Goal: Task Accomplishment & Management: Manage account settings

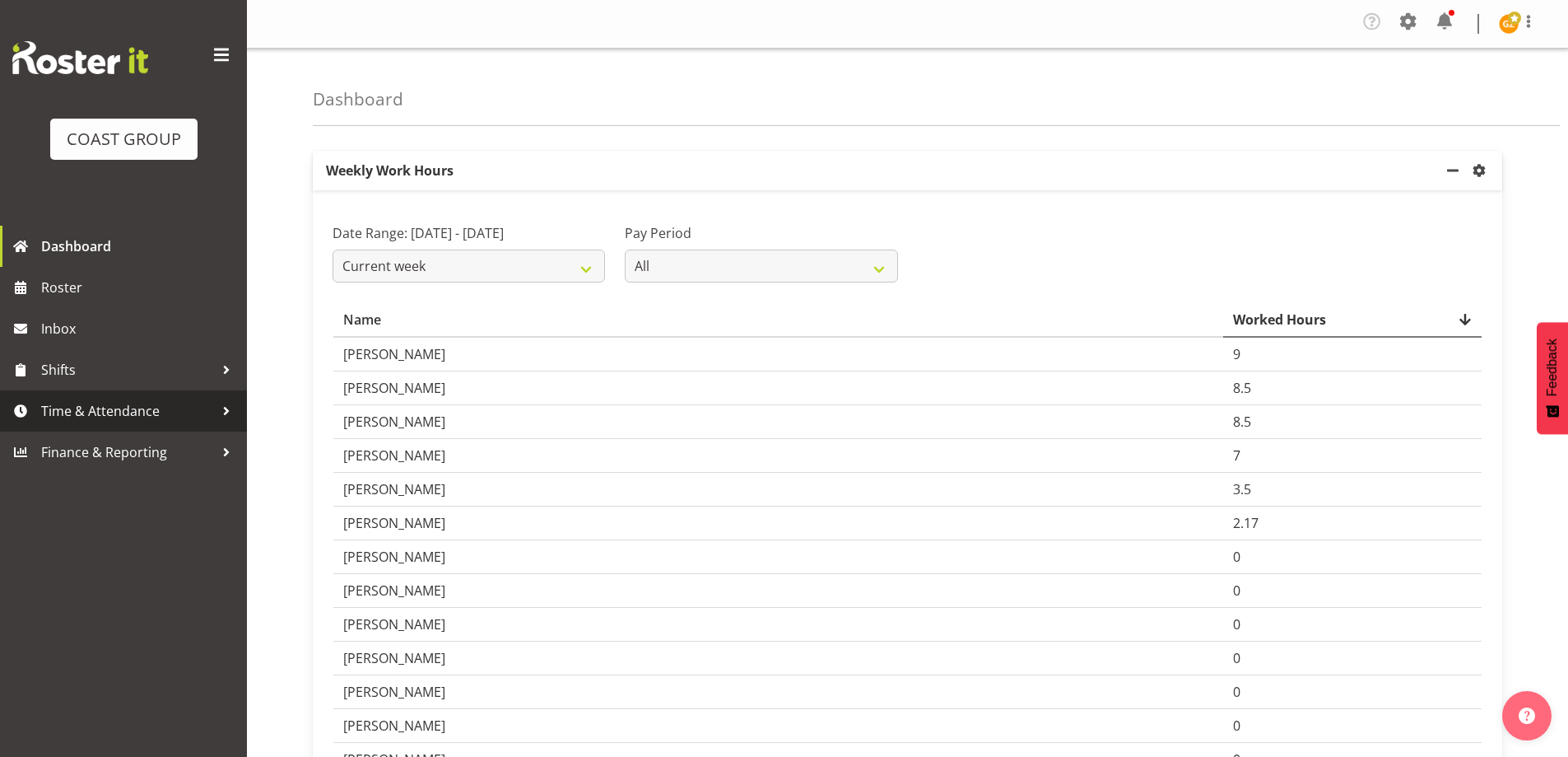
click at [142, 416] on span "Time & Attendance" at bounding box center [127, 411] width 173 height 25
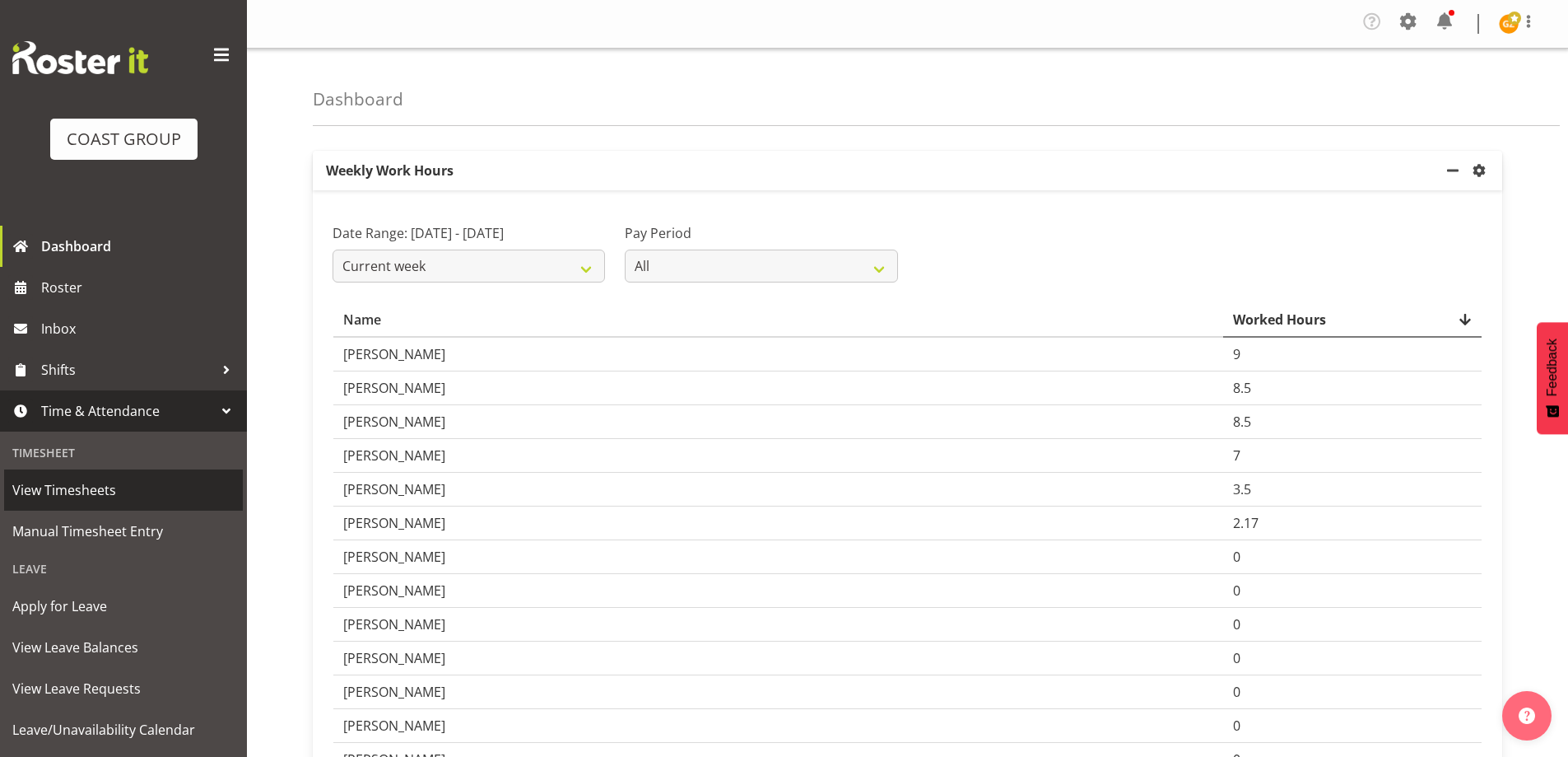
click at [86, 491] on span "View Timesheets" at bounding box center [123, 490] width 222 height 25
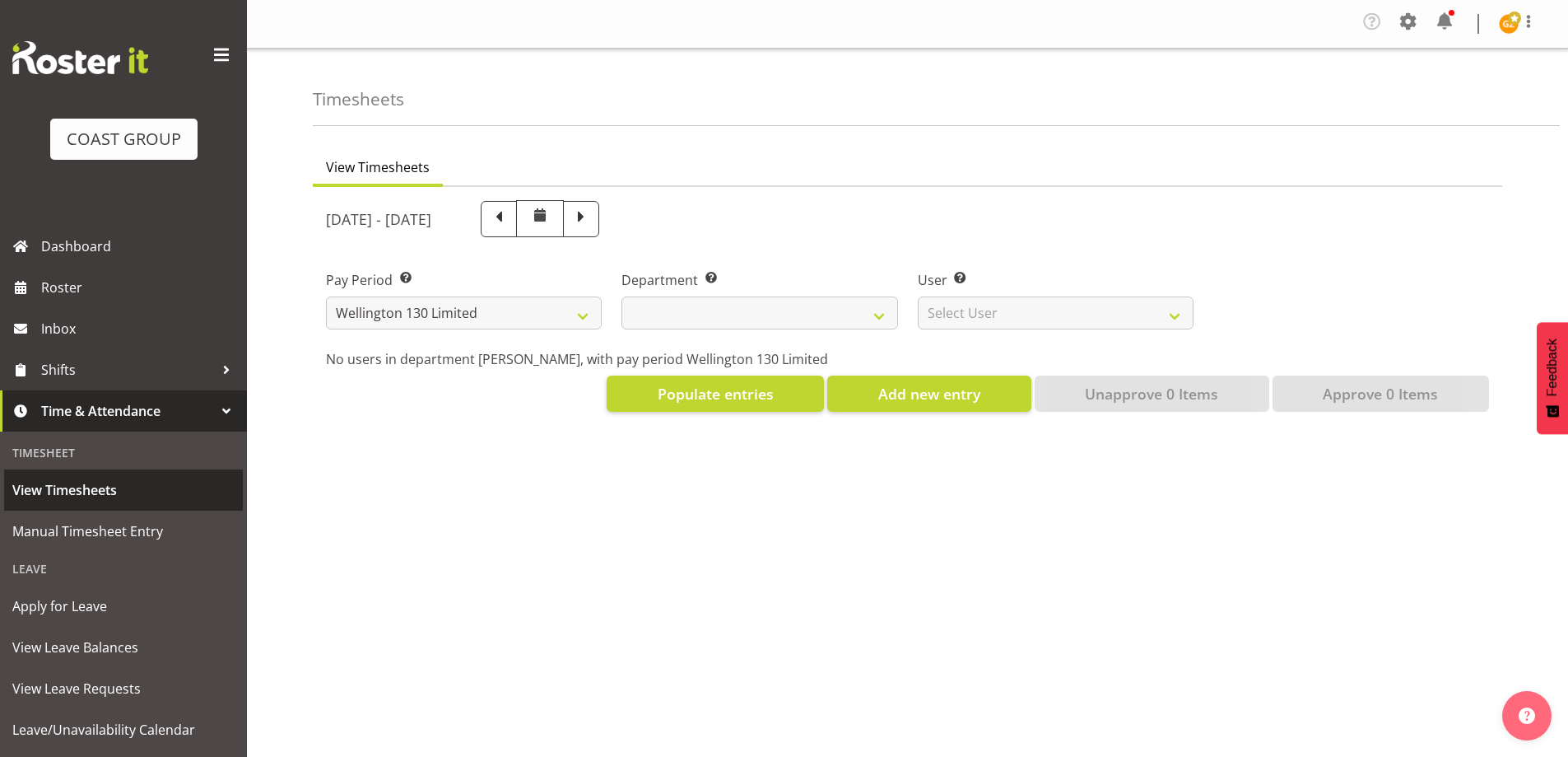
select select "150"
select select
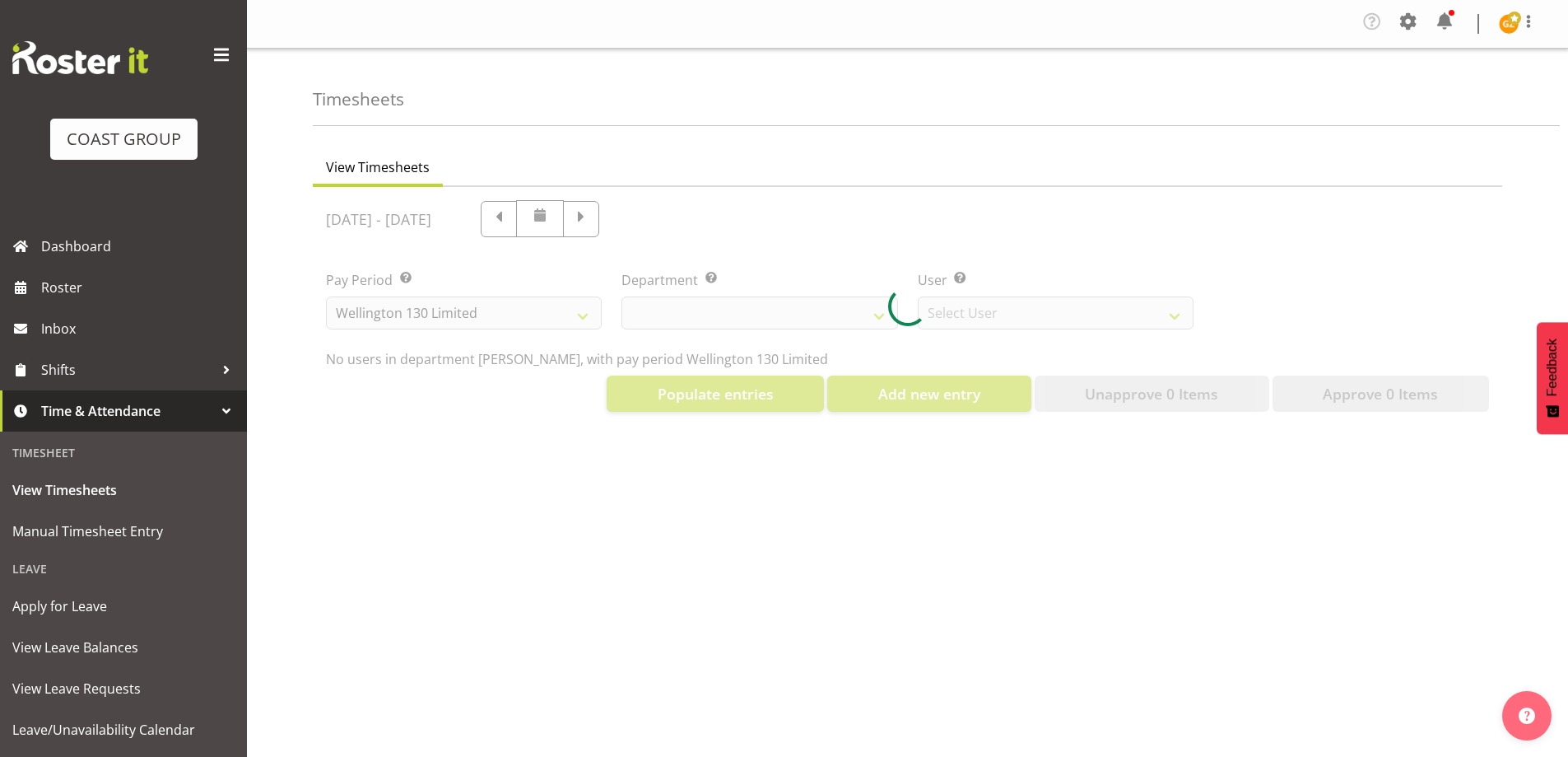
select select "9931"
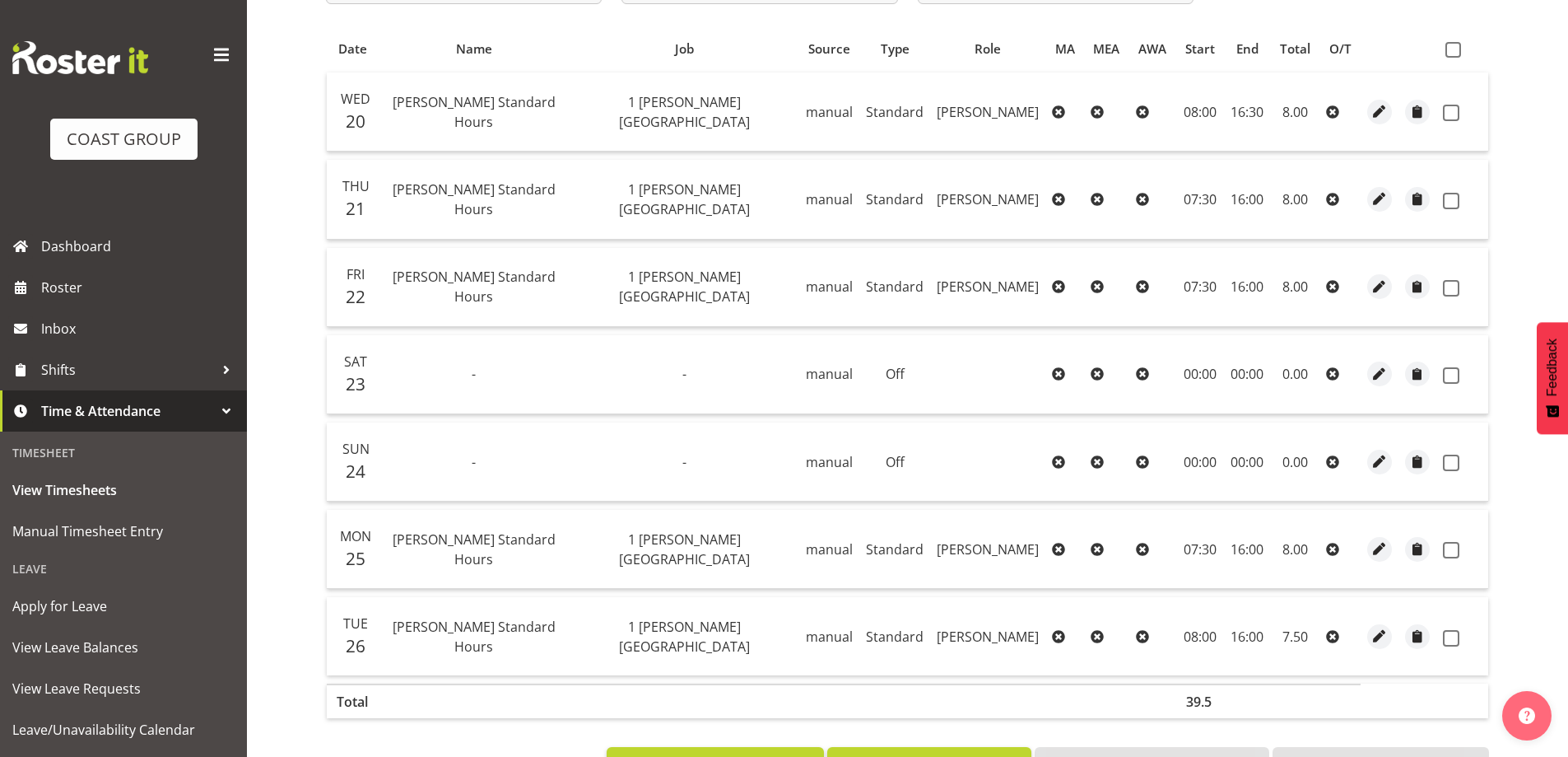
scroll to position [60, 0]
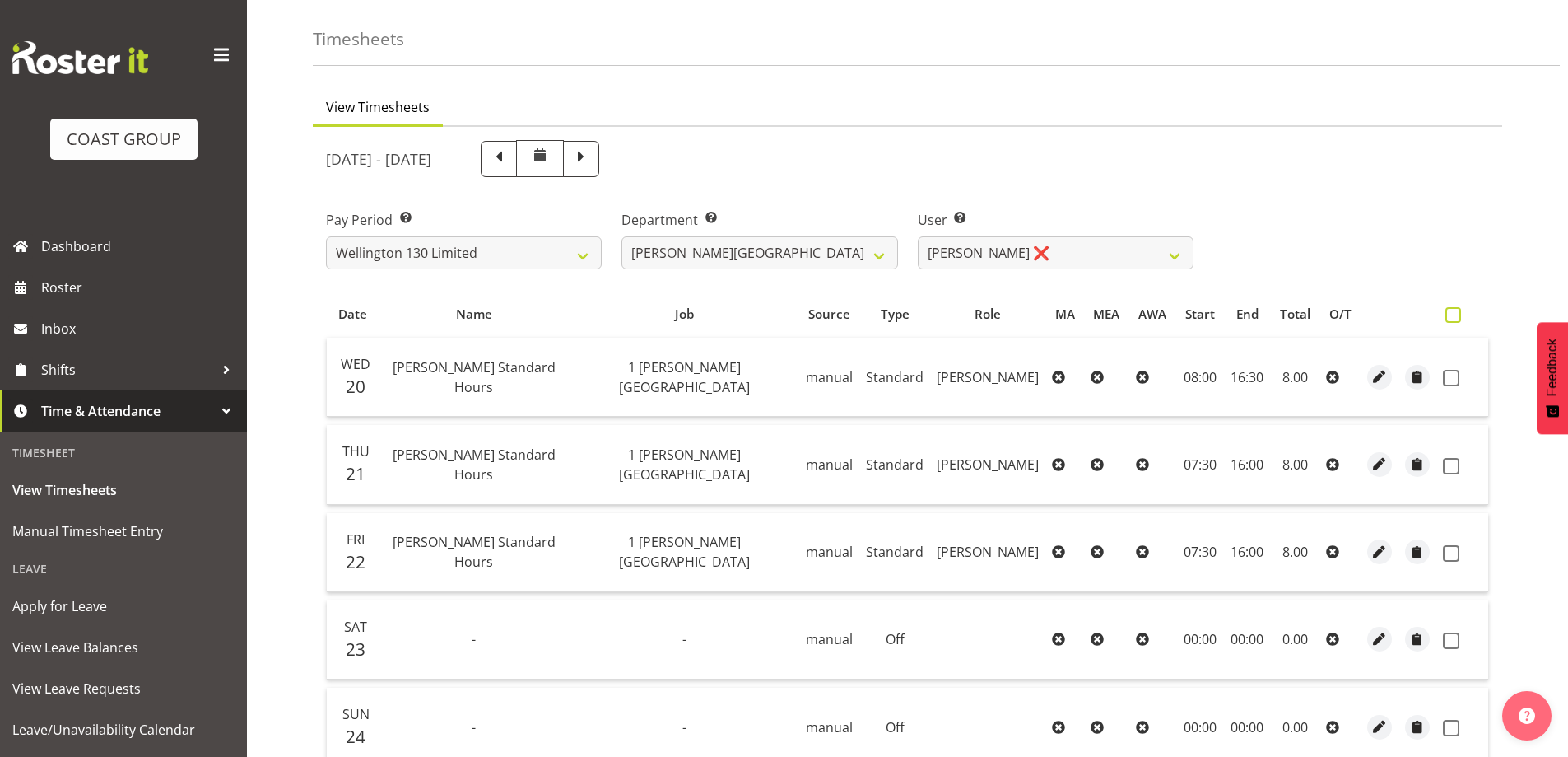
click at [1451, 314] on span at bounding box center [1453, 315] width 16 height 16
click at [1451, 314] on input "checkbox" at bounding box center [1450, 315] width 11 height 11
checkbox input "true"
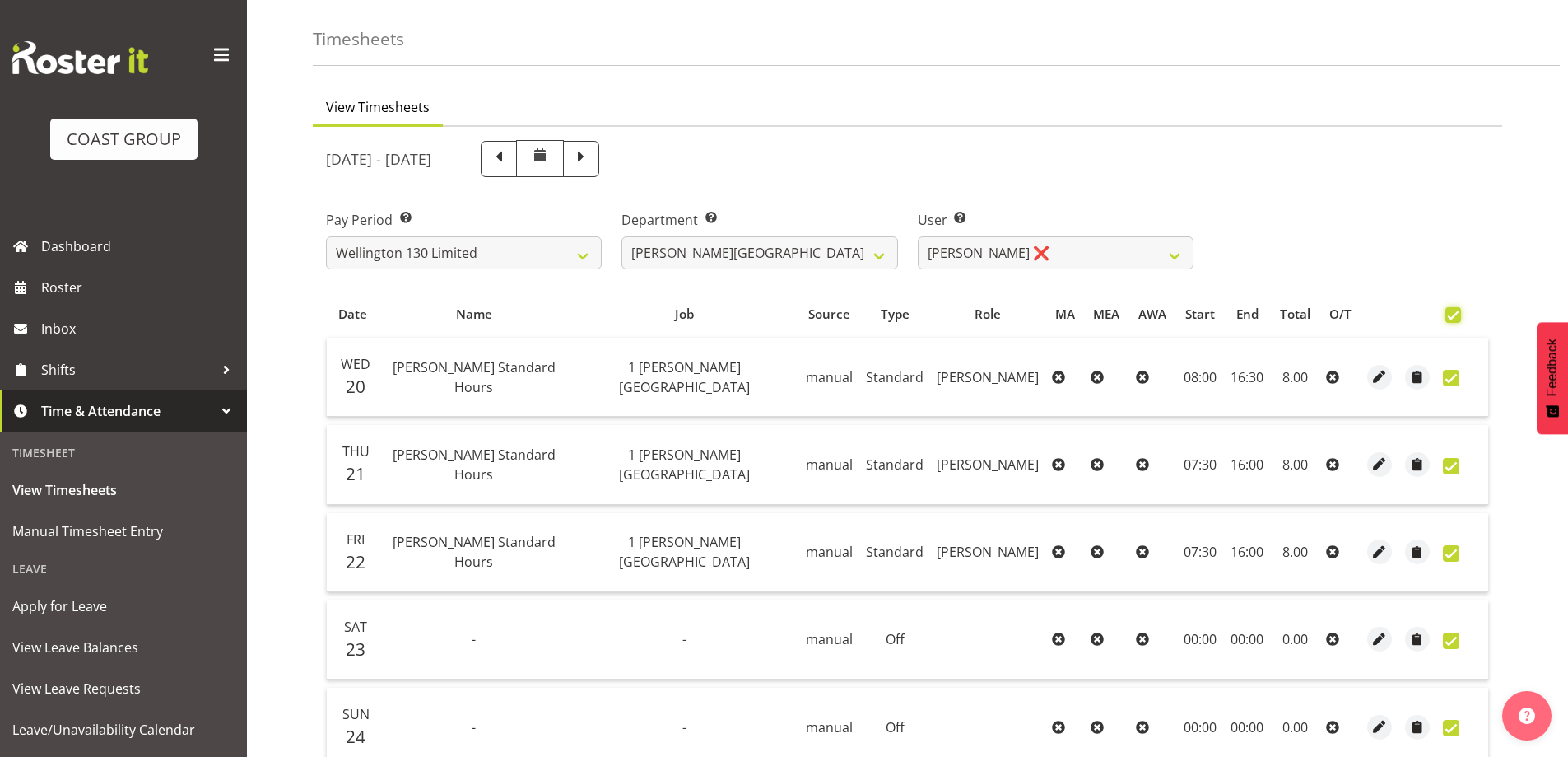
checkbox input "true"
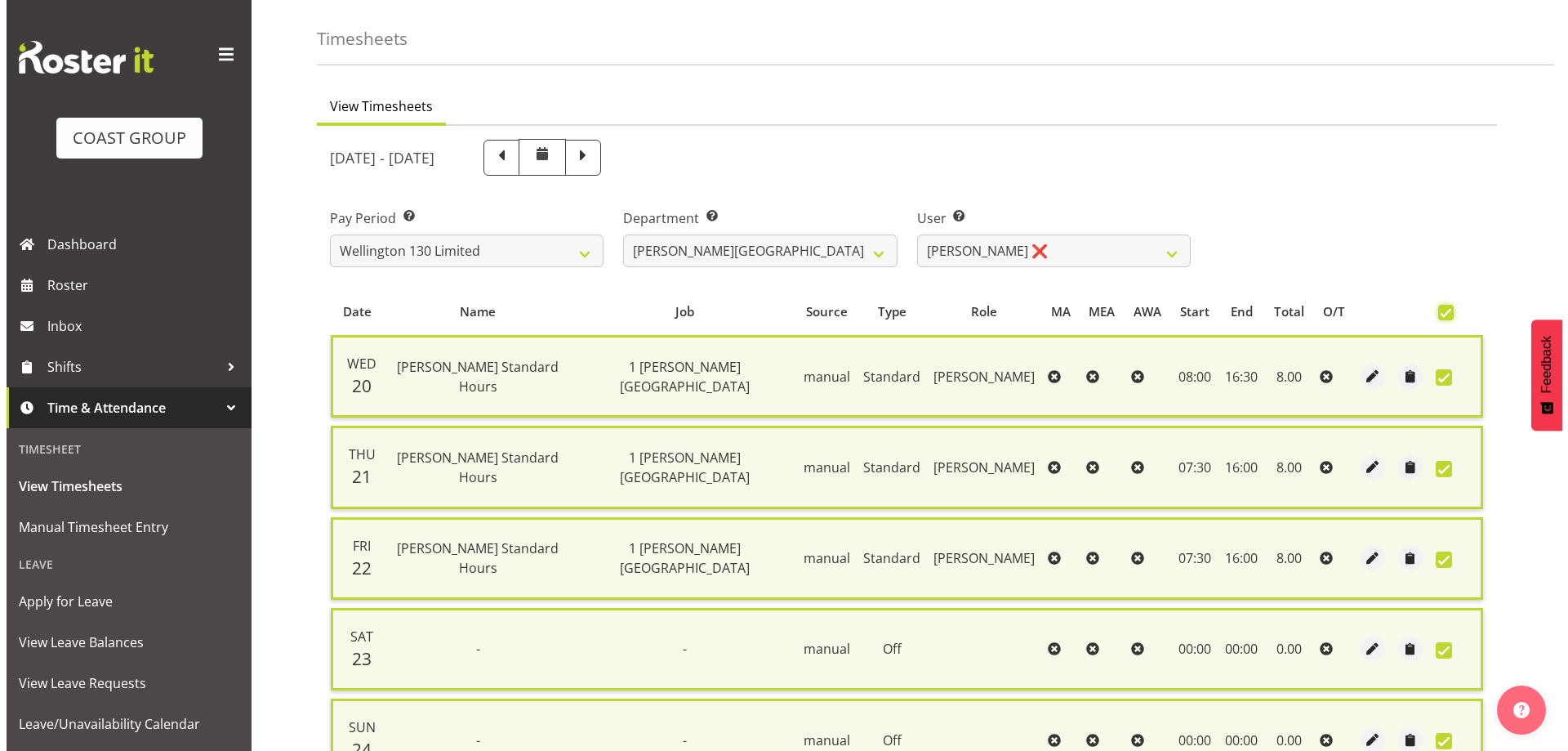
scroll to position [413, 0]
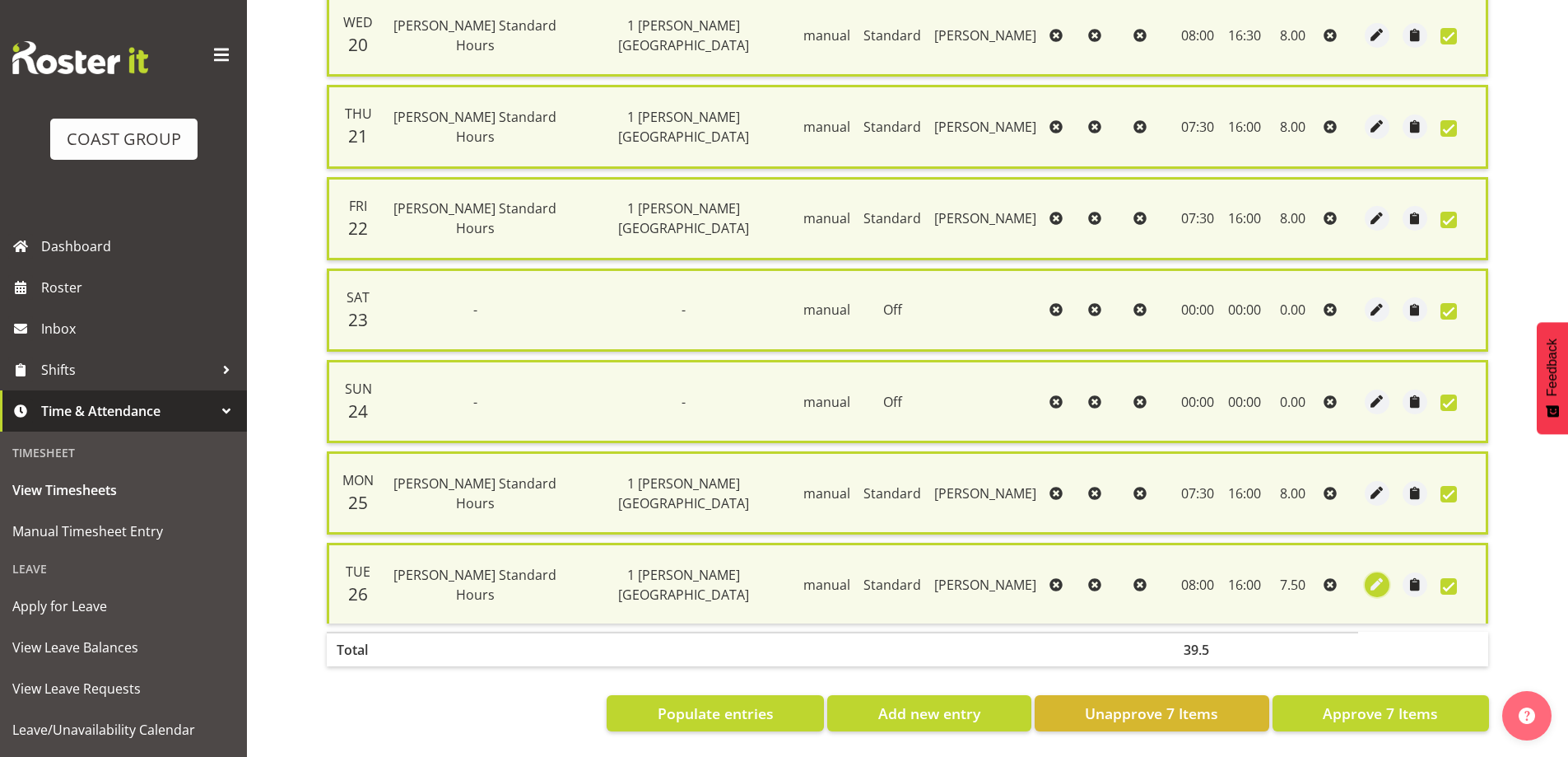
click at [1379, 575] on span "button" at bounding box center [1377, 584] width 19 height 19
select select "Standard"
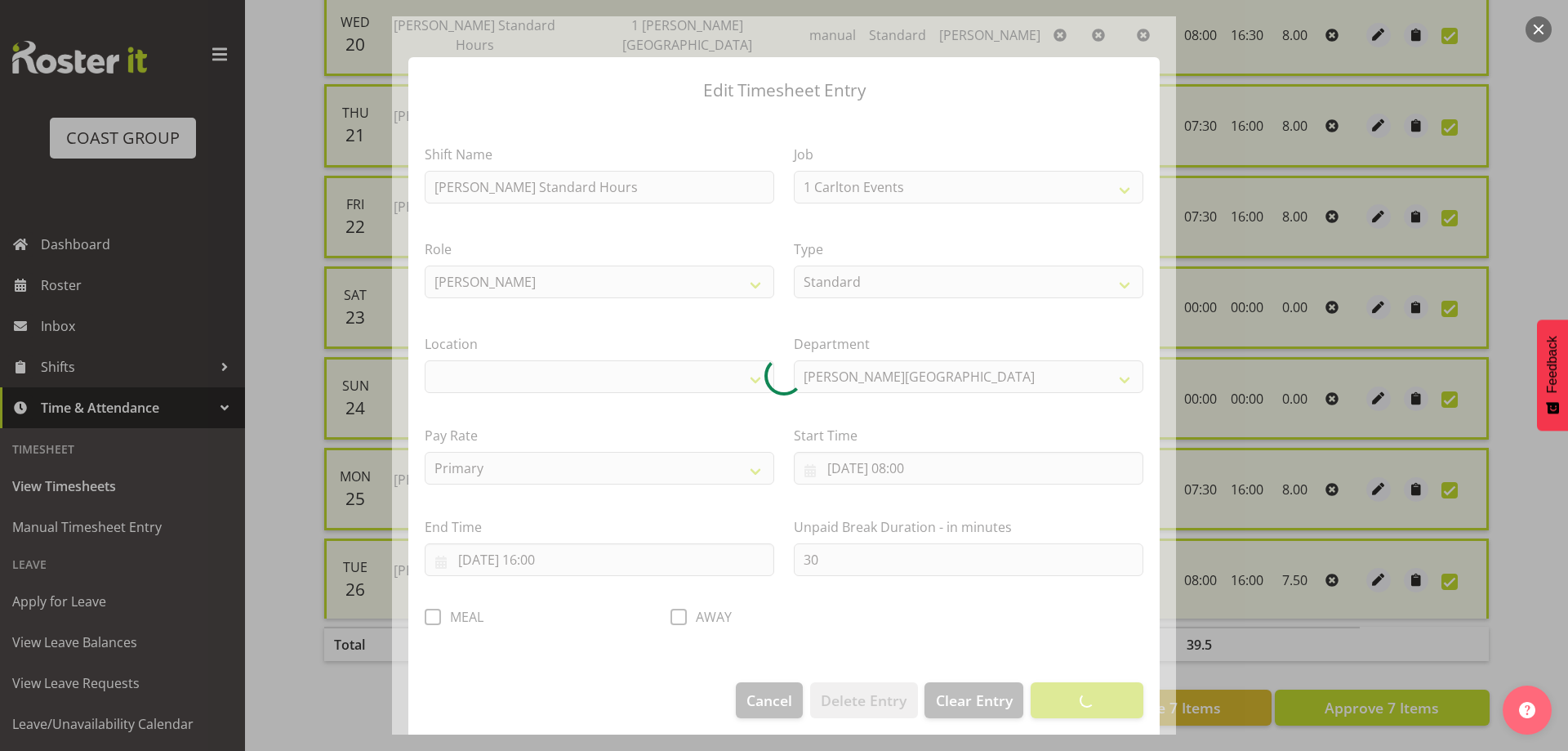
select select "7032"
select select "1075"
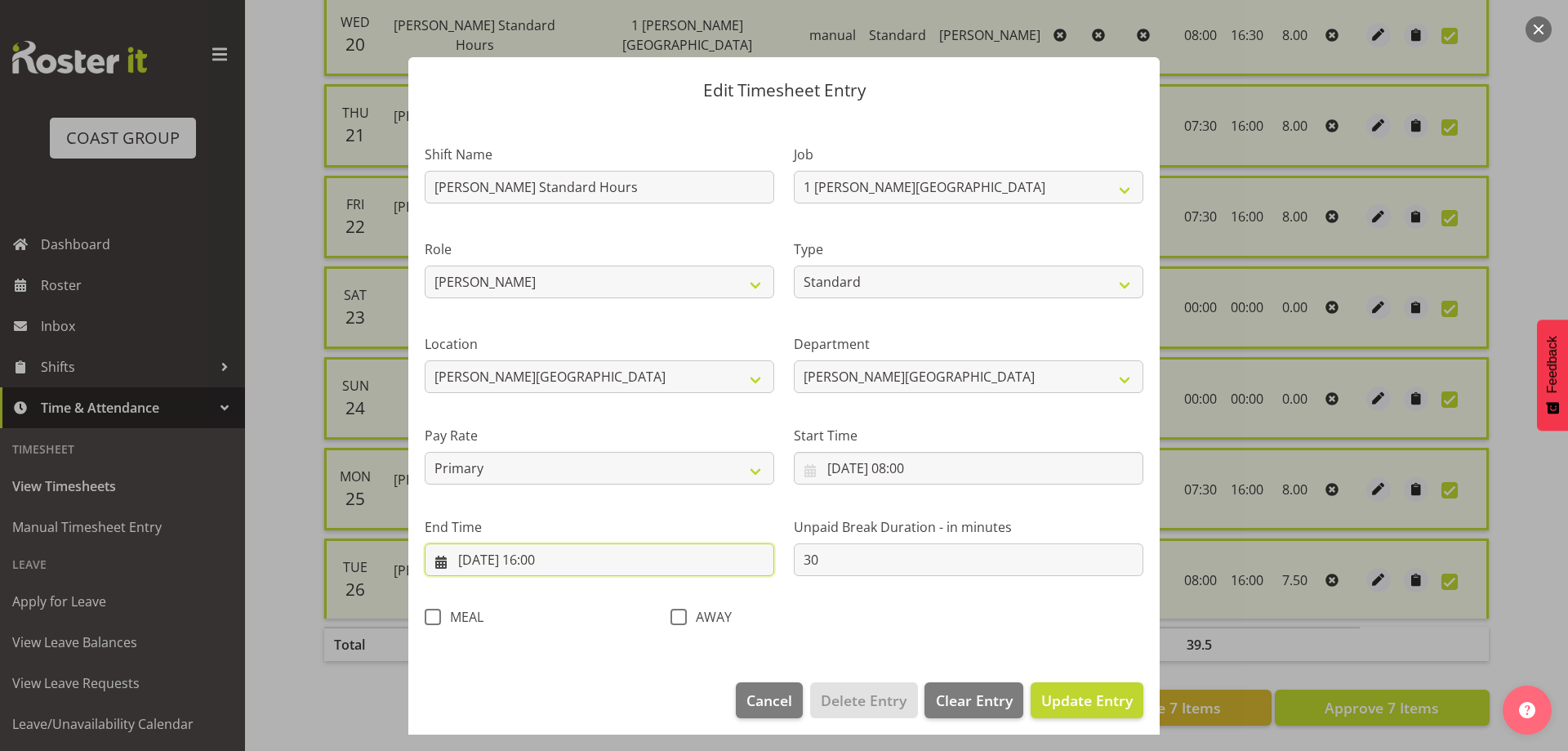
click at [579, 567] on input "[DATE] 16:00" at bounding box center [599, 560] width 349 height 33
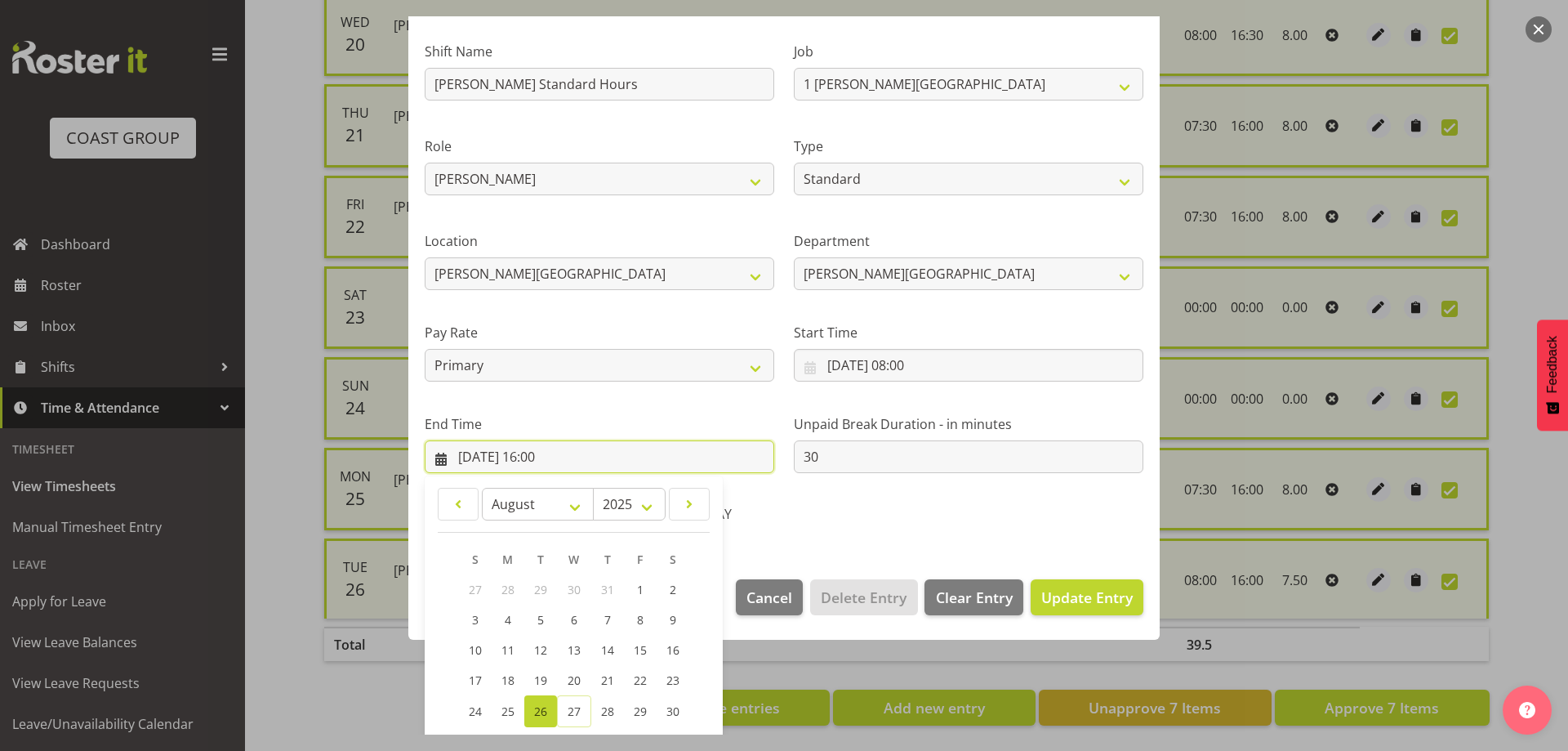
scroll to position [214, 0]
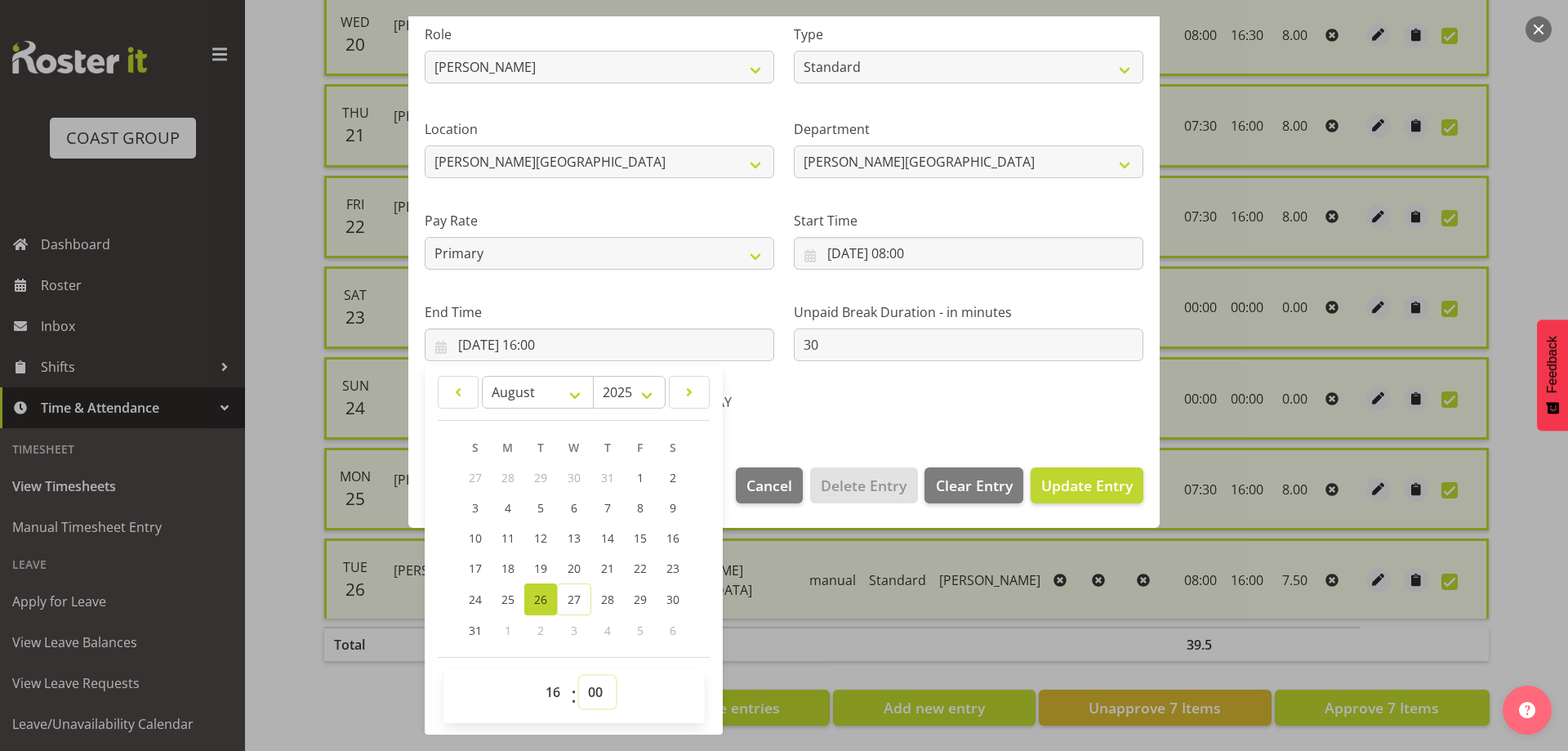
click at [592, 680] on select "00 01 02 03 04 05 06 07 08 09 10 11 12 13 14 15 16 17 18 19 20 21 22 23 24 25 2…" at bounding box center [597, 692] width 37 height 33
select select "30"
click at [579, 675] on select "00 01 02 03 04 05 06 07 08 09 10 11 12 13 14 15 16 17 18 19 20 21 22 23 24 25 2…" at bounding box center [597, 692] width 37 height 33
type input "[DATE] 16:30"
click at [1075, 493] on span "Update Entry" at bounding box center [1087, 486] width 91 height 20
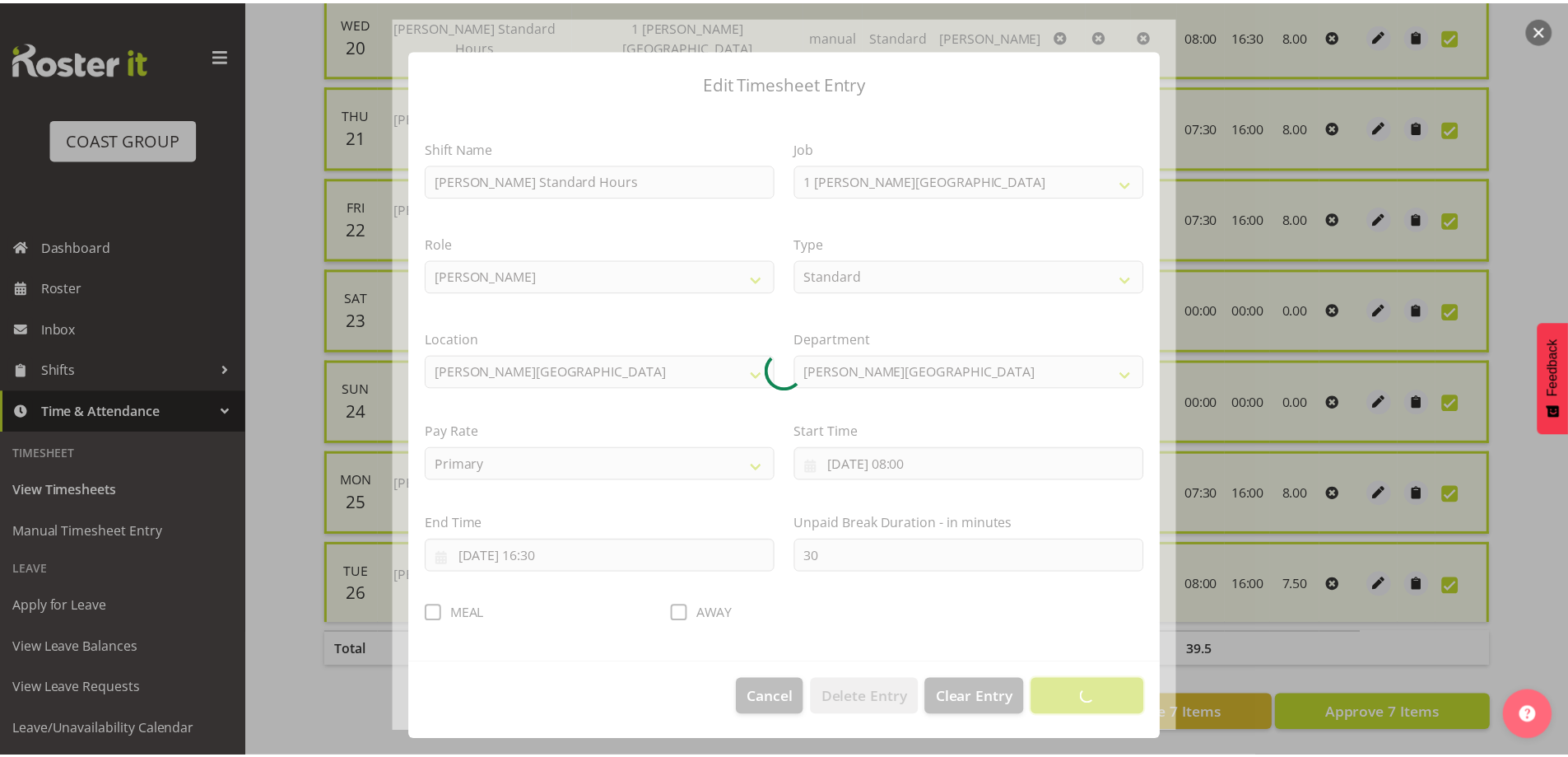
scroll to position [8, 0]
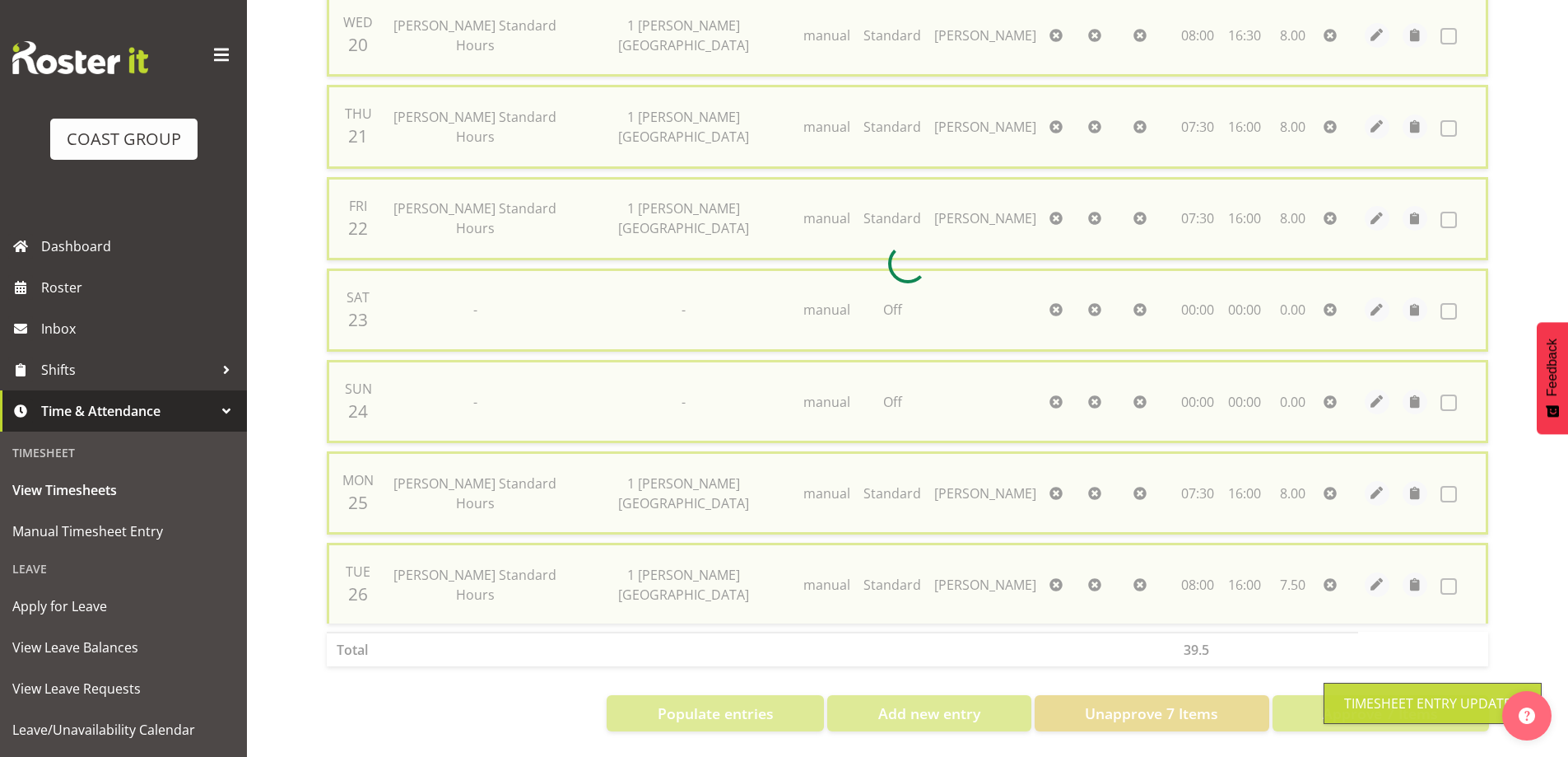
checkbox input "false"
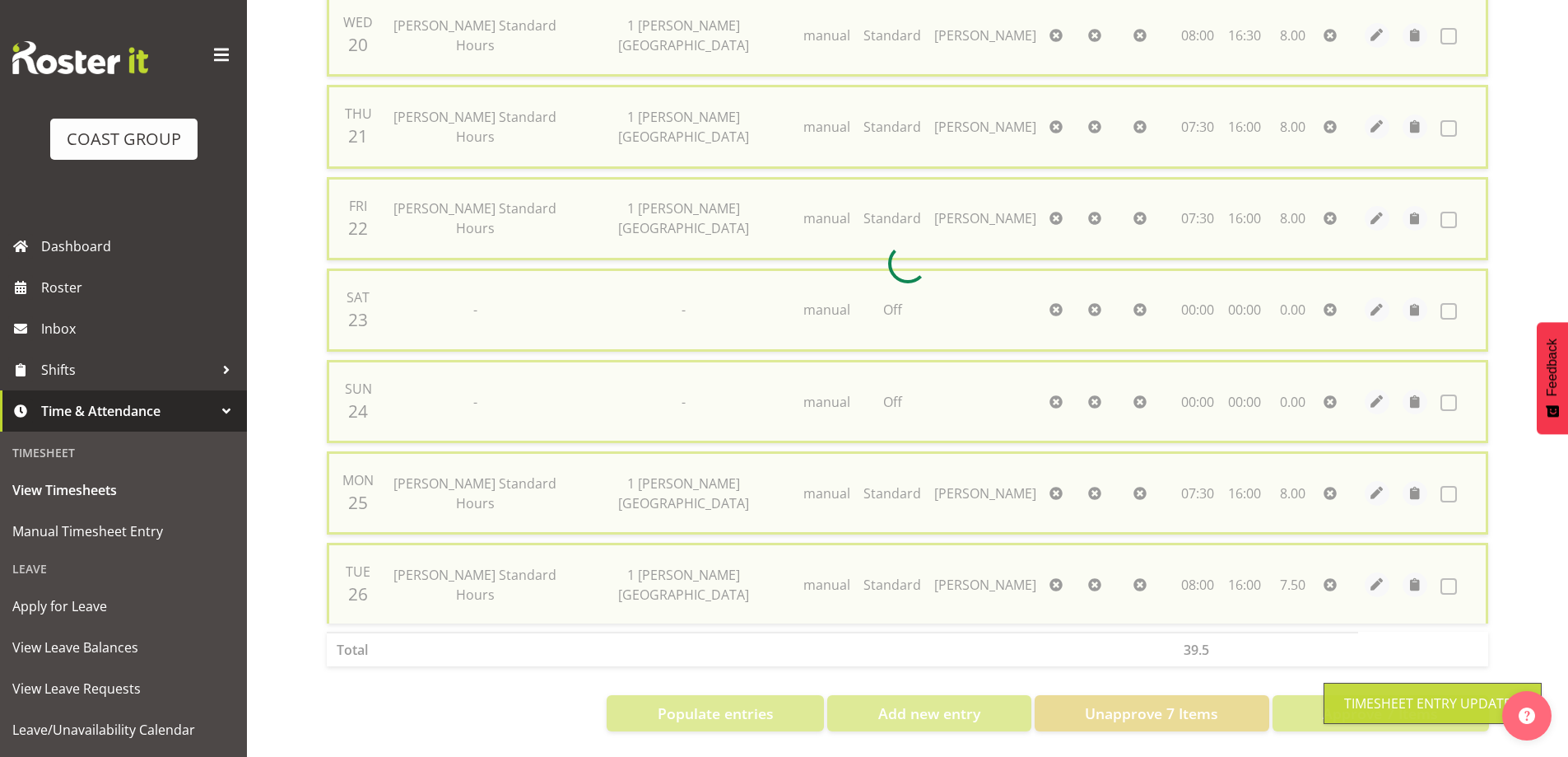
checkbox input "false"
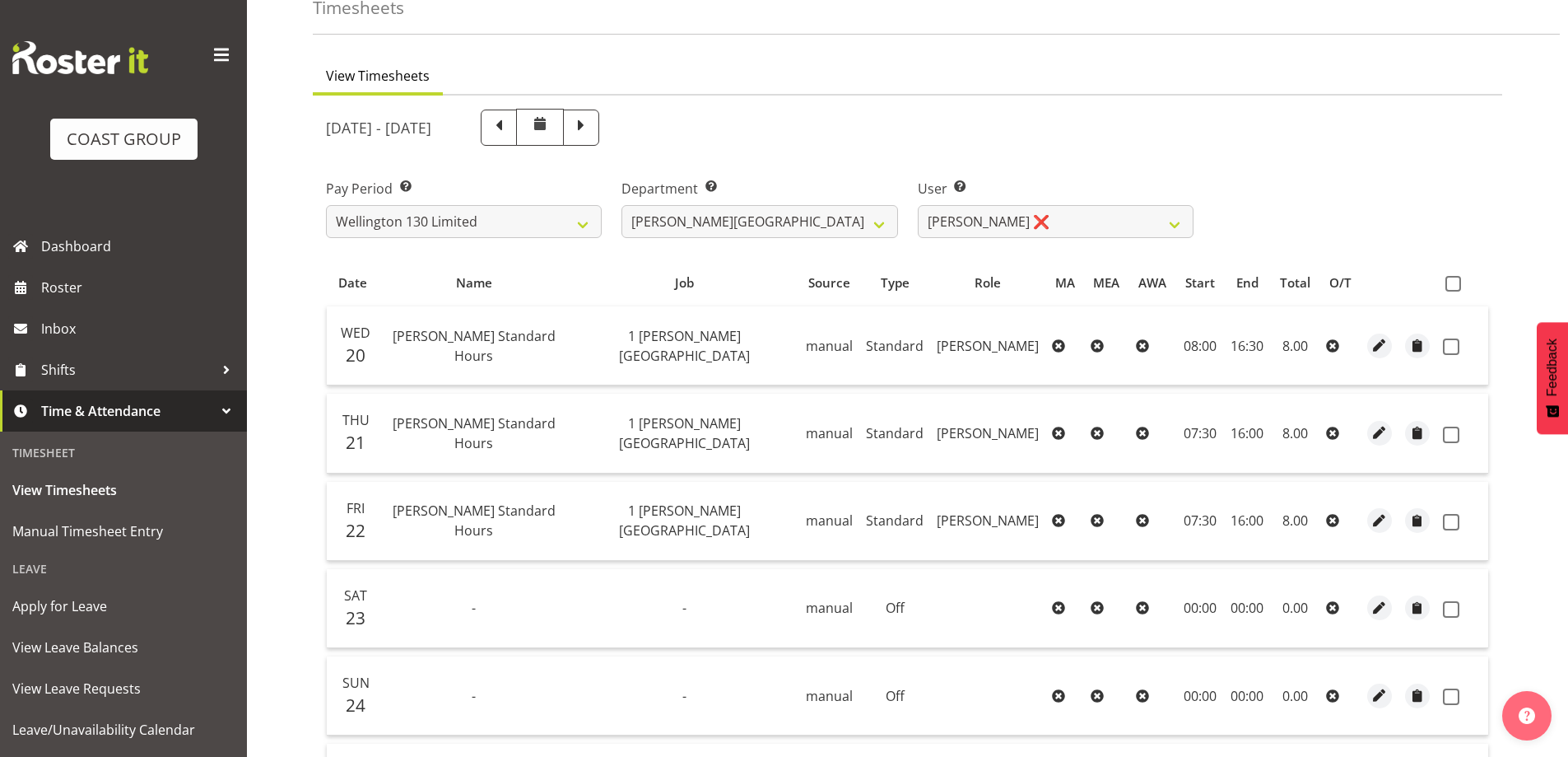
scroll to position [0, 0]
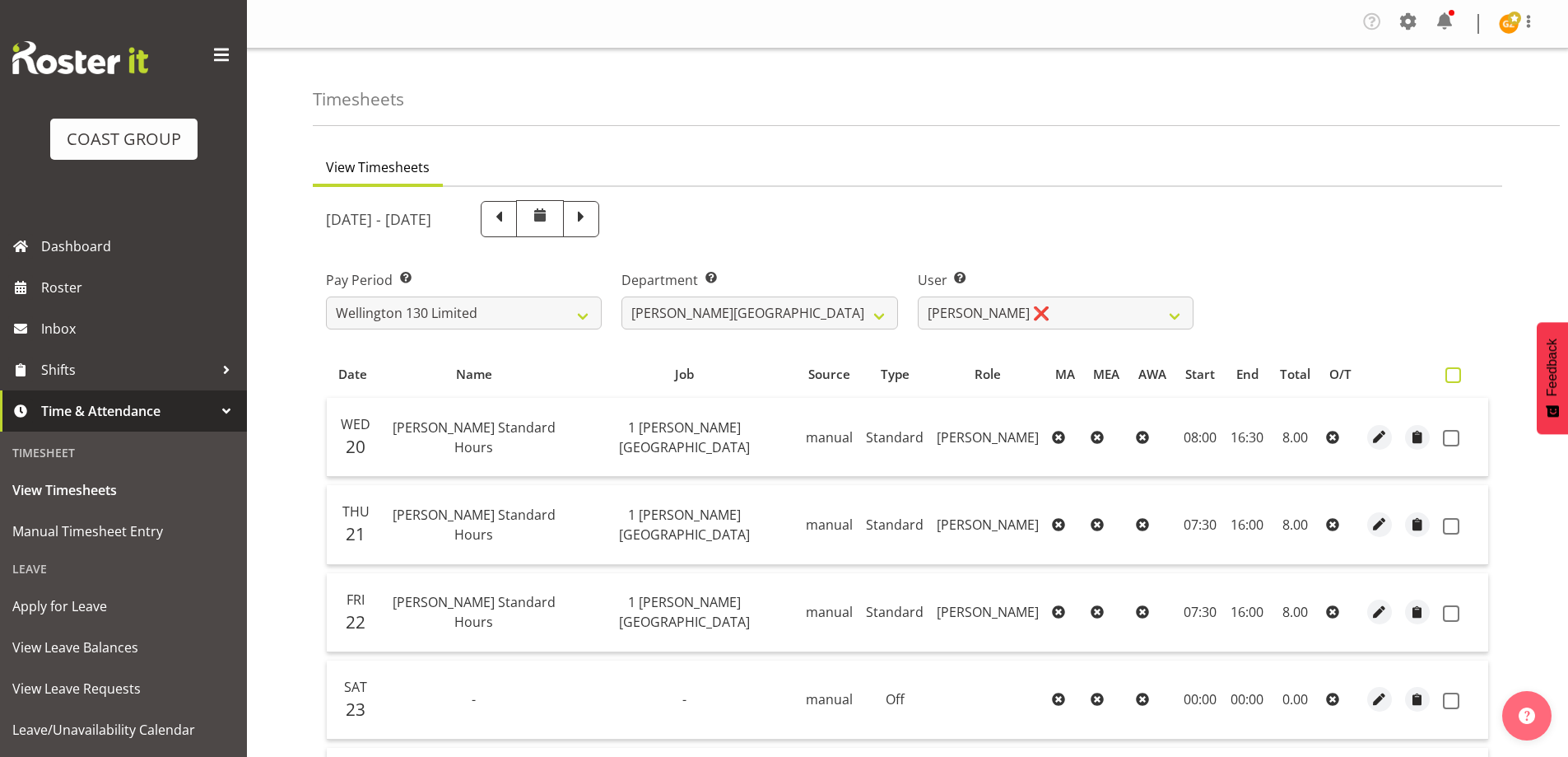
click at [1455, 376] on span at bounding box center [1453, 374] width 16 height 16
click at [1455, 376] on input "checkbox" at bounding box center [1450, 374] width 11 height 11
checkbox input "true"
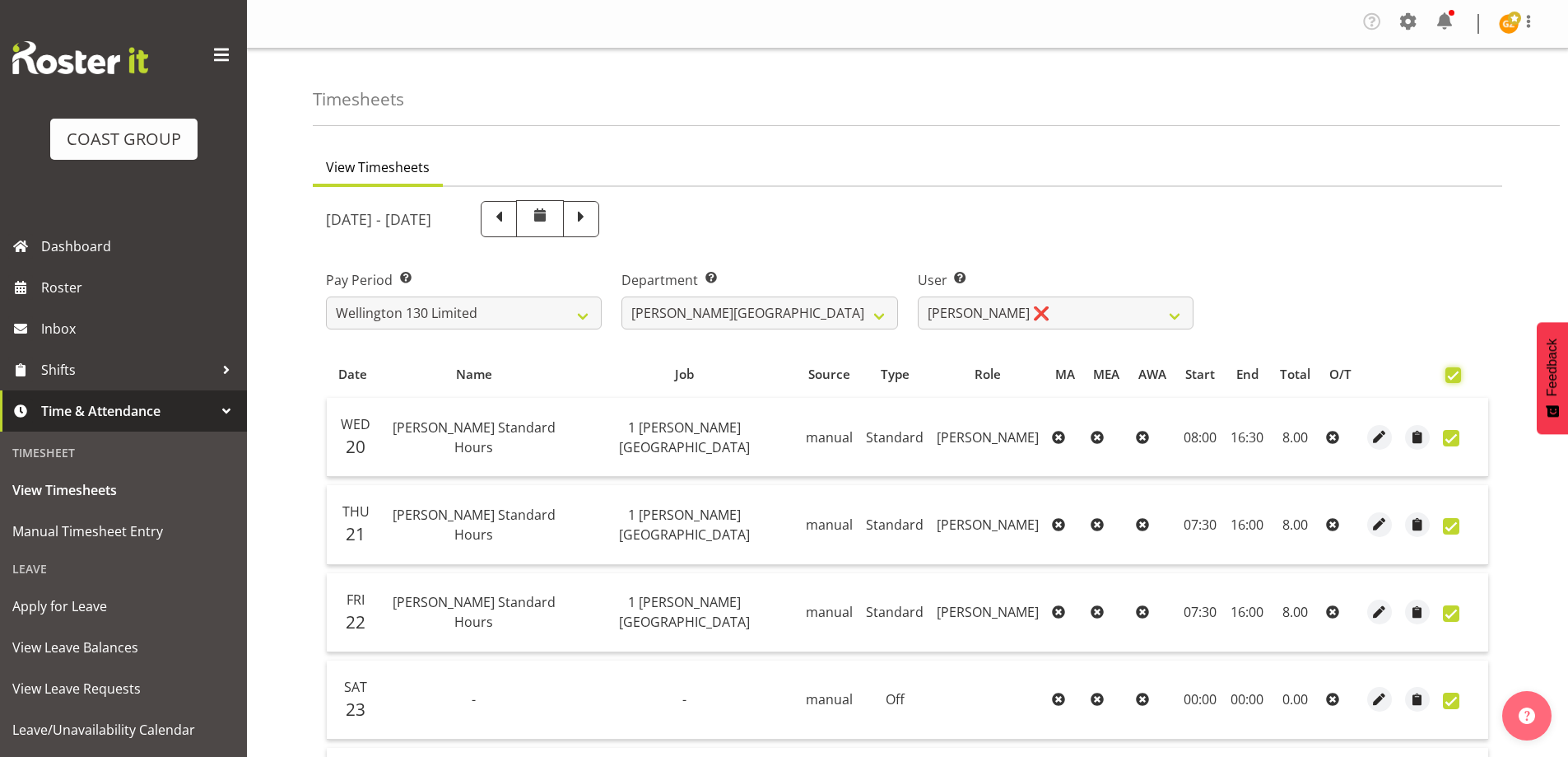
checkbox input "true"
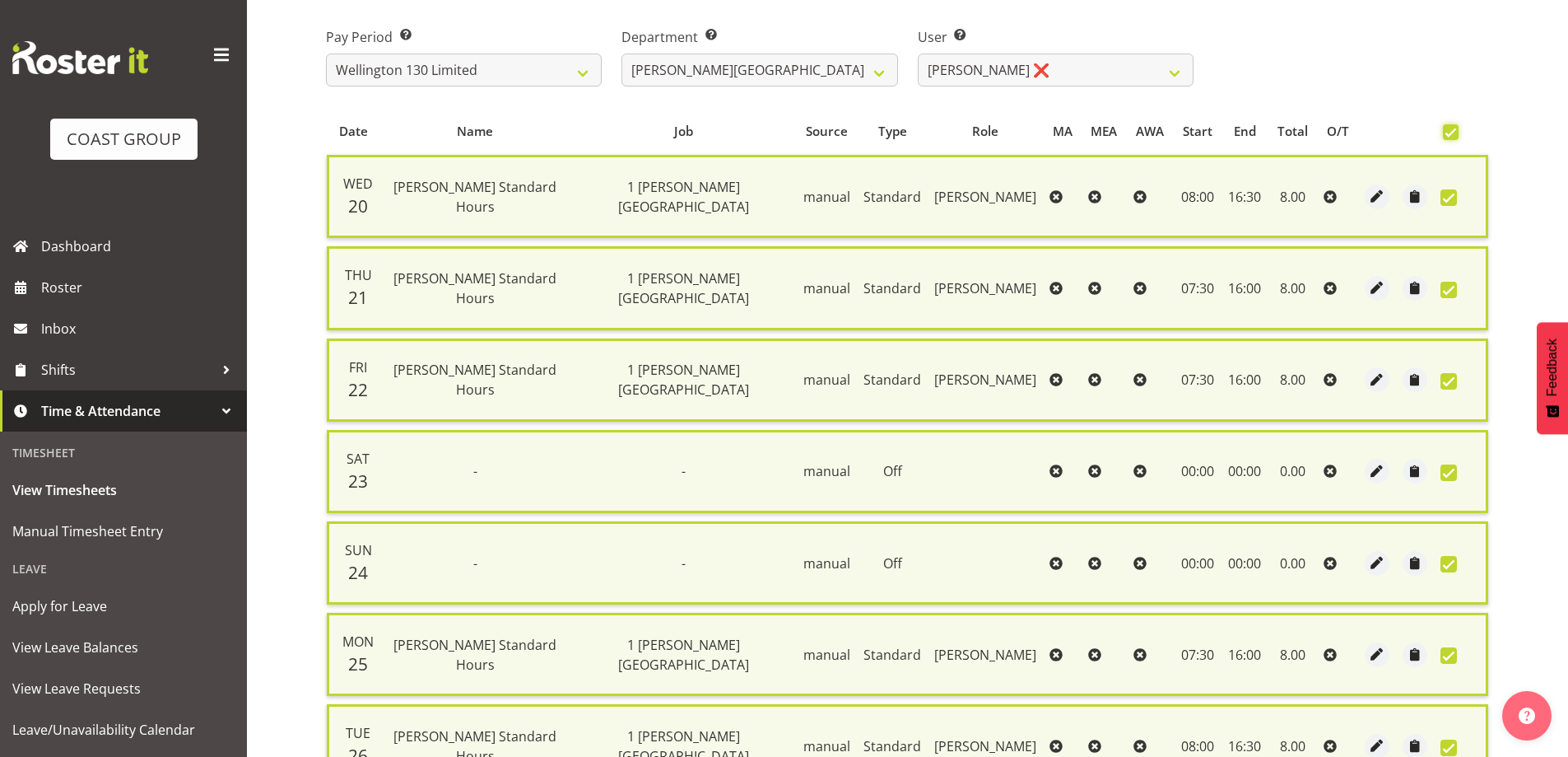
scroll to position [417, 0]
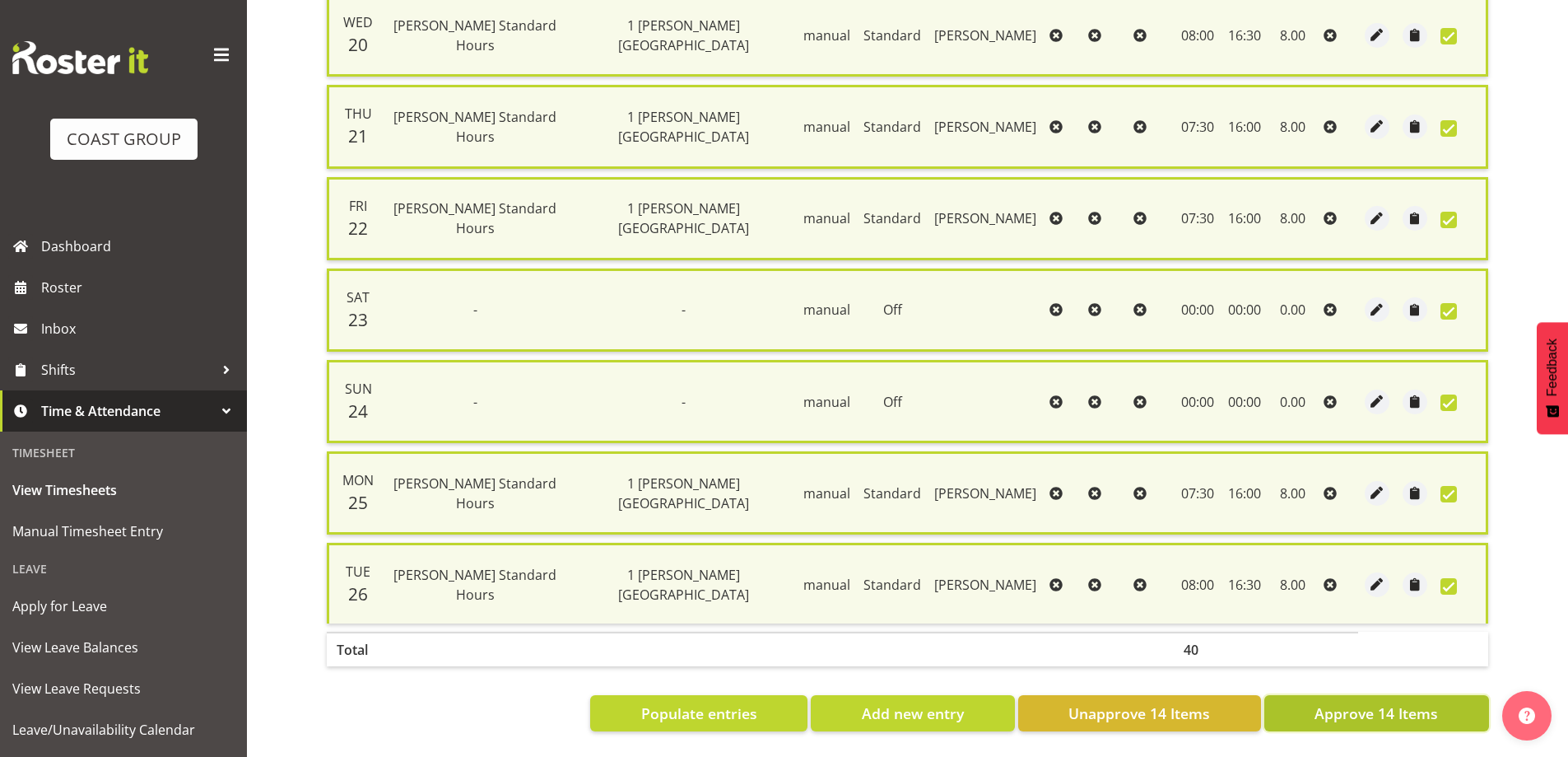
click at [1412, 702] on span "Approve 14 Items" at bounding box center [1376, 713] width 123 height 22
checkbox input "false"
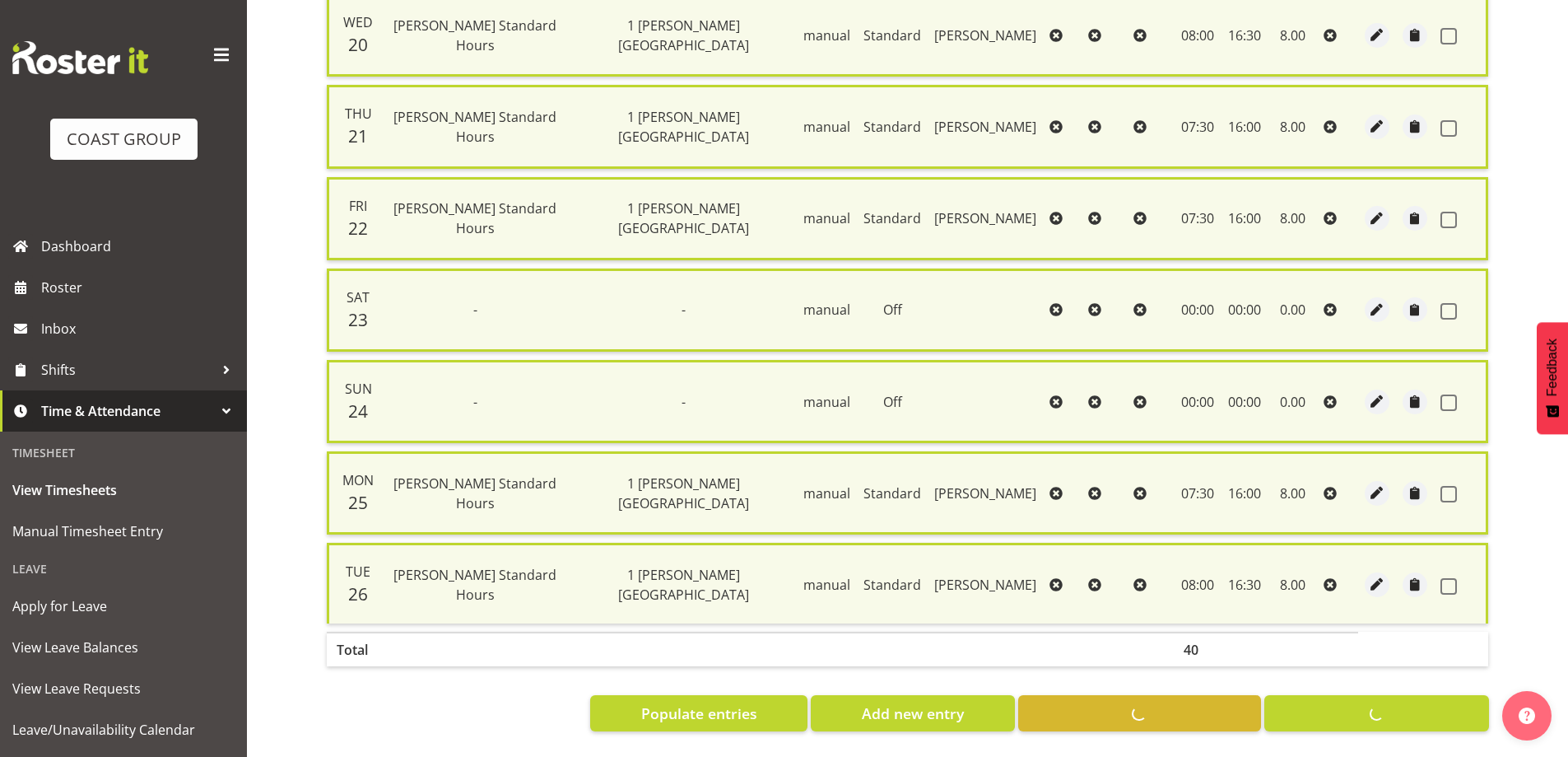
checkbox input "false"
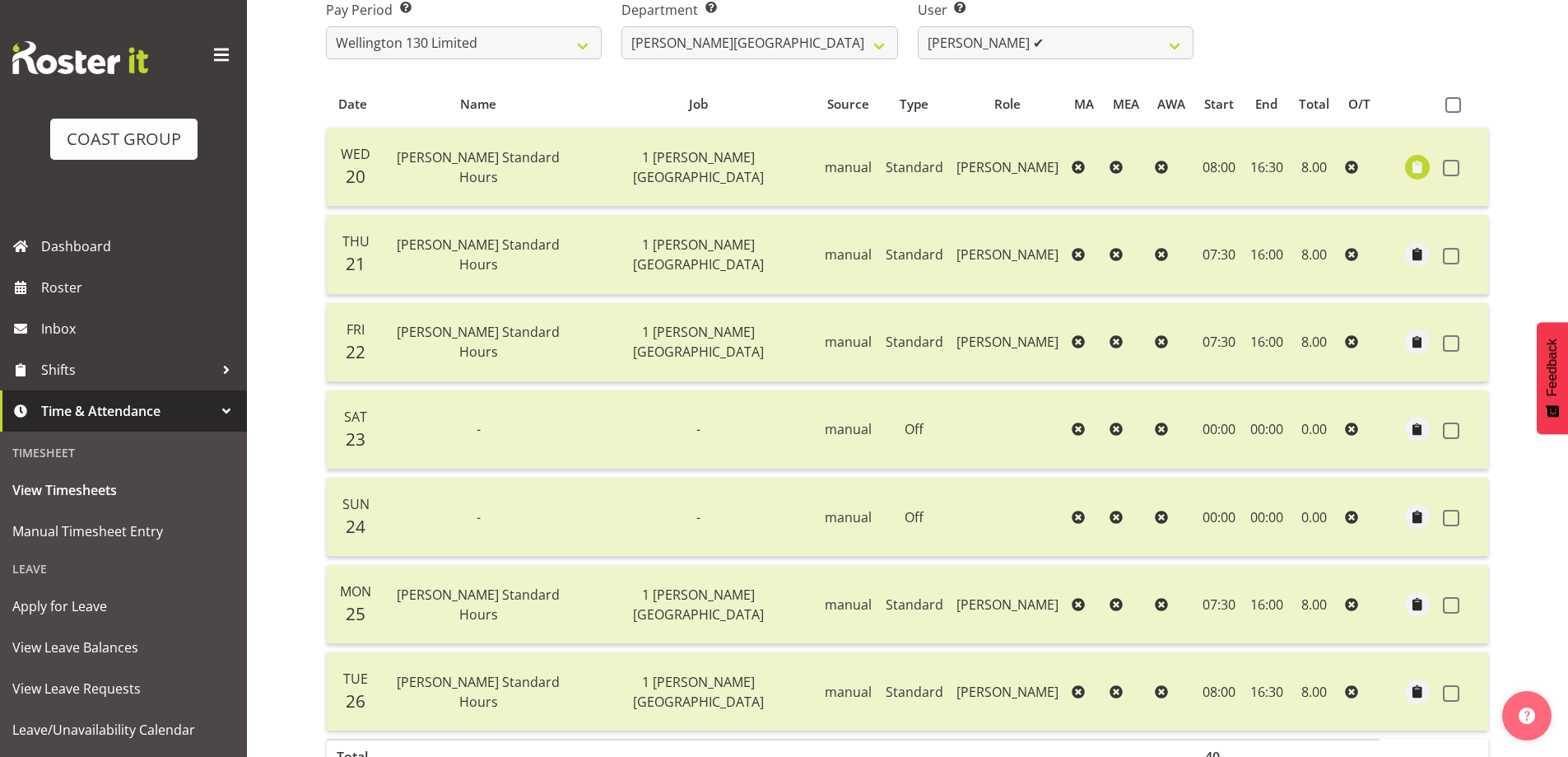
scroll to position [0, 0]
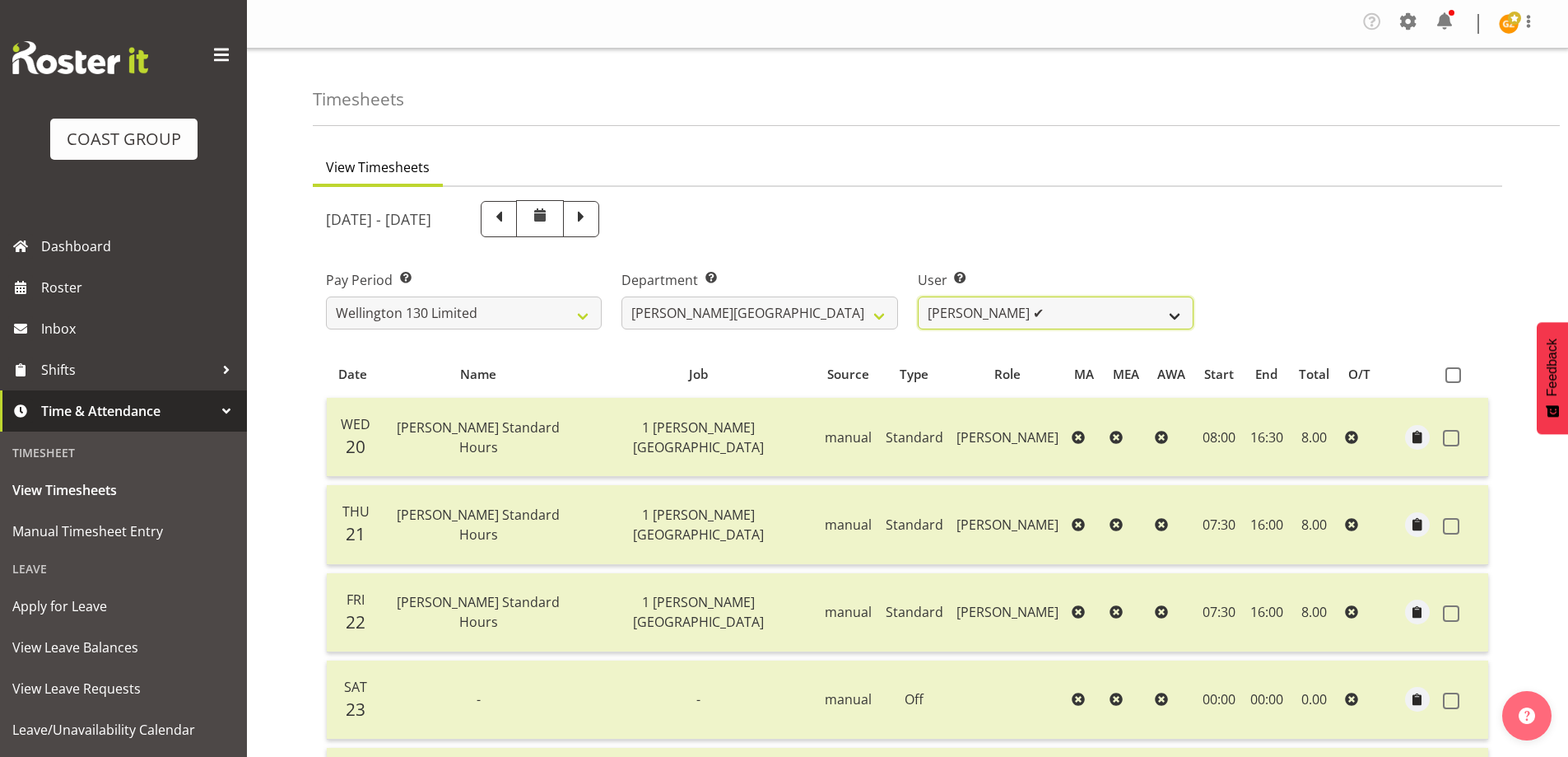
click at [1173, 313] on select "[PERSON_NAME] ✔ [PERSON_NAME] ❌ [PERSON_NAME] [PERSON_NAME] ❌ [PERSON_NAME] ❌ […" at bounding box center [1055, 313] width 276 height 33
select select "9956"
click at [917, 297] on select "[PERSON_NAME] ✔ [PERSON_NAME] ❌ [PERSON_NAME] [PERSON_NAME] ❌ [PERSON_NAME] ❌ […" at bounding box center [1055, 313] width 276 height 33
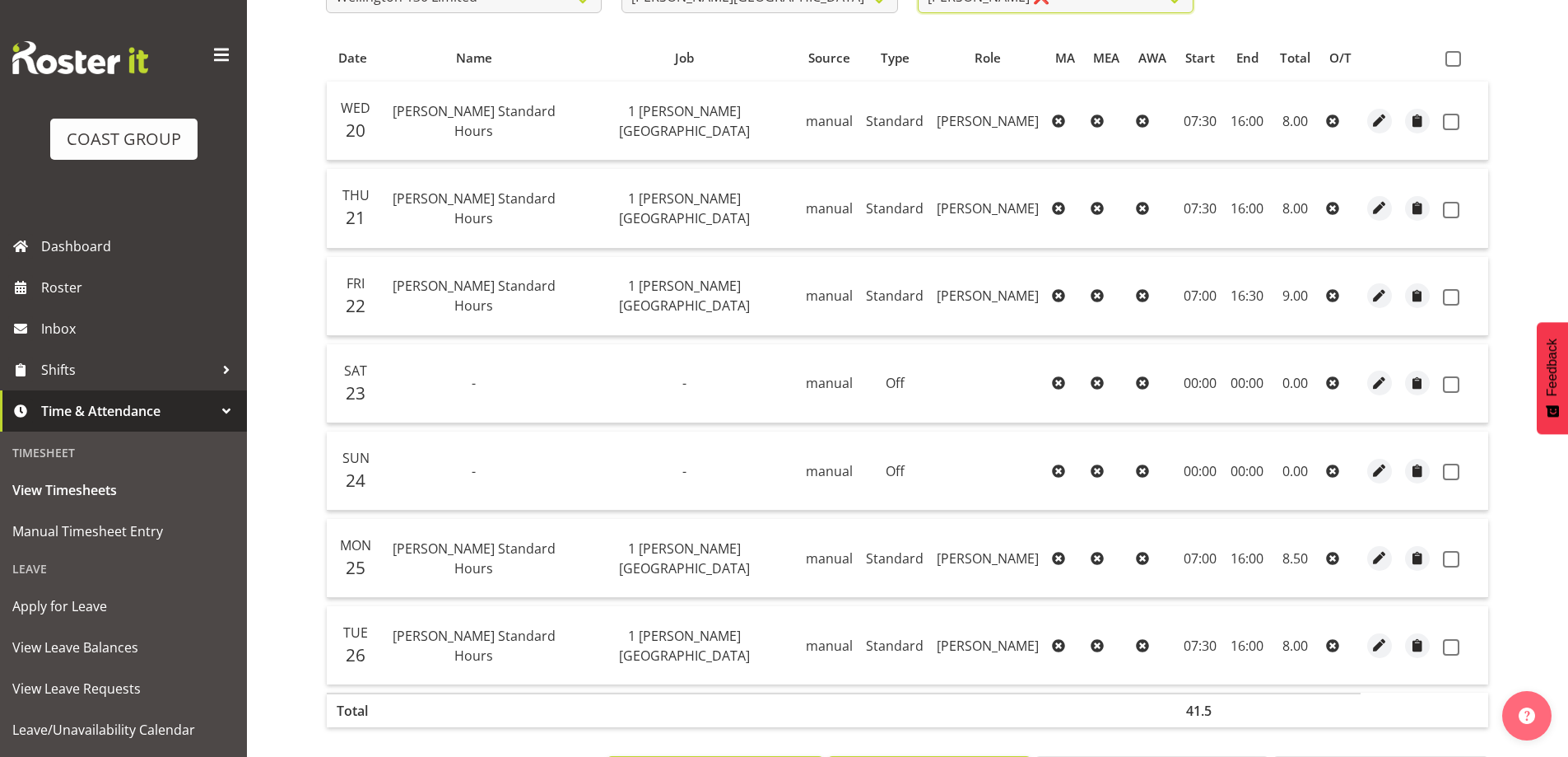
scroll to position [224, 0]
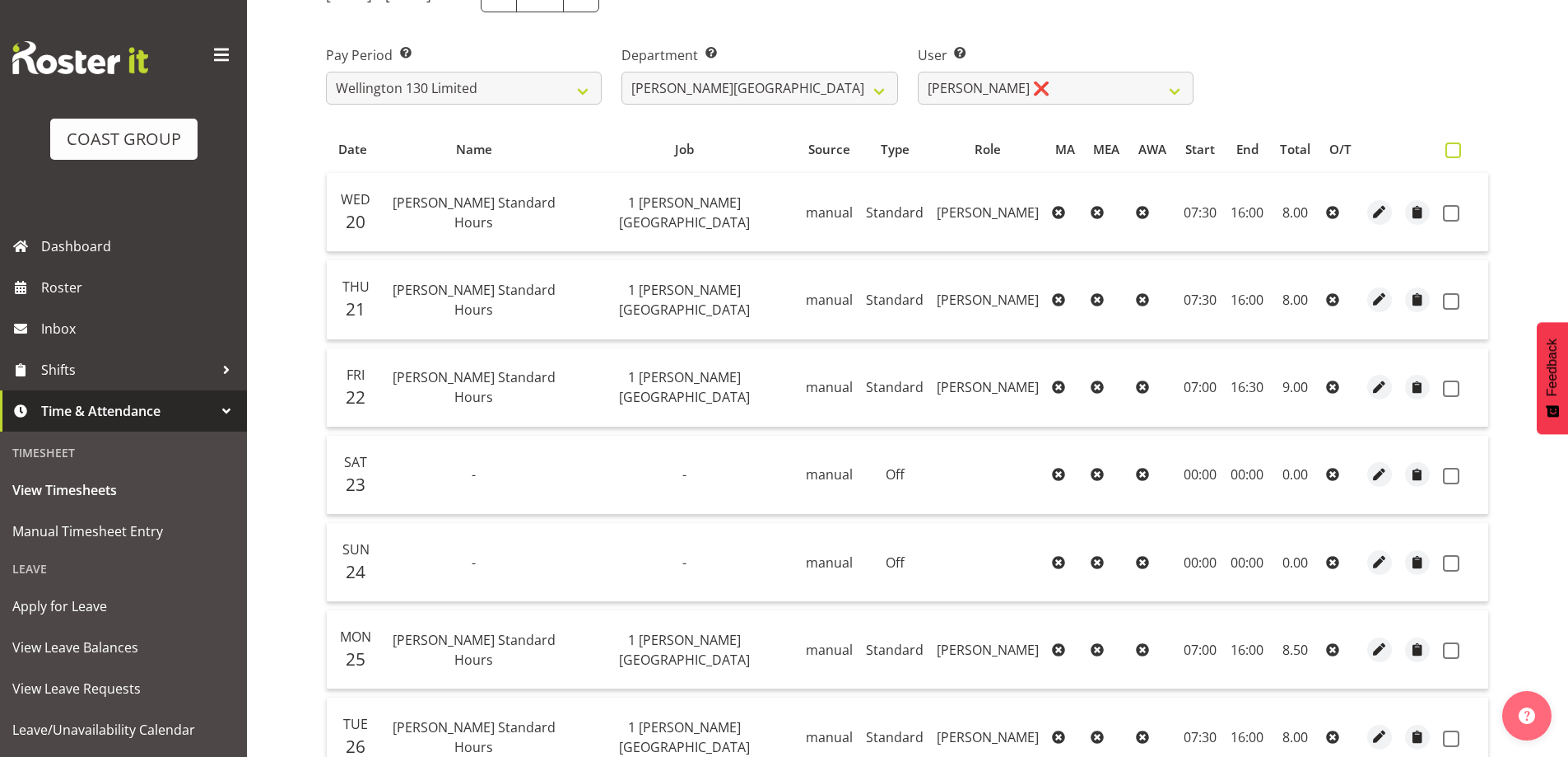
click at [1452, 151] on span at bounding box center [1453, 150] width 16 height 16
click at [1452, 151] on input "checkbox" at bounding box center [1450, 150] width 11 height 11
checkbox input "true"
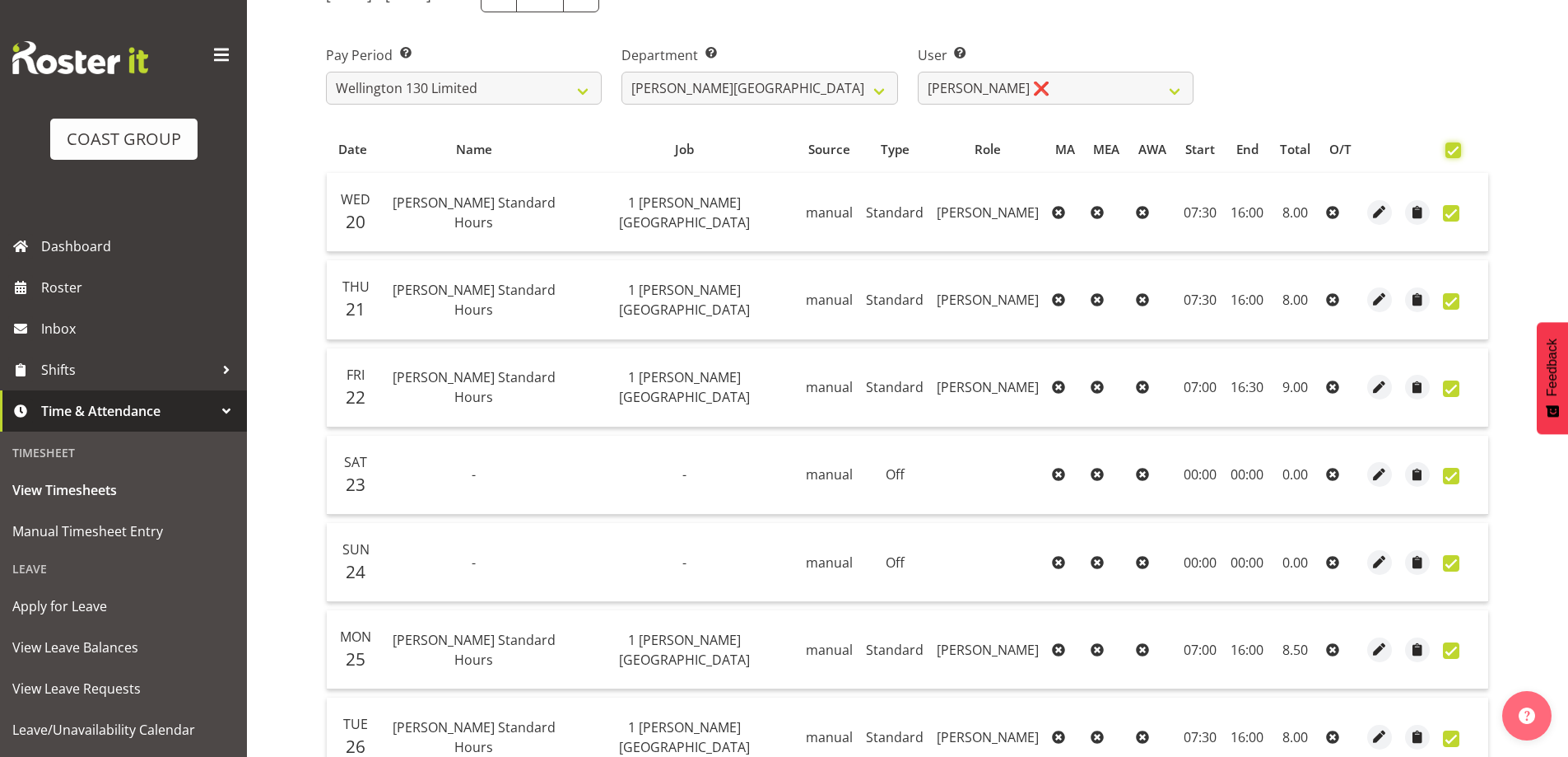
checkbox input "true"
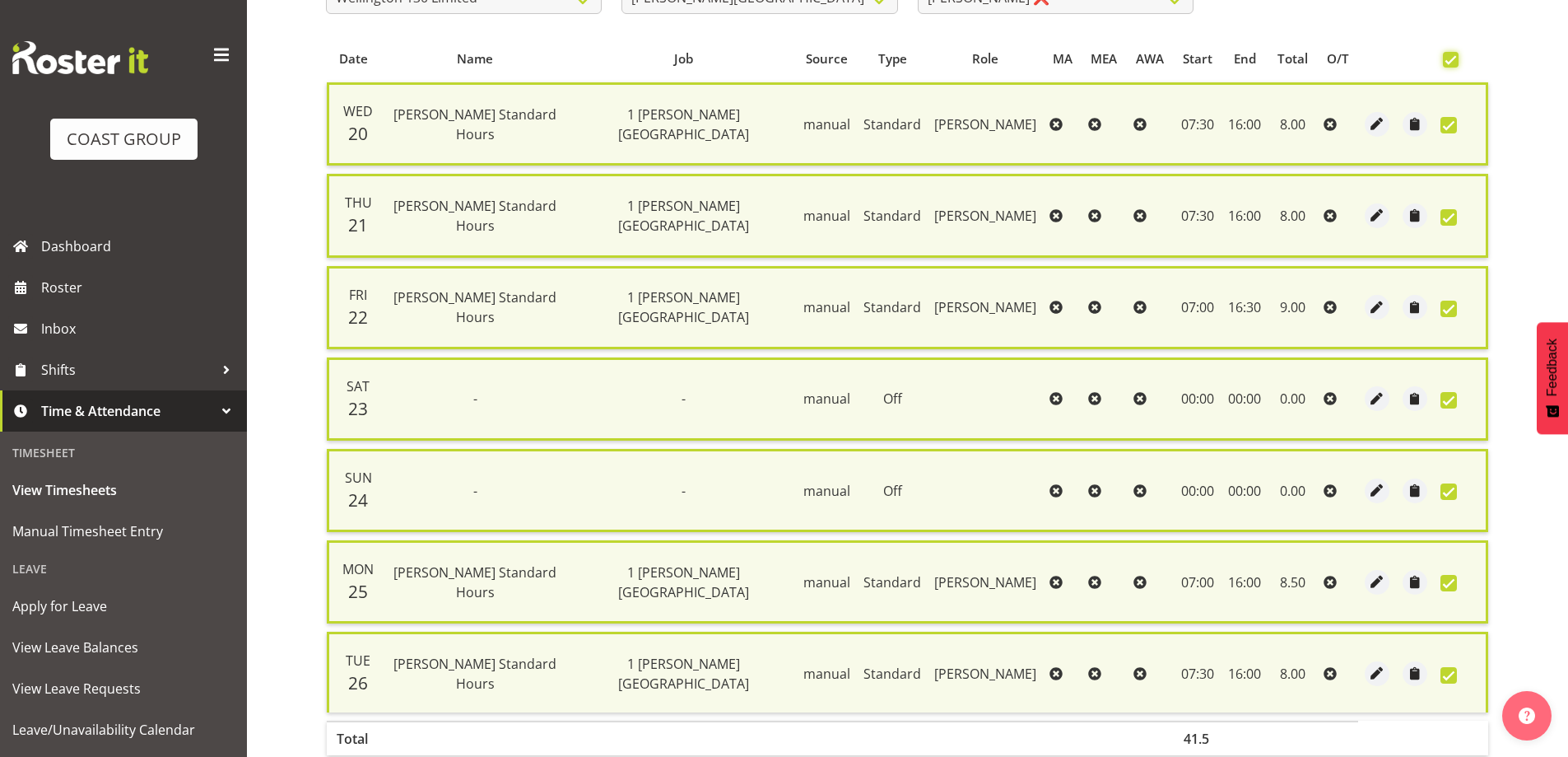
scroll to position [417, 0]
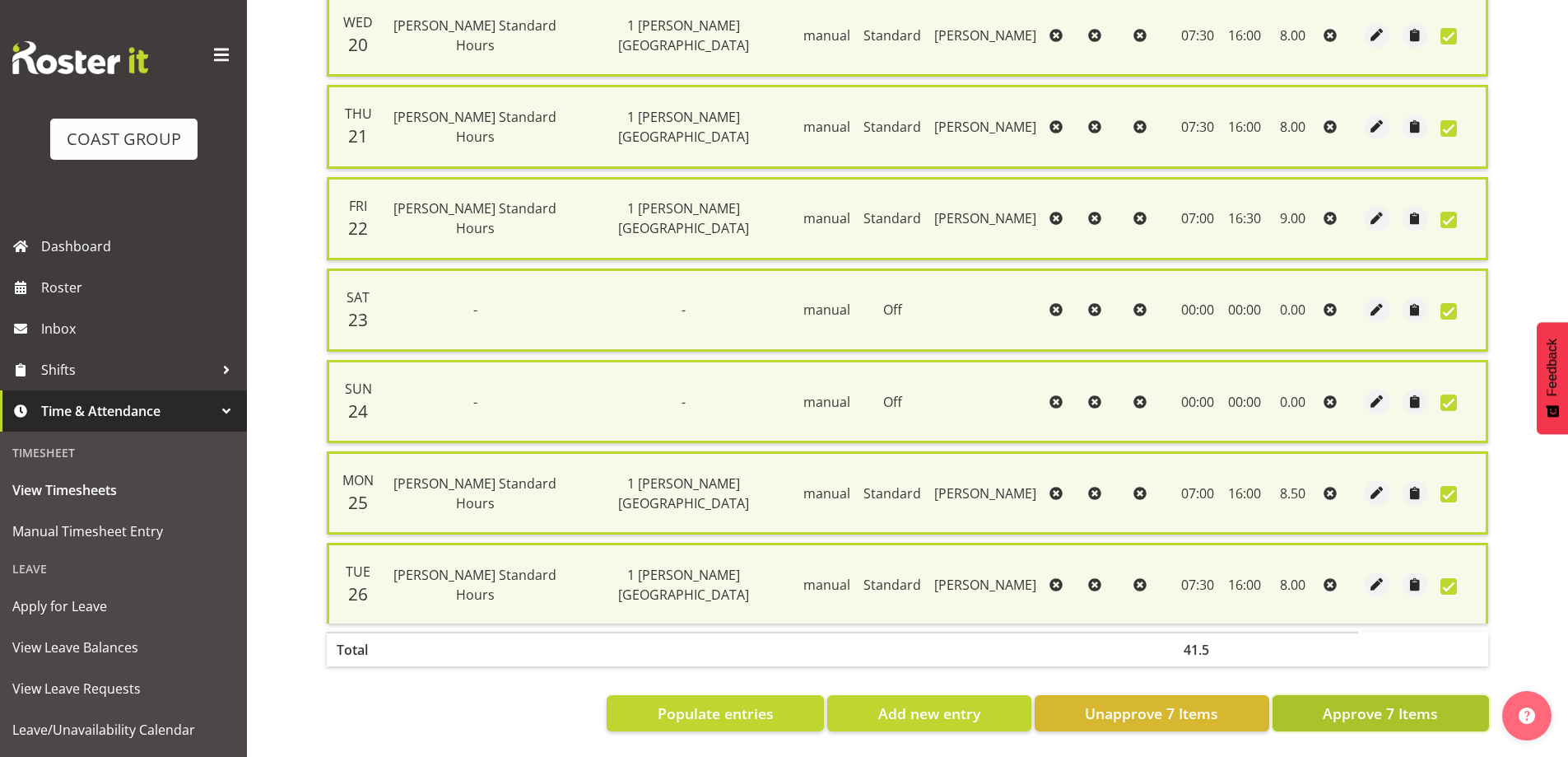
click at [1360, 707] on span "Approve 7 Items" at bounding box center [1380, 713] width 115 height 22
checkbox input "false"
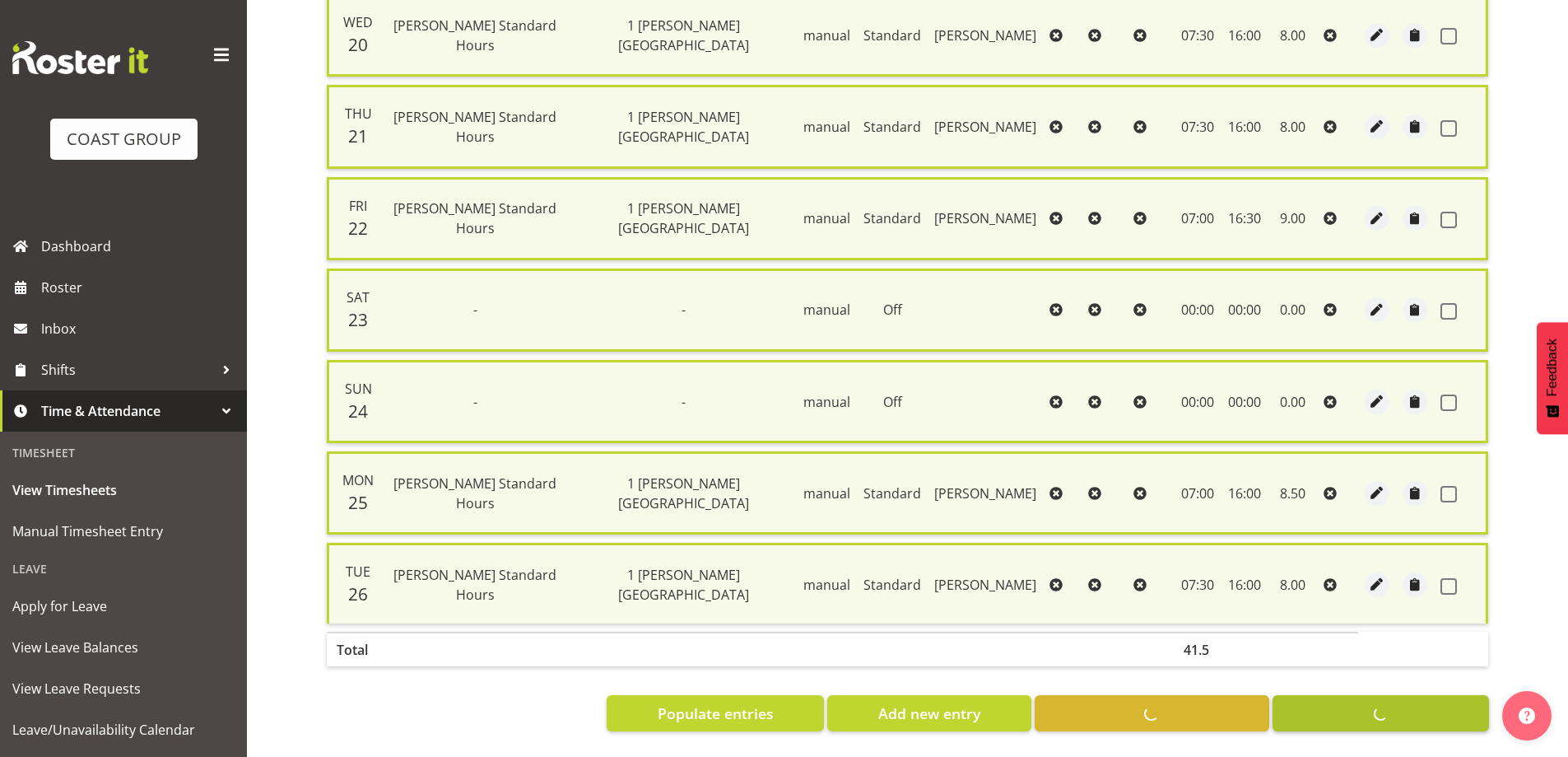
checkbox input "false"
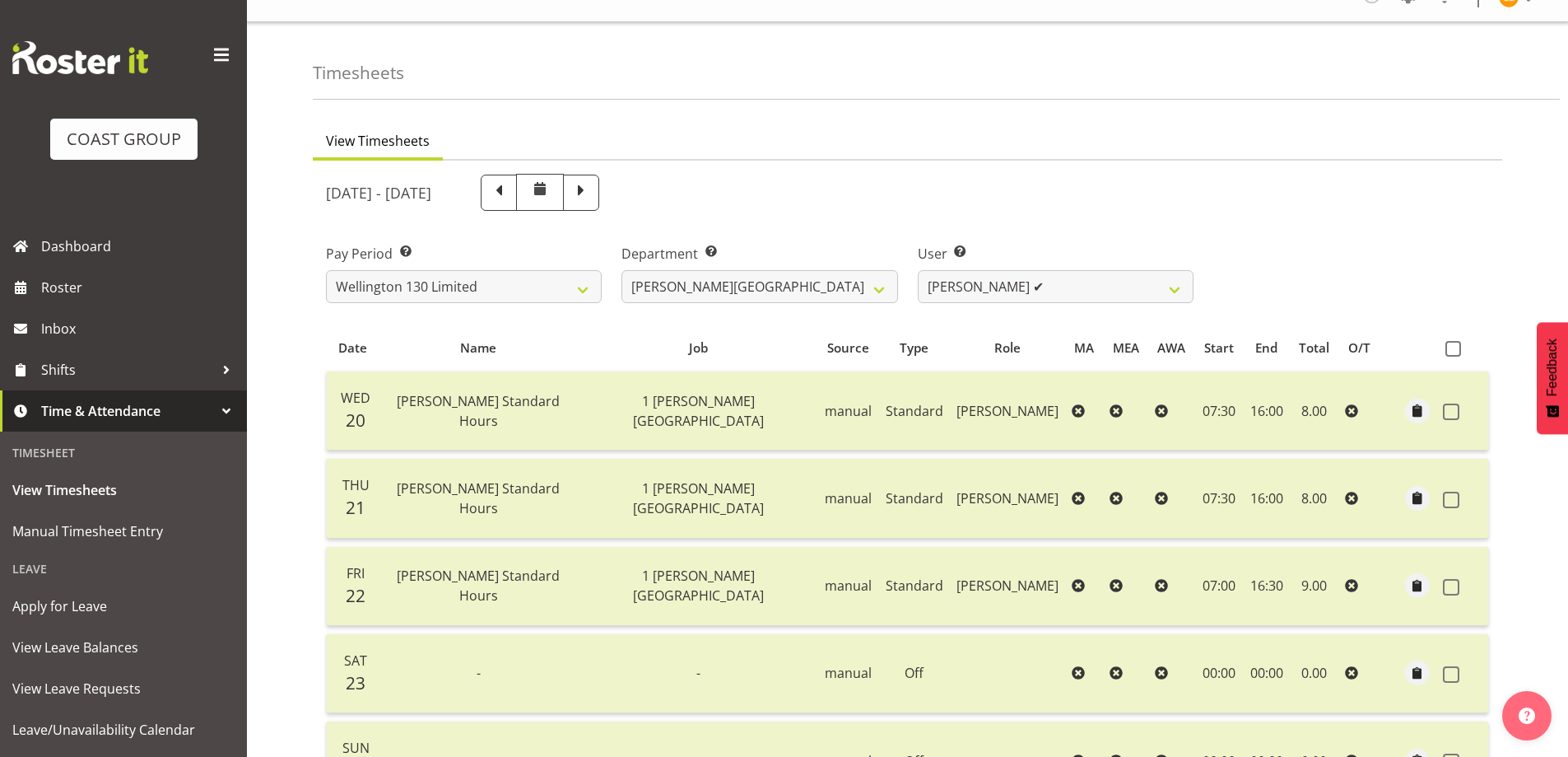
scroll to position [0, 0]
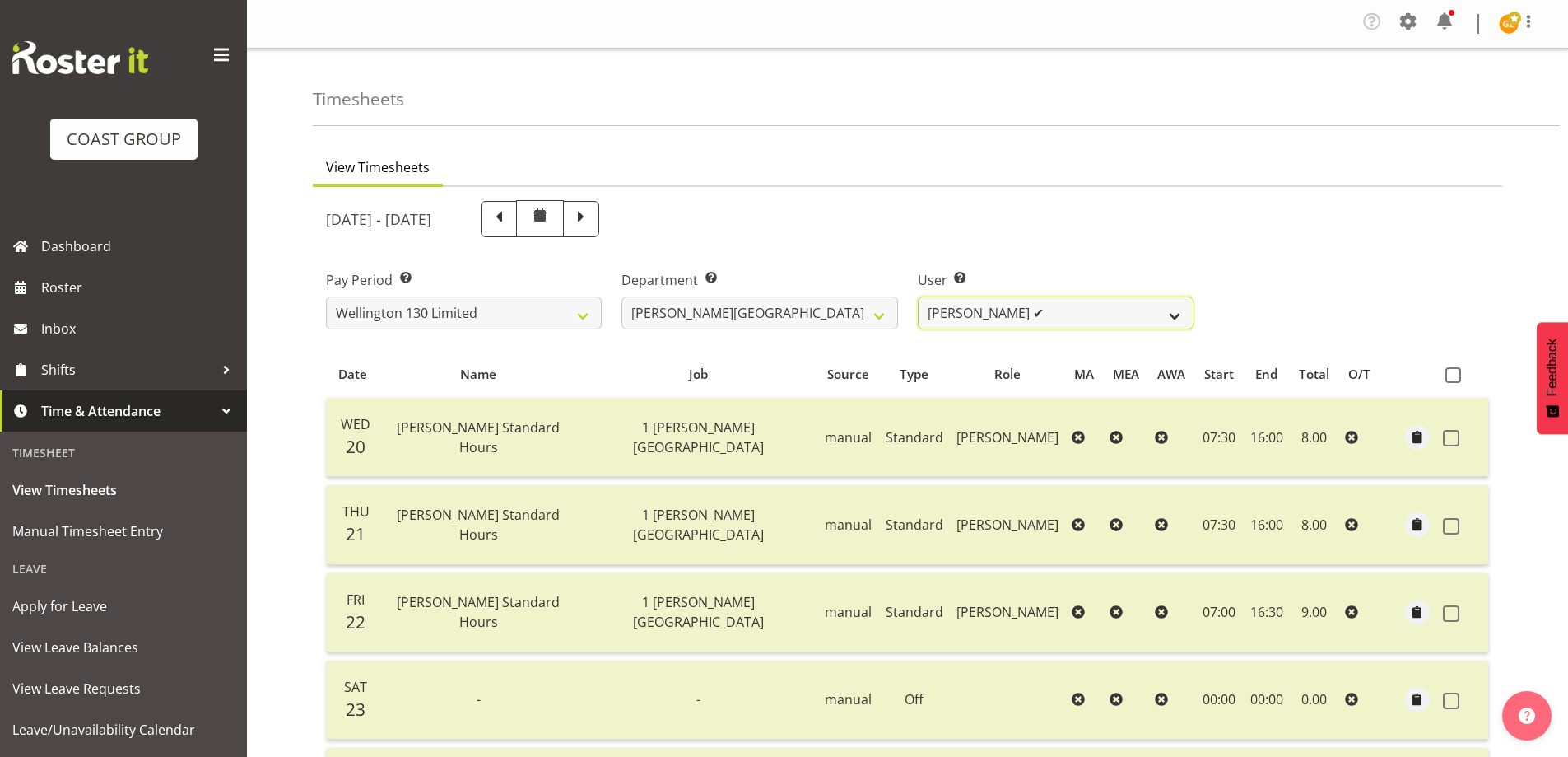
click at [1171, 316] on select "[PERSON_NAME] ✔ [PERSON_NAME] ✔ [PERSON_NAME] [PERSON_NAME] ❌ [PERSON_NAME] ❌ […" at bounding box center [1055, 313] width 276 height 33
select select "9930"
click at [917, 297] on select "[PERSON_NAME] ✔ [PERSON_NAME] ✔ [PERSON_NAME] [PERSON_NAME] ❌ [PERSON_NAME] ❌ […" at bounding box center [1055, 313] width 276 height 33
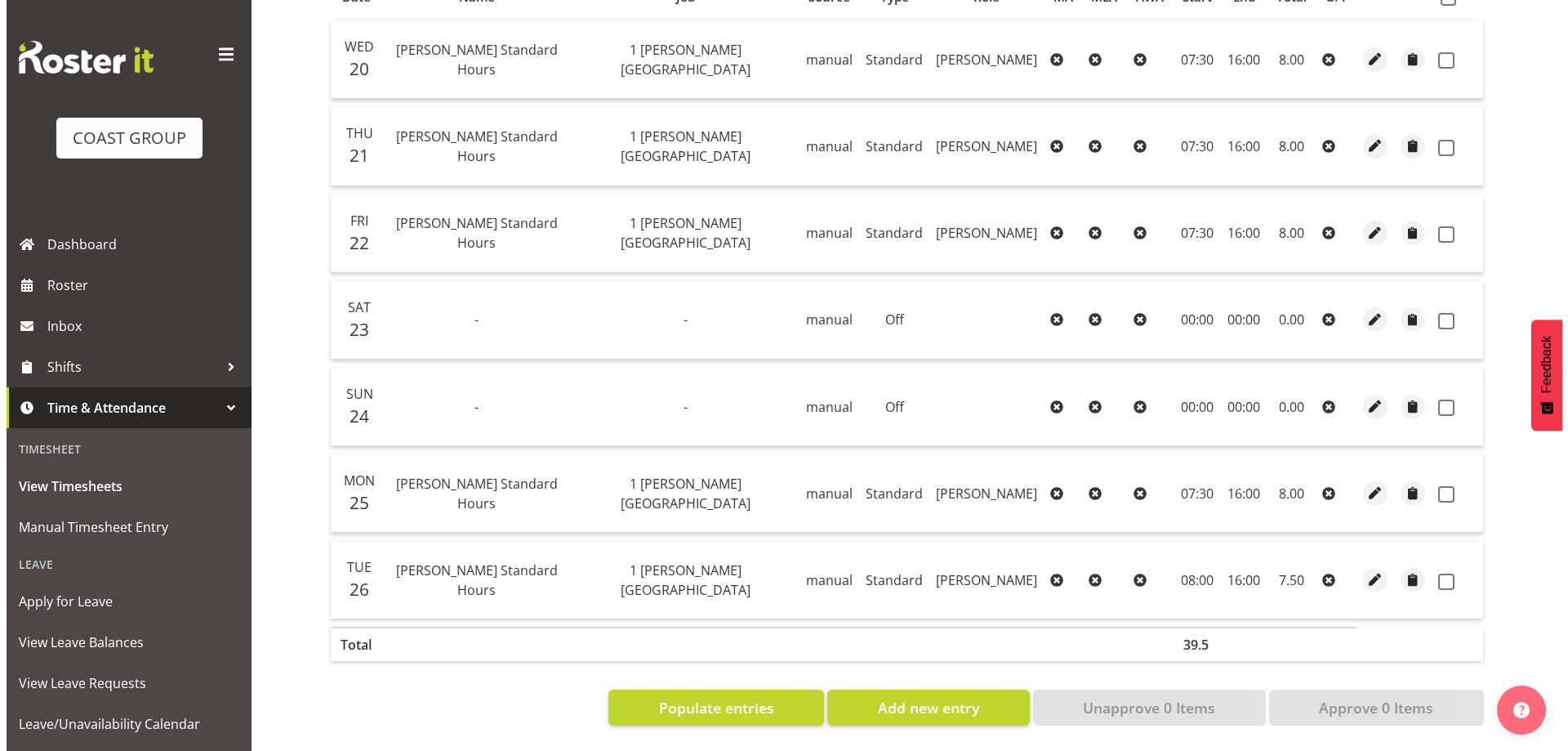
scroll to position [386, 0]
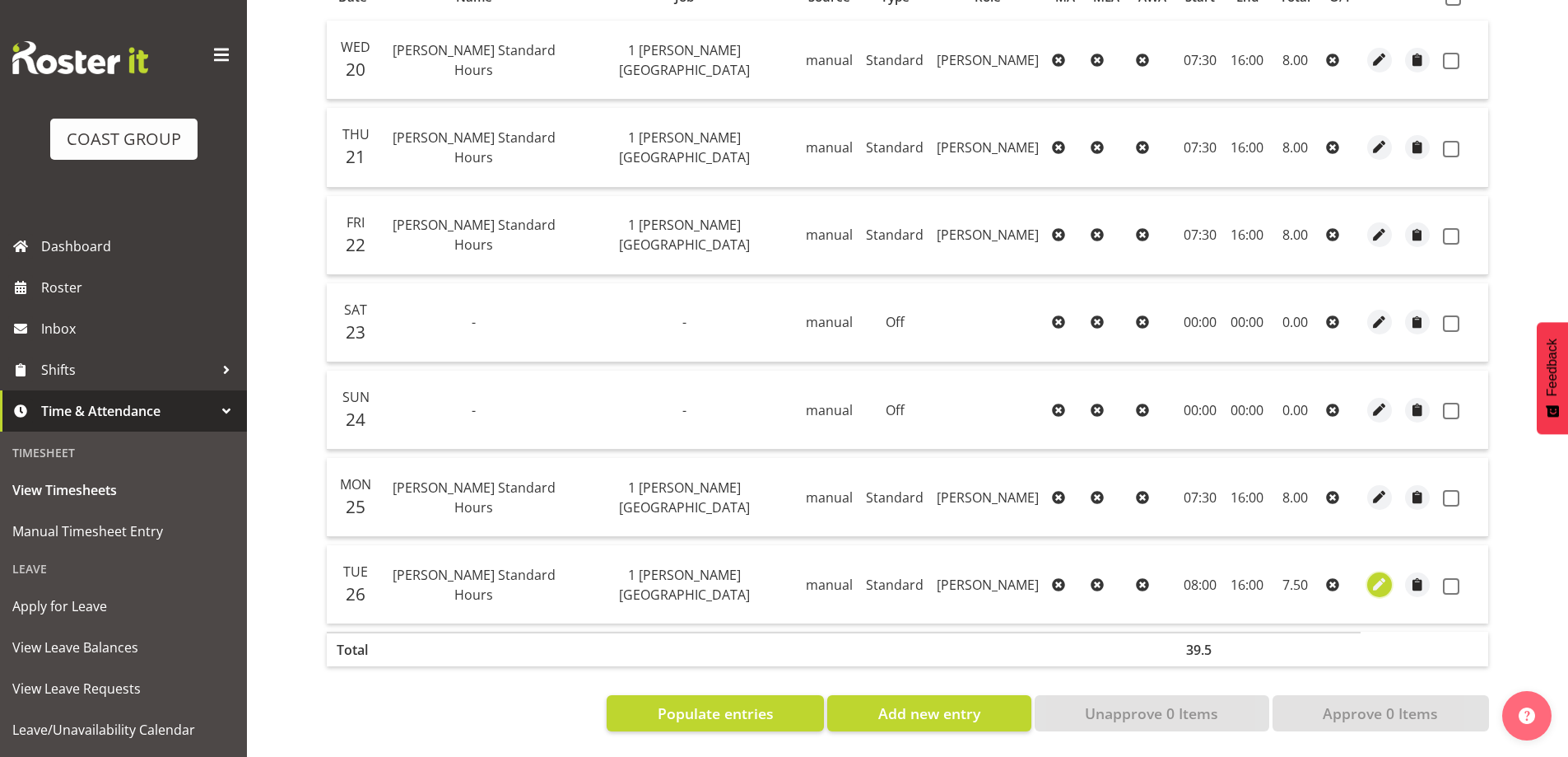
click at [1378, 575] on span "button" at bounding box center [1379, 584] width 19 height 19
select select "Standard"
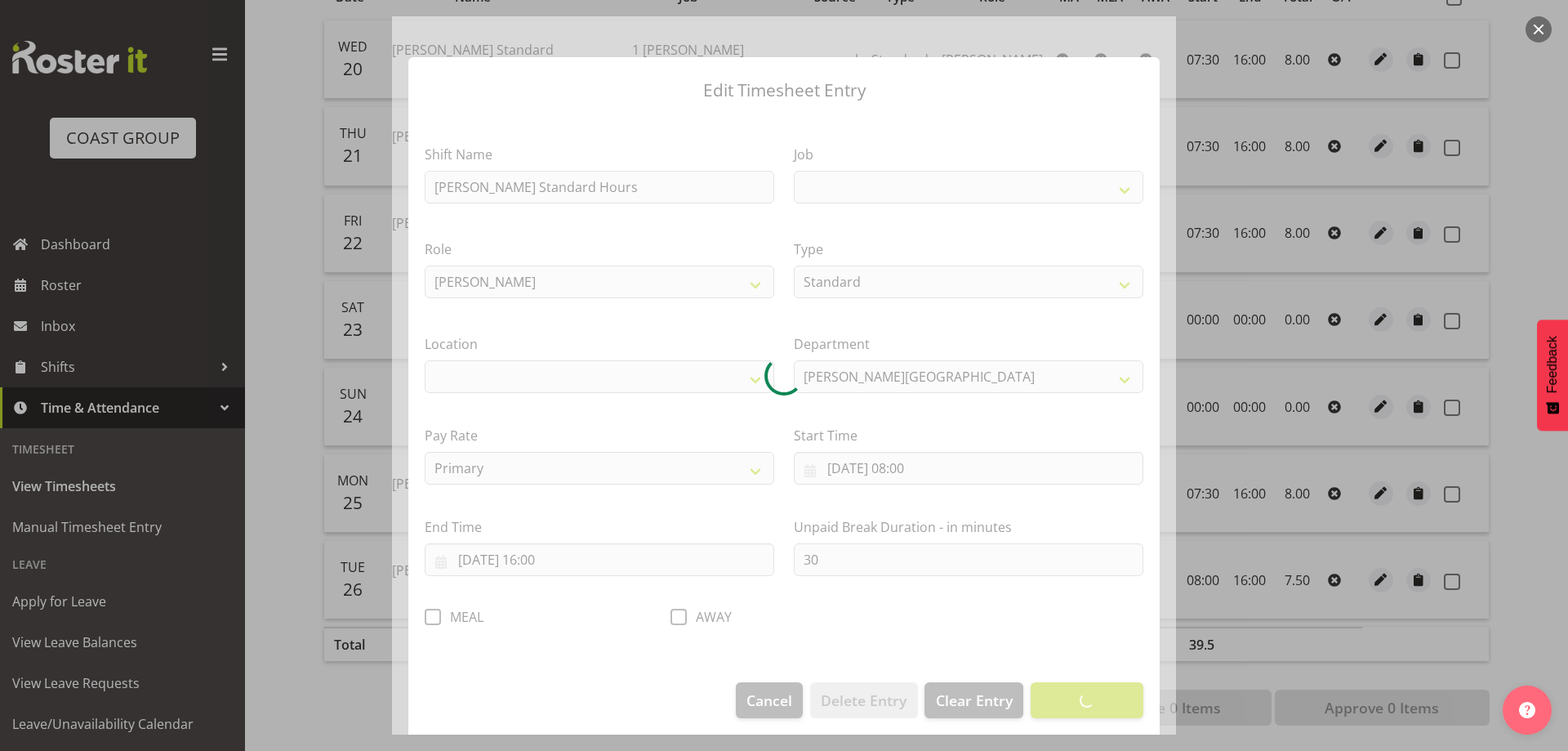
select select
select select "7032"
select select "1075"
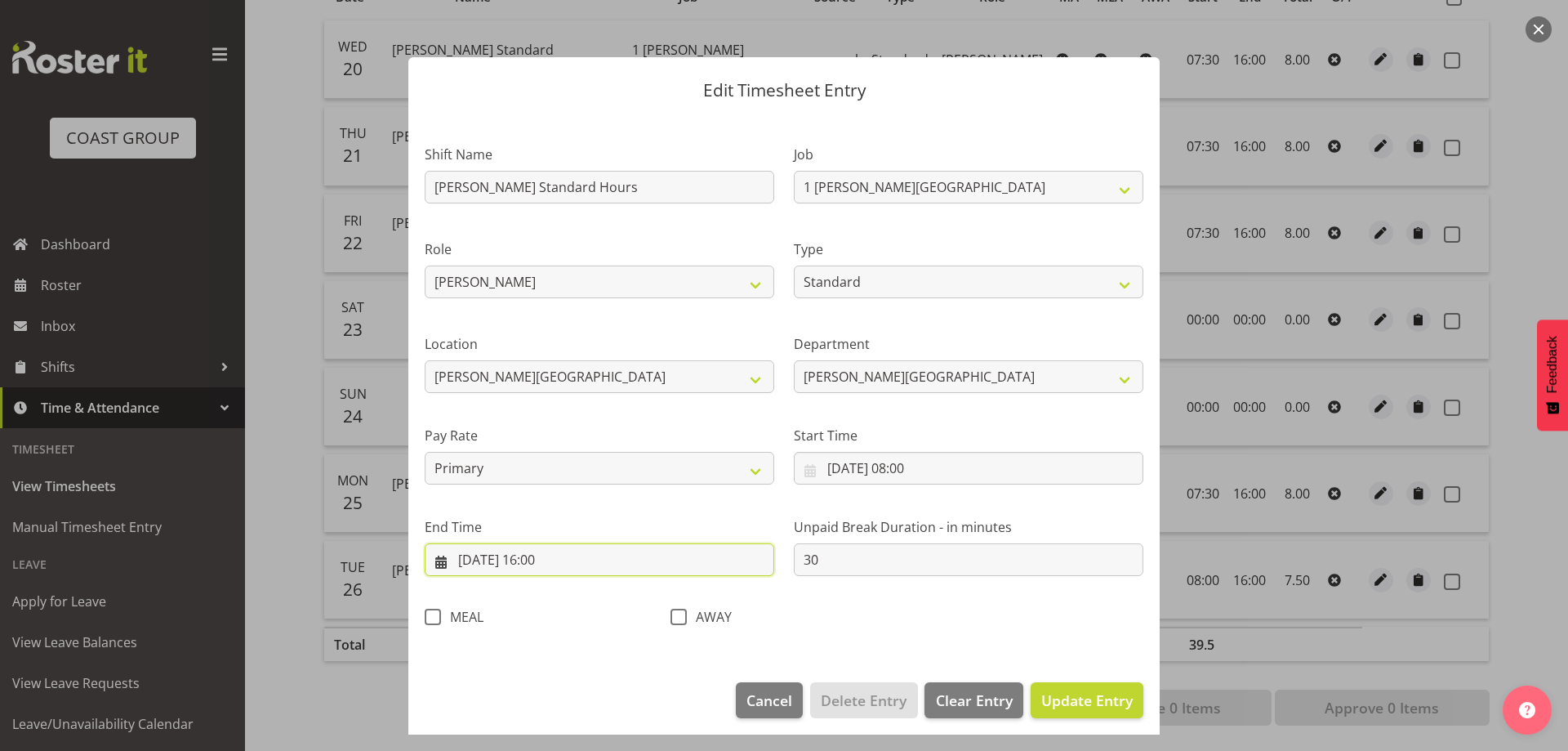
click at [642, 565] on input "[DATE] 16:00" at bounding box center [599, 560] width 349 height 33
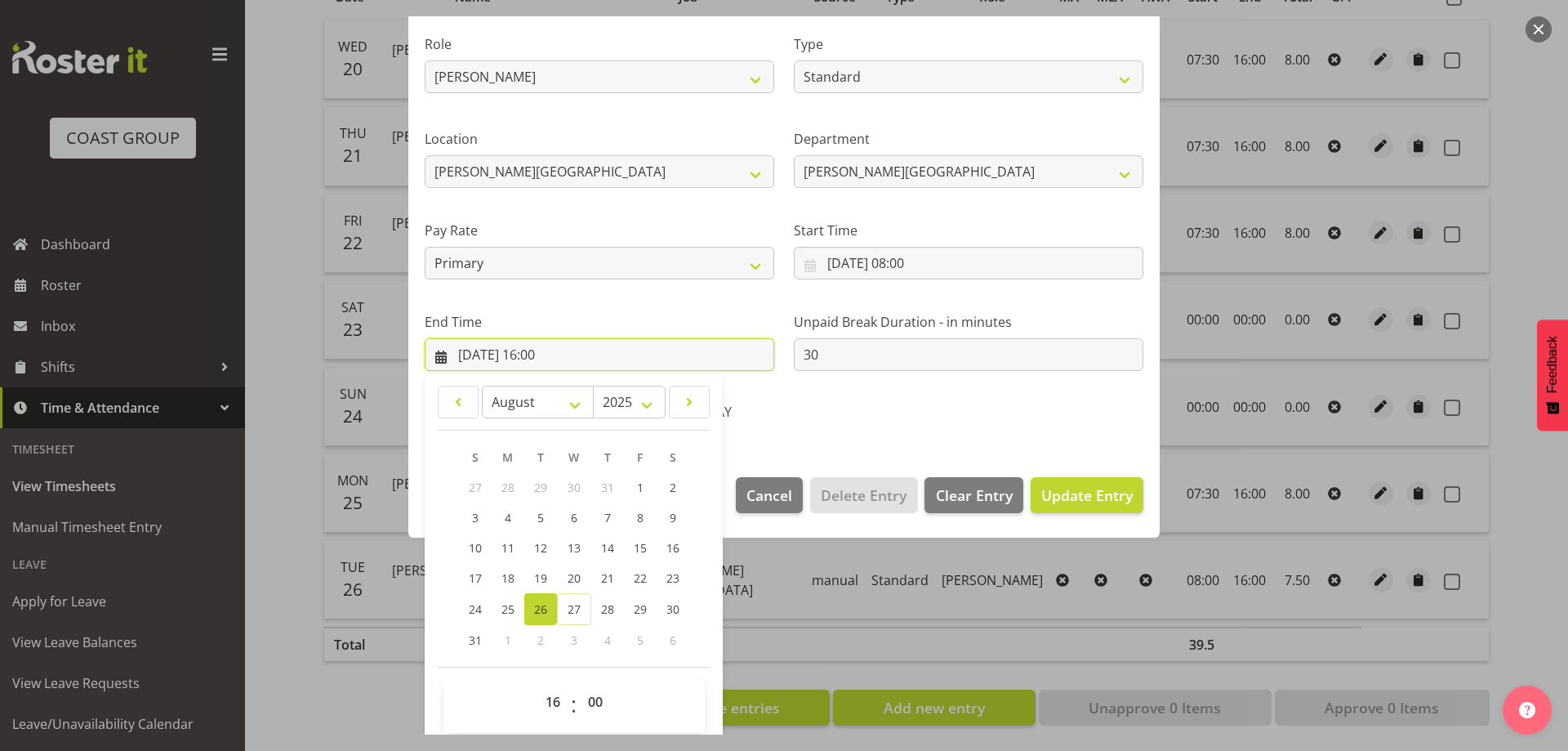
scroll to position [214, 0]
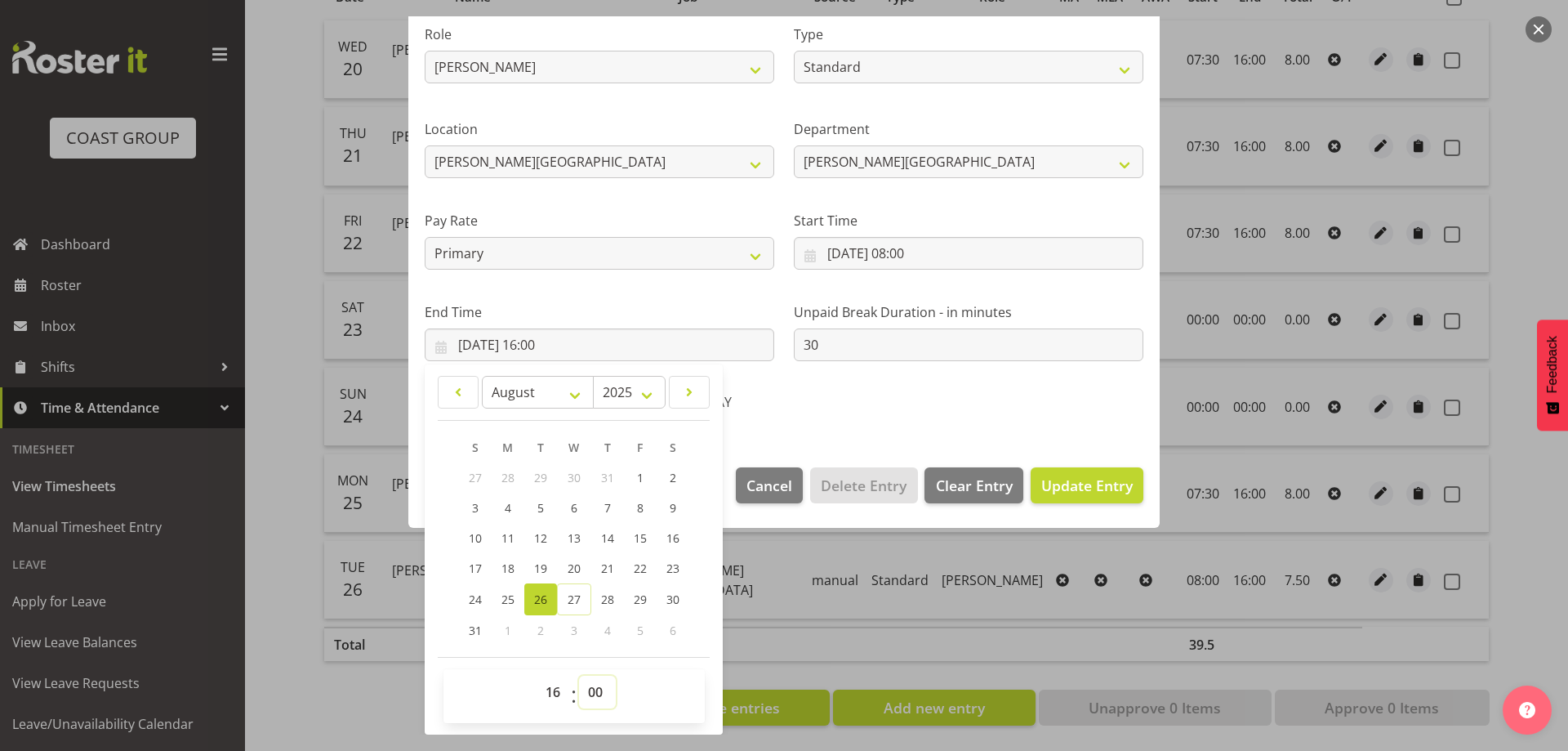
click at [593, 689] on select "00 01 02 03 04 05 06 07 08 09 10 11 12 13 14 15 16 17 18 19 20 21 22 23 24 25 2…" at bounding box center [597, 692] width 37 height 33
select select "30"
click at [579, 675] on select "00 01 02 03 04 05 06 07 08 09 10 11 12 13 14 15 16 17 18 19 20 21 22 23 24 25 2…" at bounding box center [597, 692] width 37 height 33
type input "[DATE] 16:30"
click at [1072, 481] on span "Update Entry" at bounding box center [1087, 486] width 91 height 20
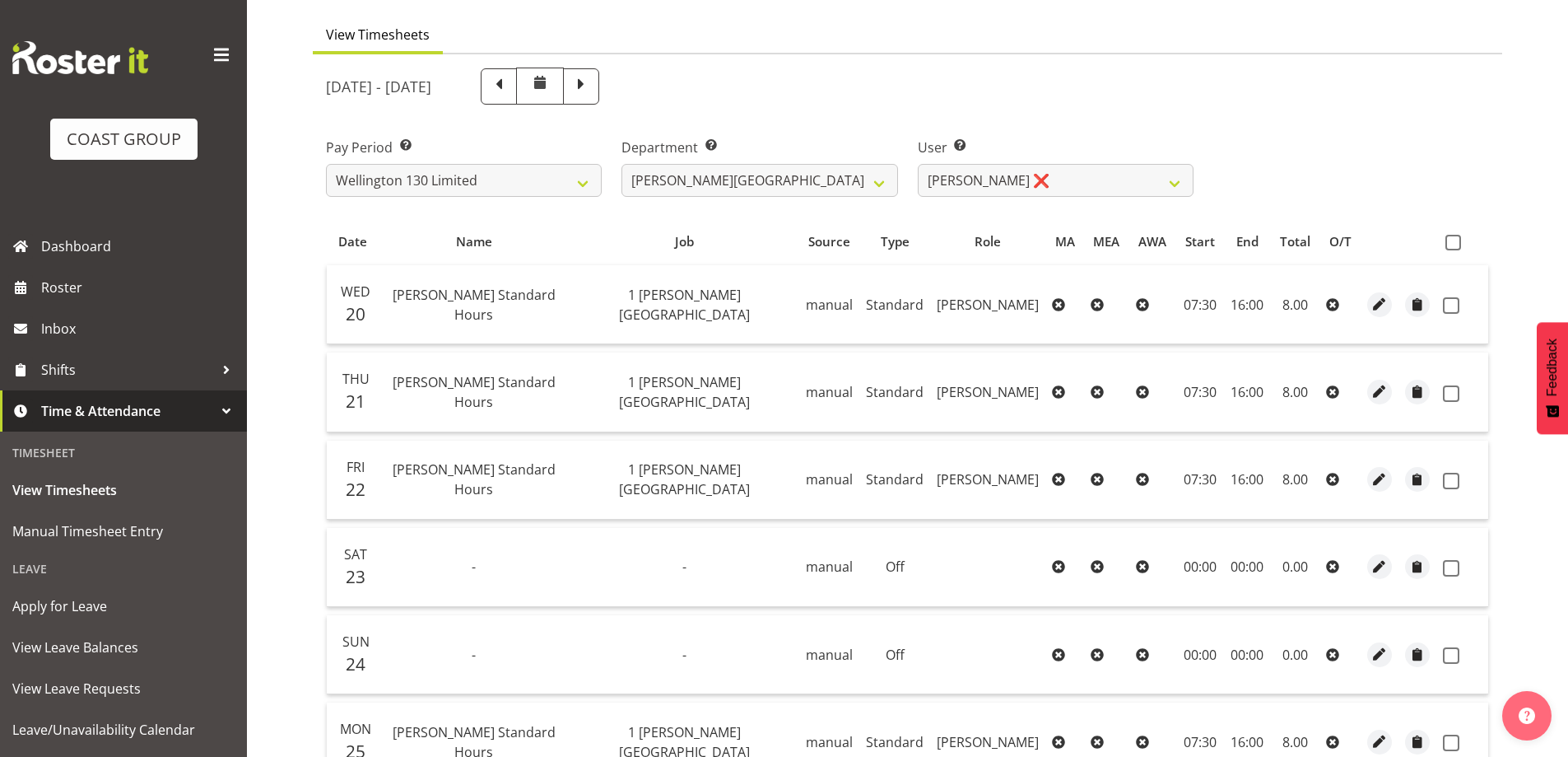
scroll to position [0, 0]
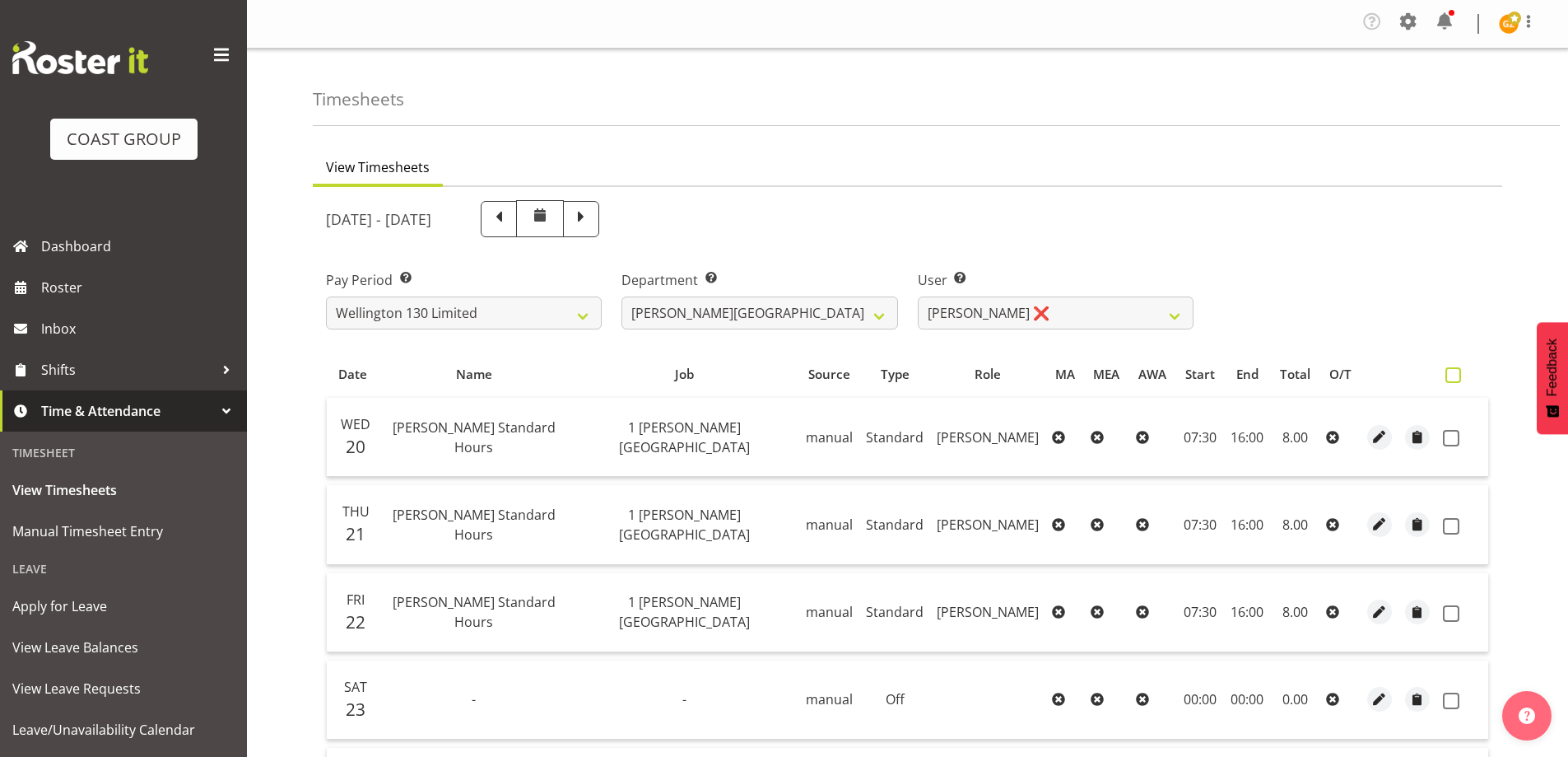
click at [1455, 368] on span at bounding box center [1453, 374] width 16 height 16
click at [1455, 369] on input "checkbox" at bounding box center [1450, 374] width 11 height 11
checkbox input "true"
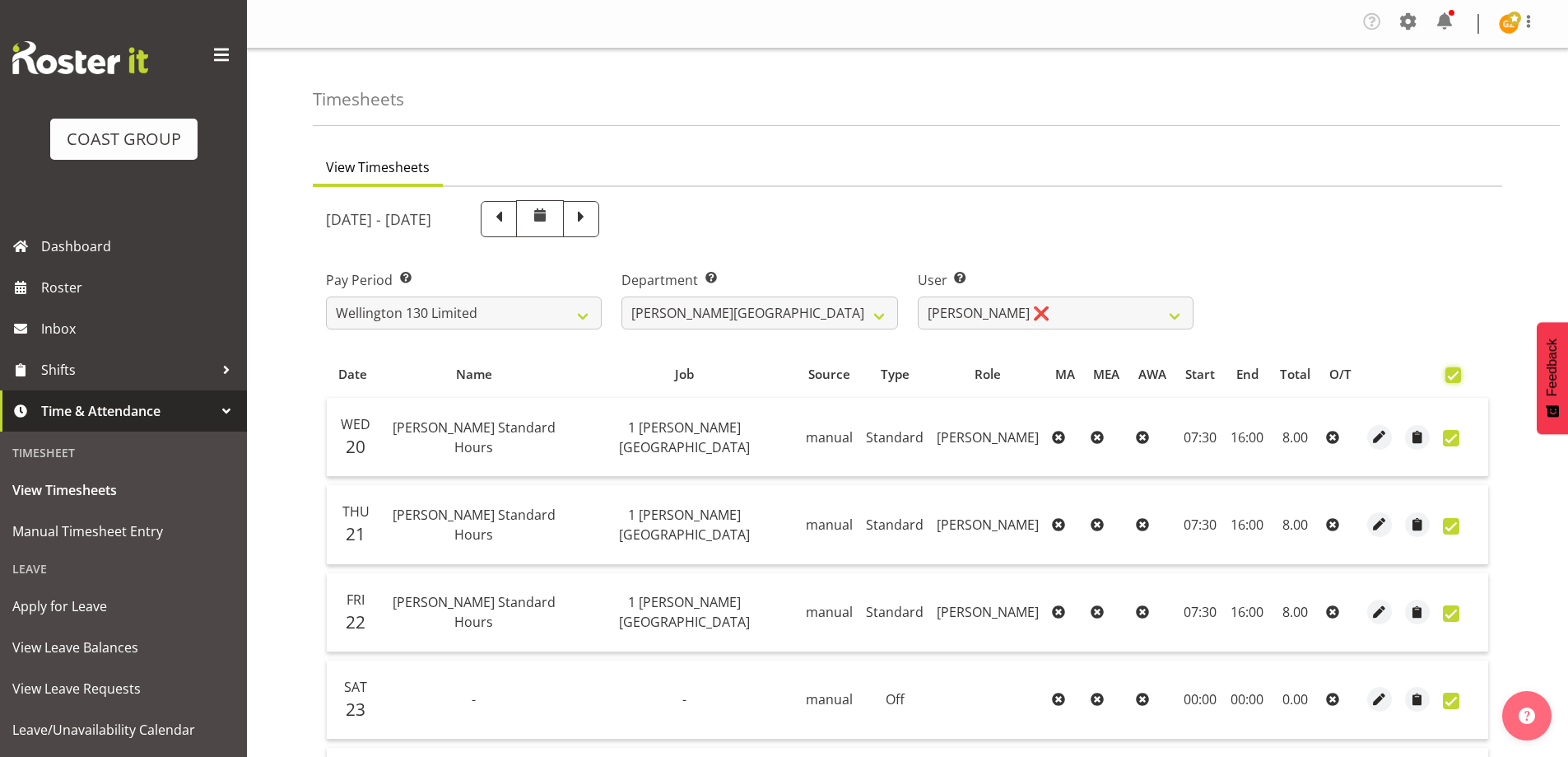
checkbox input "true"
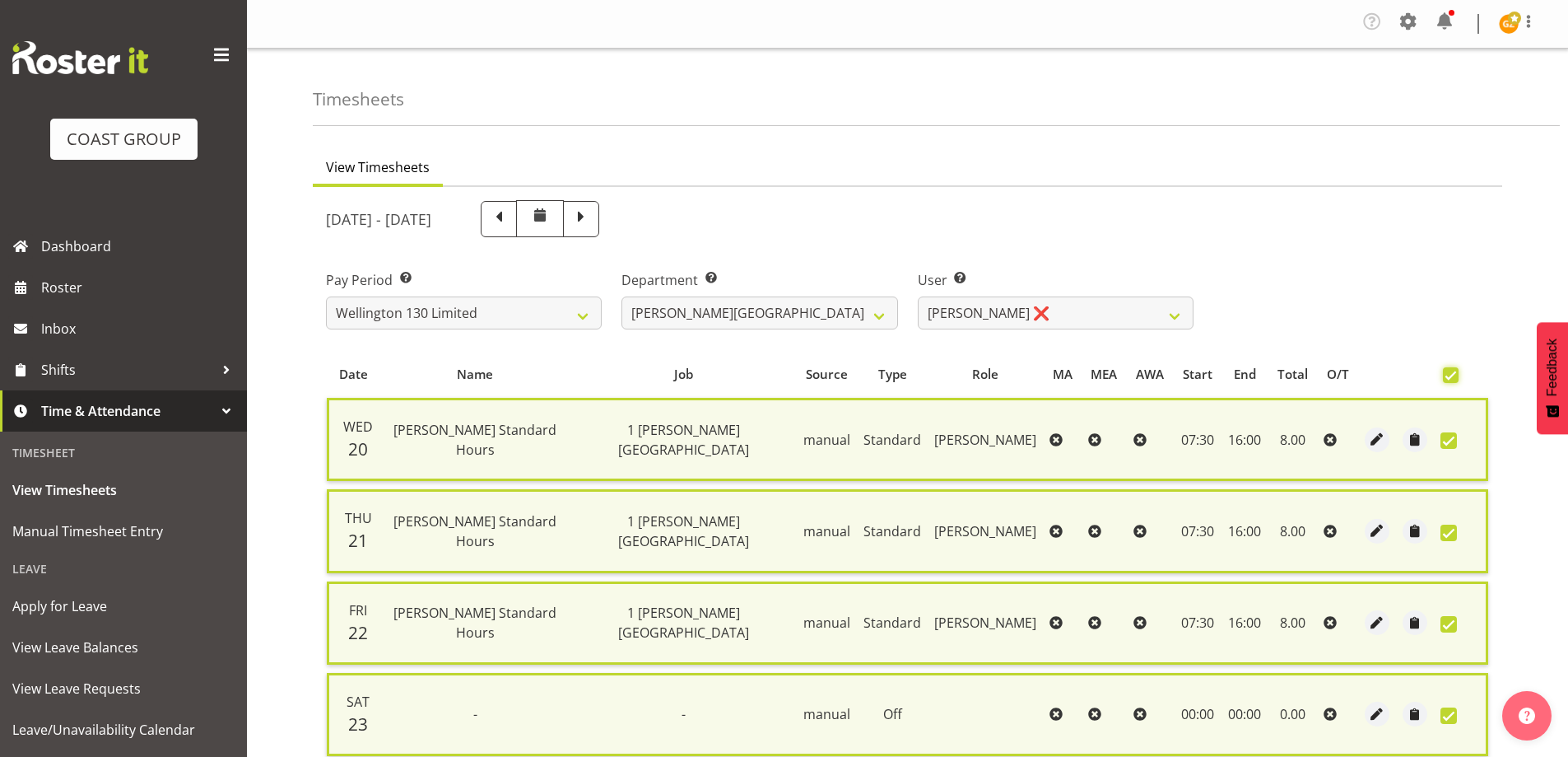
scroll to position [417, 0]
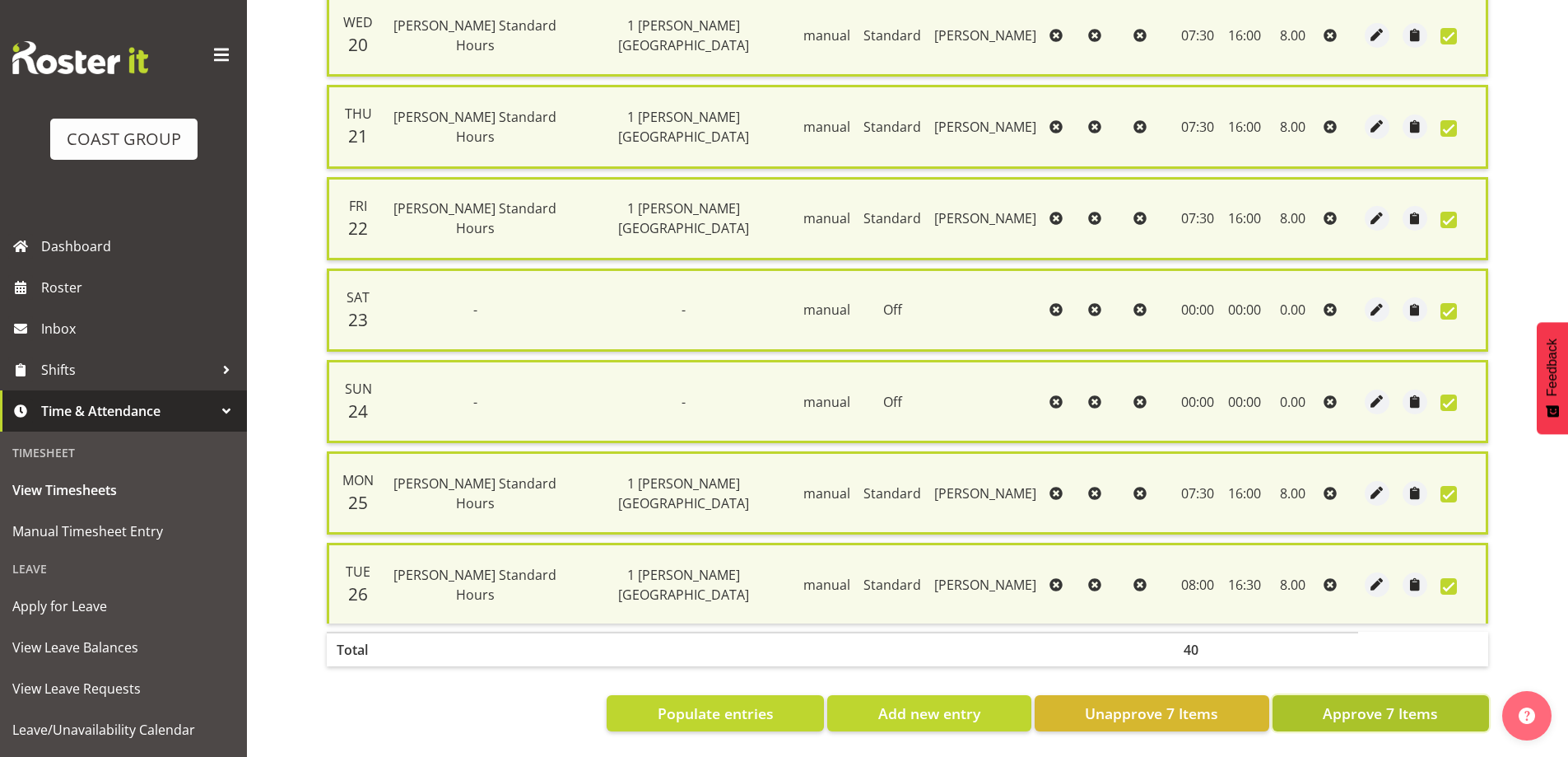
click at [1392, 706] on span "Approve 7 Items" at bounding box center [1380, 713] width 115 height 22
checkbox input "false"
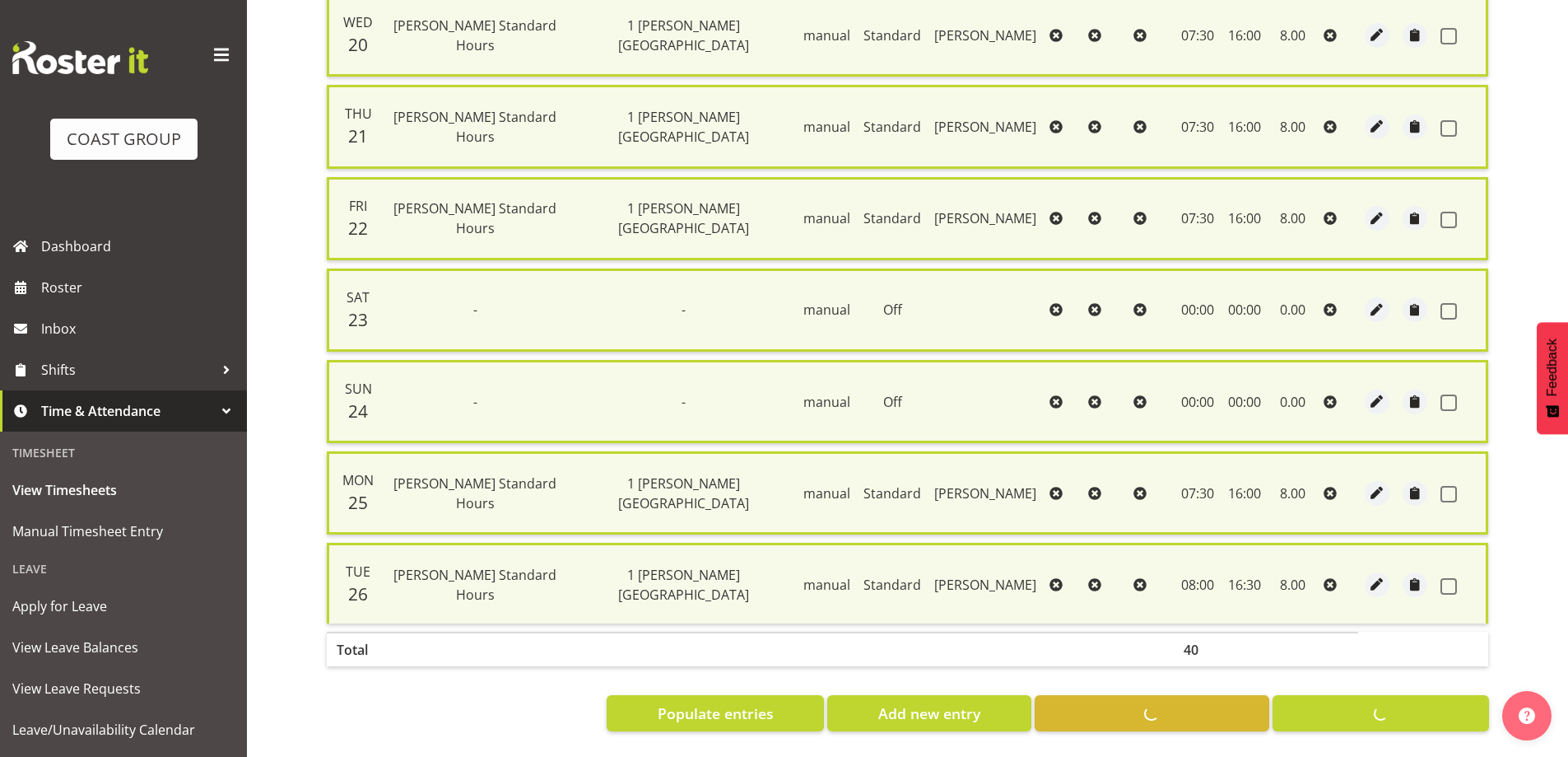
checkbox input "false"
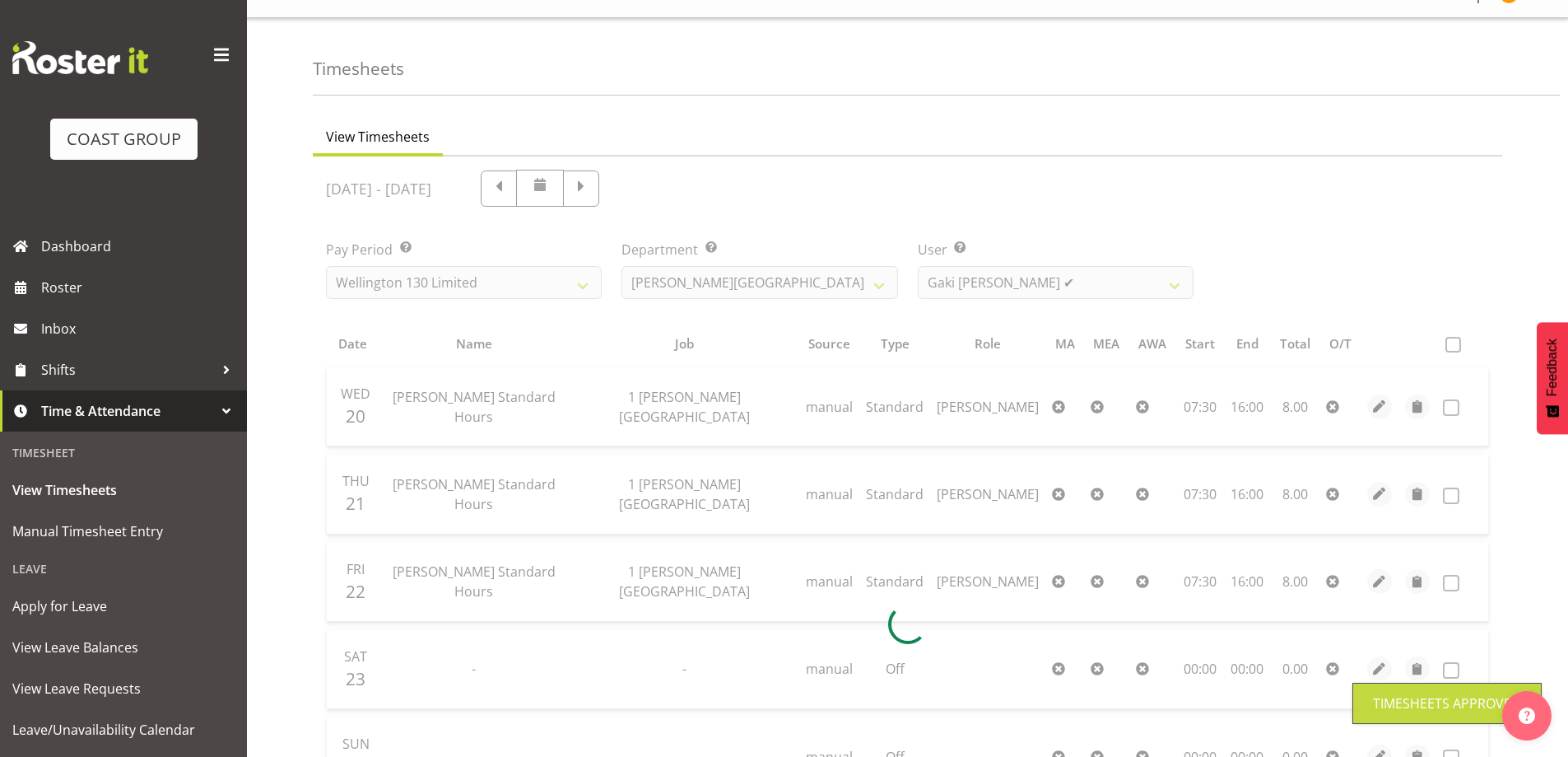
scroll to position [0, 0]
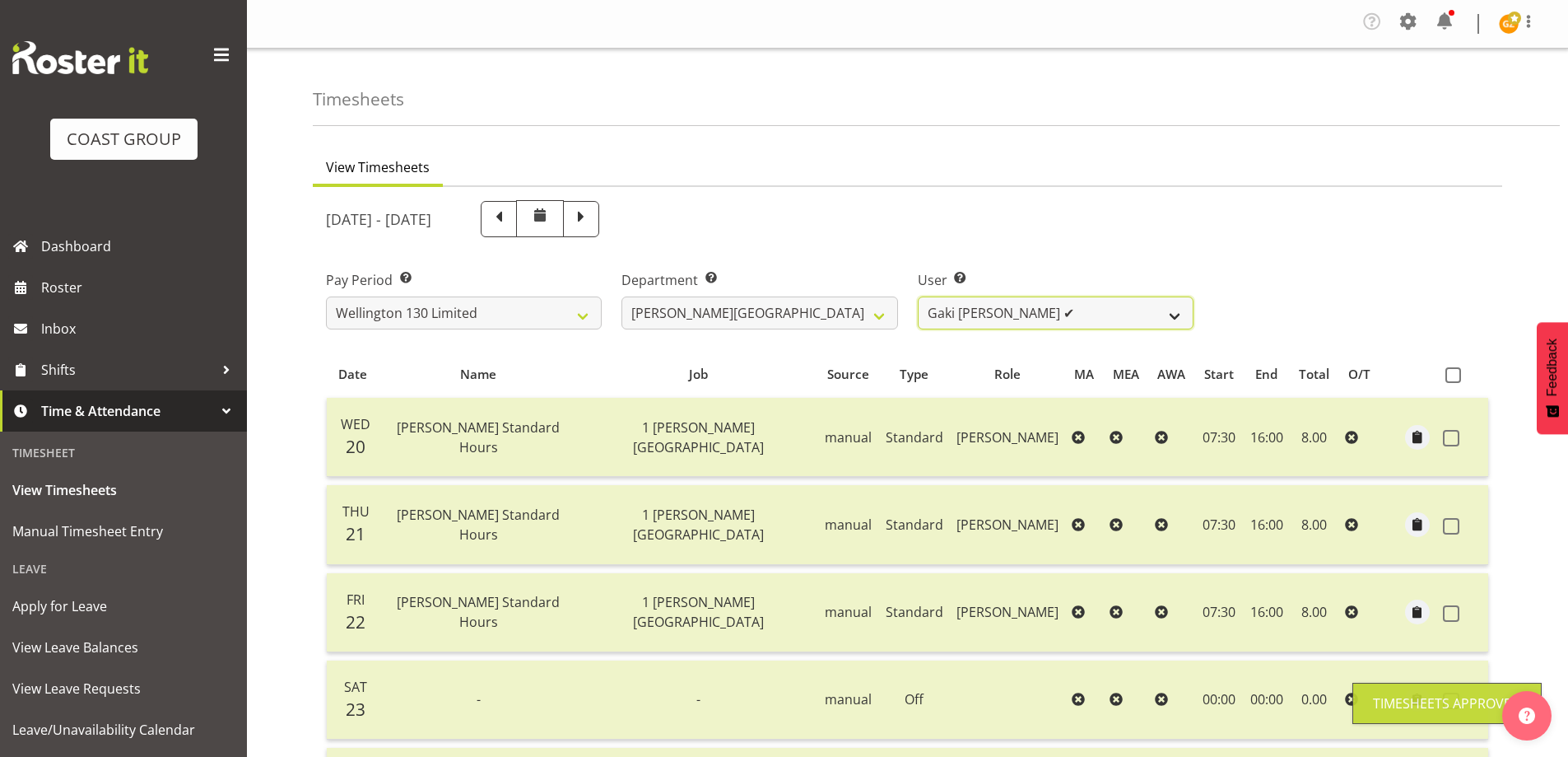
click at [1173, 306] on select "[PERSON_NAME] ✔ [PERSON_NAME] ✔ [PERSON_NAME] [PERSON_NAME] ❌ [PERSON_NAME] ✔ […" at bounding box center [1055, 313] width 276 height 33
select select "9949"
click at [917, 297] on select "[PERSON_NAME] ✔ [PERSON_NAME] ✔ [PERSON_NAME] [PERSON_NAME] ❌ [PERSON_NAME] ✔ […" at bounding box center [1055, 313] width 276 height 33
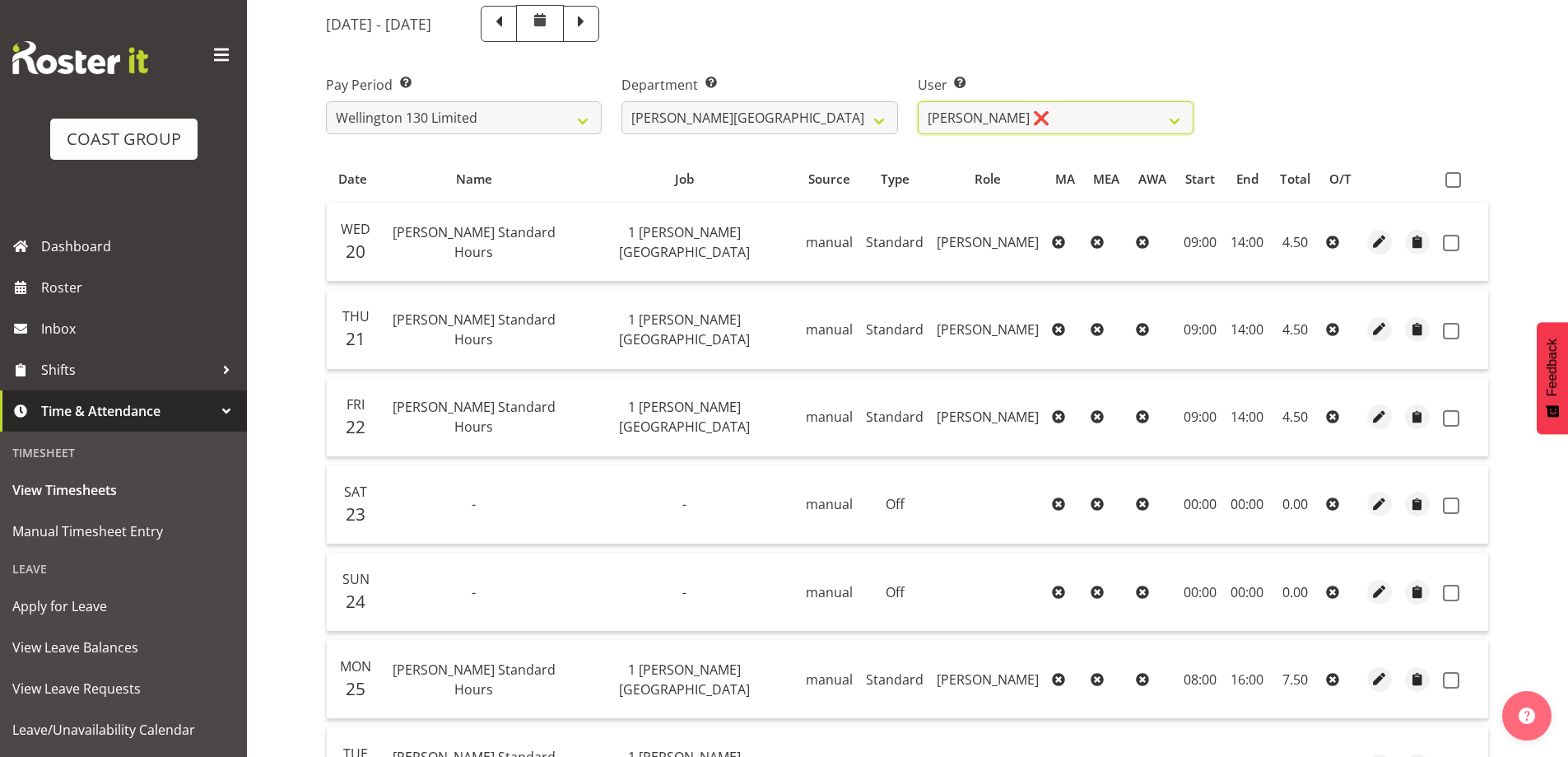
scroll to position [330, 0]
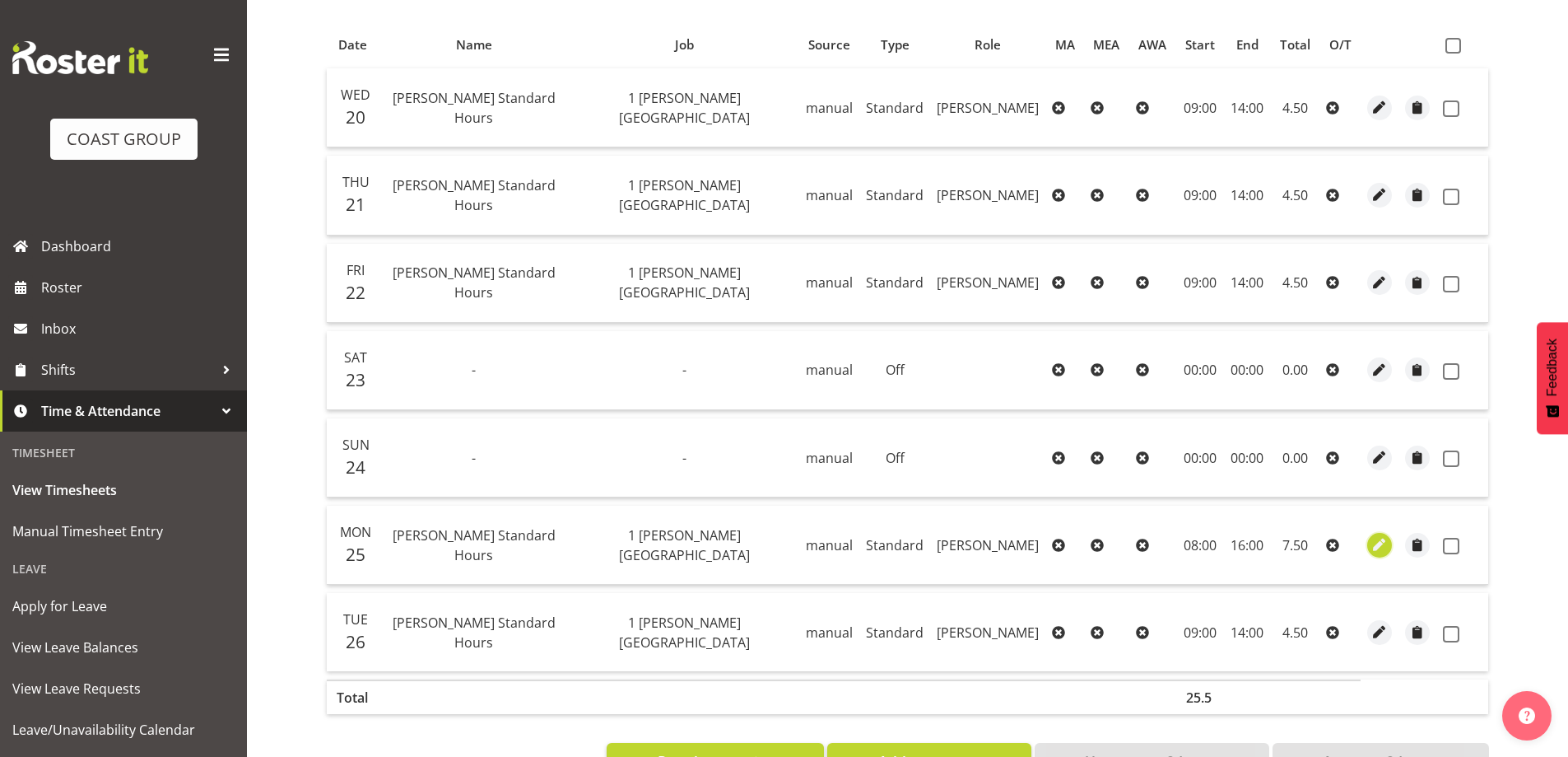
click at [1377, 548] on span "button" at bounding box center [1379, 544] width 19 height 19
select select "Standard"
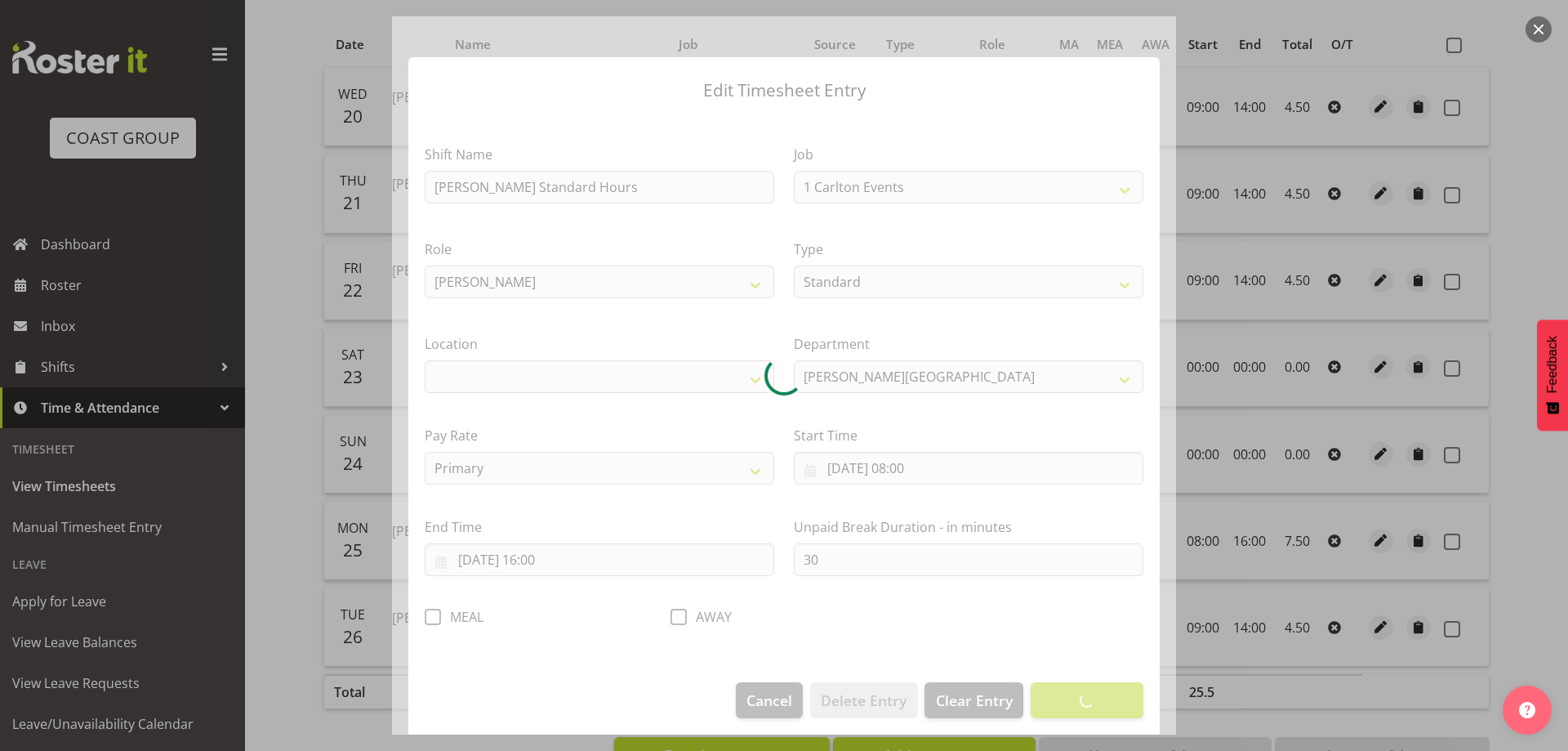
select select "7032"
select select "1075"
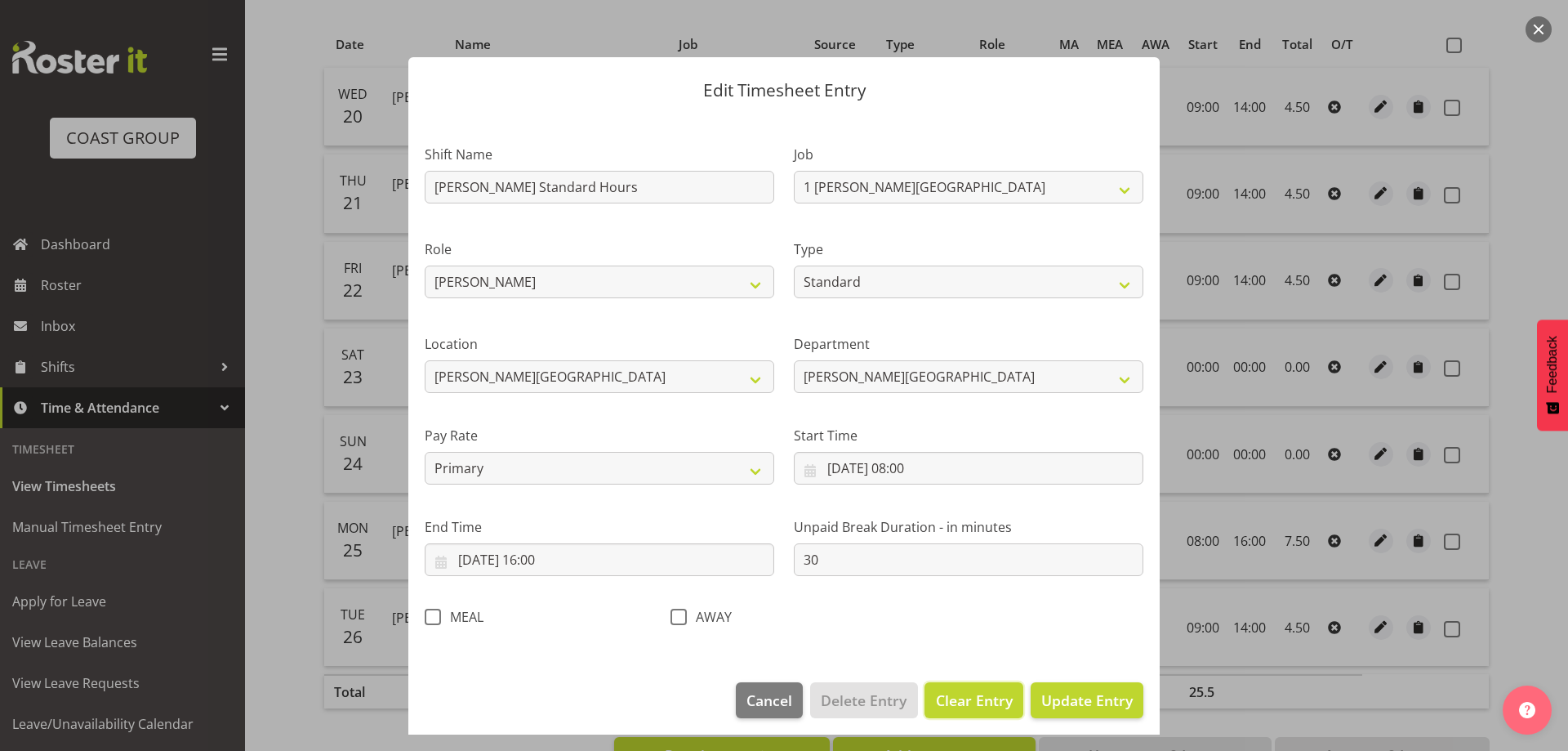
click at [938, 703] on span "Clear Entry" at bounding box center [973, 700] width 76 height 21
select select "Off"
type input "0"
select select
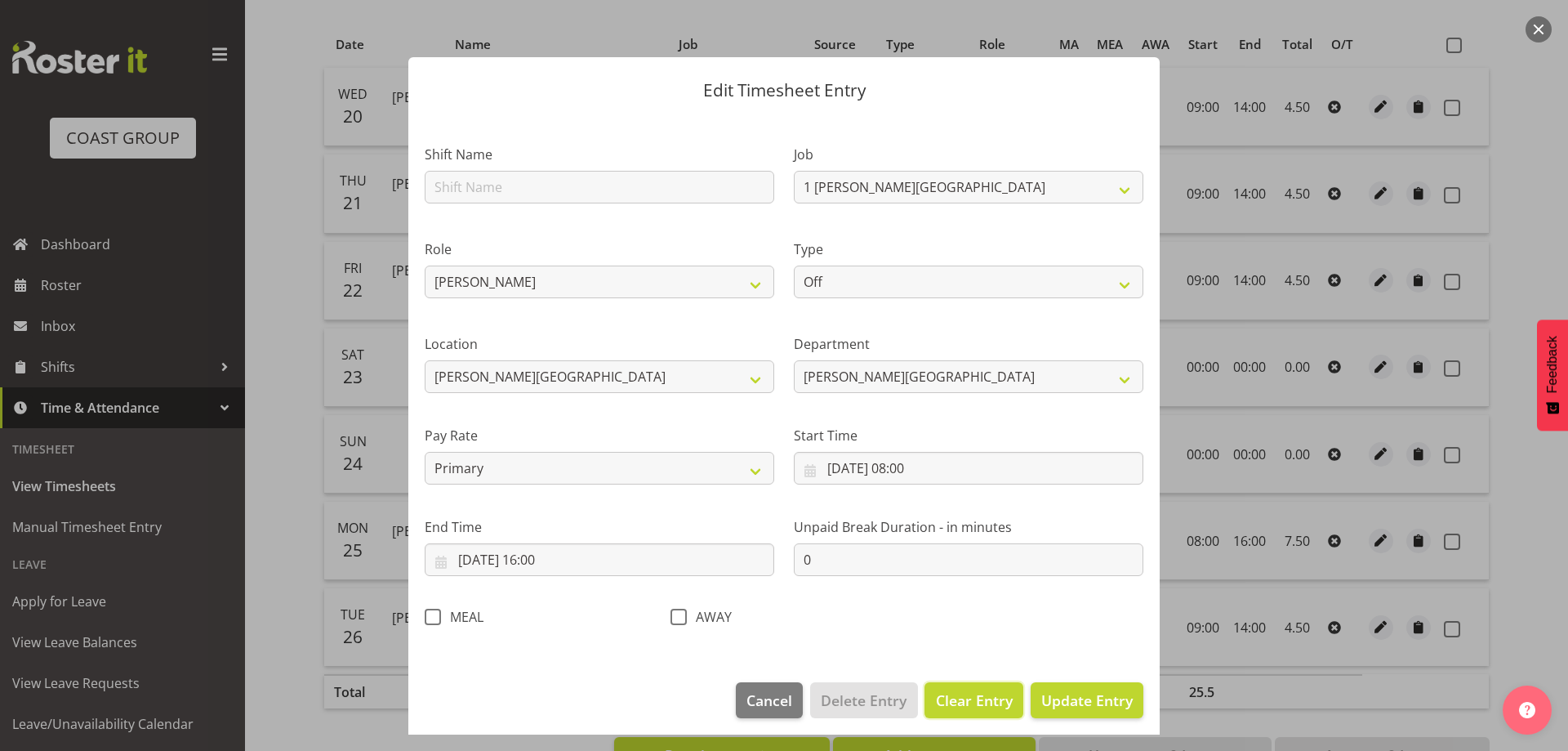
select select
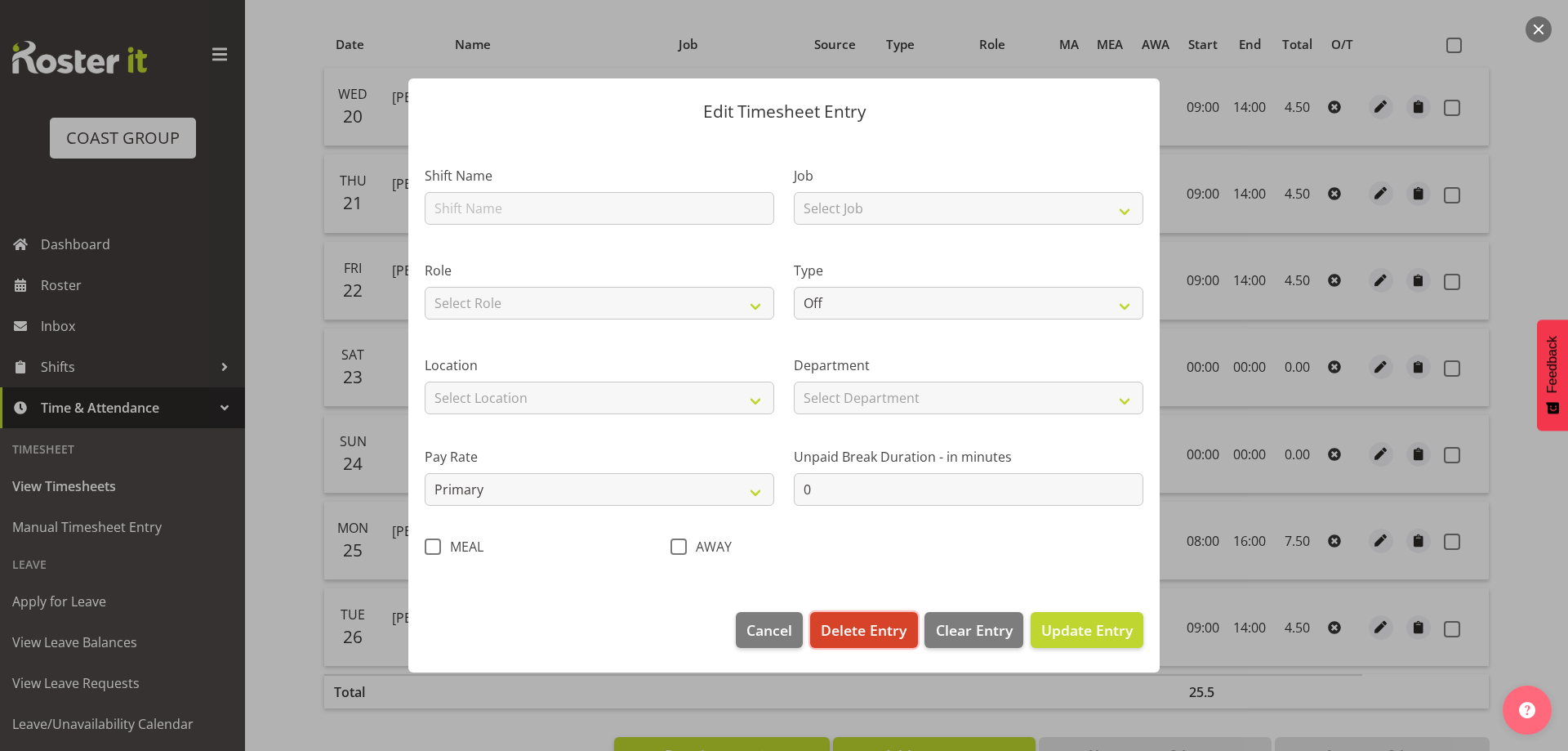
click at [873, 634] on span "Delete Entry" at bounding box center [863, 630] width 85 height 21
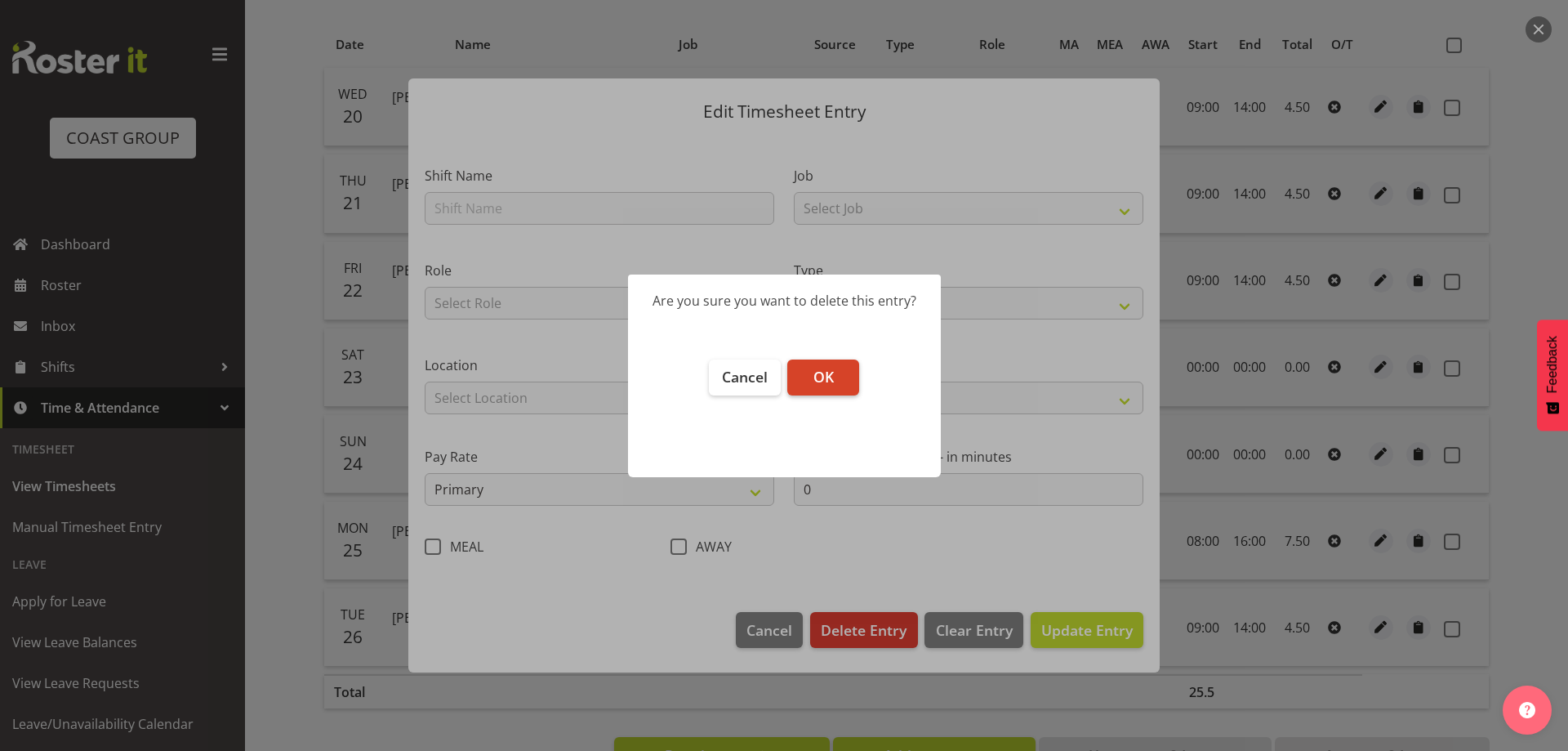
click at [835, 379] on button "OK" at bounding box center [822, 377] width 71 height 36
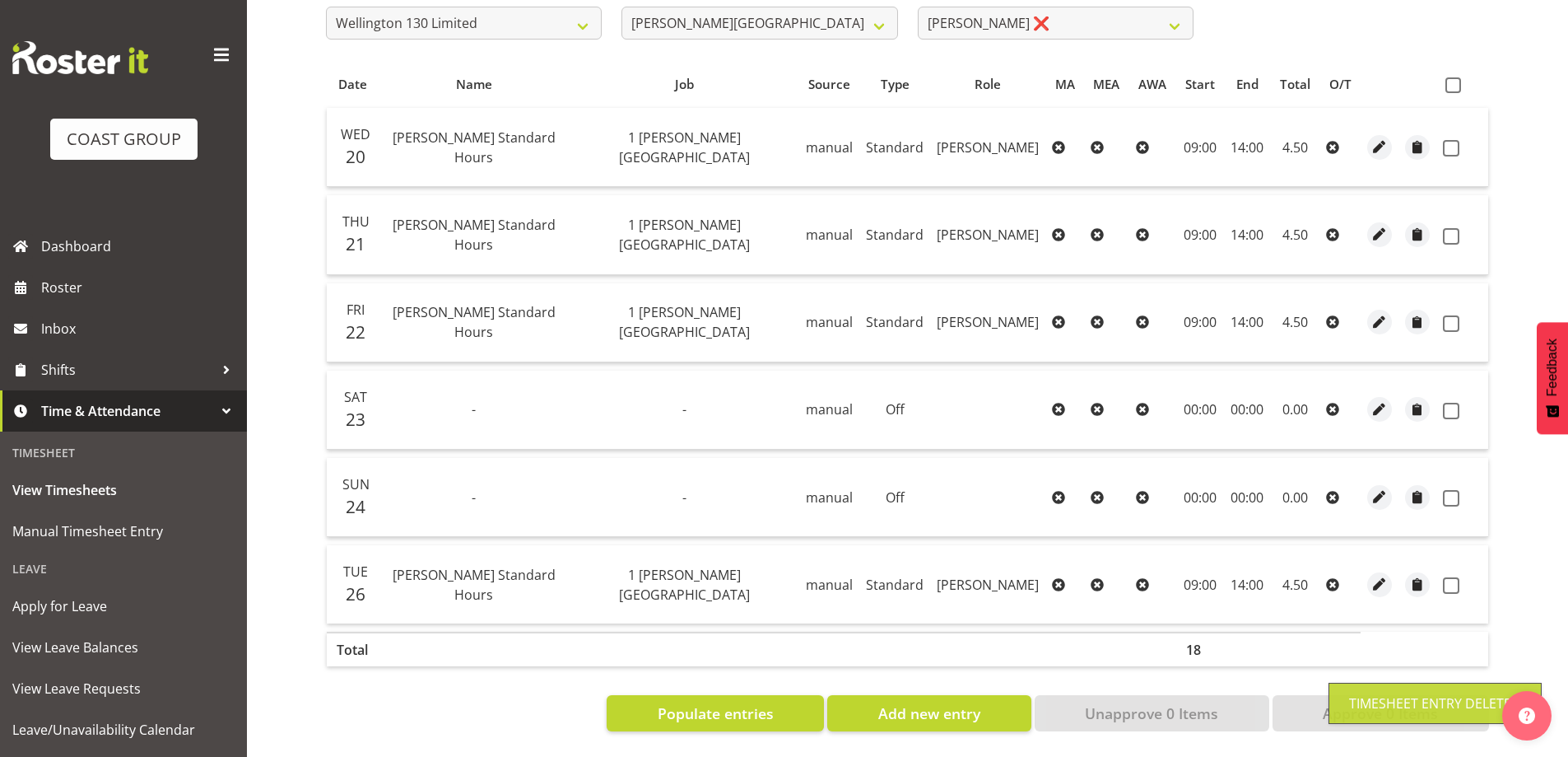
scroll to position [302, 0]
click at [1453, 77] on span at bounding box center [1453, 84] width 16 height 16
click at [1453, 80] on input "checkbox" at bounding box center [1450, 84] width 11 height 11
checkbox input "true"
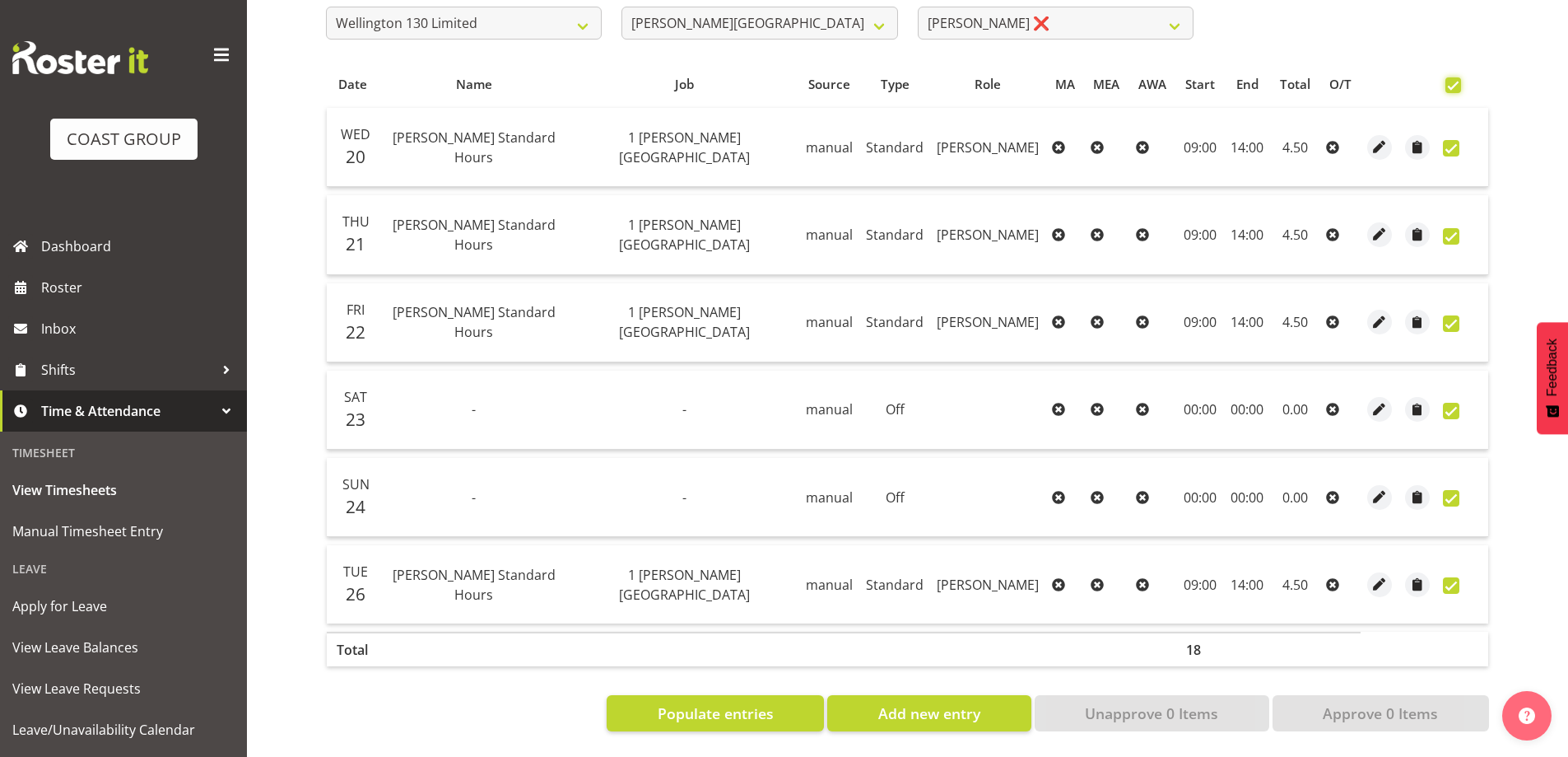
checkbox input "true"
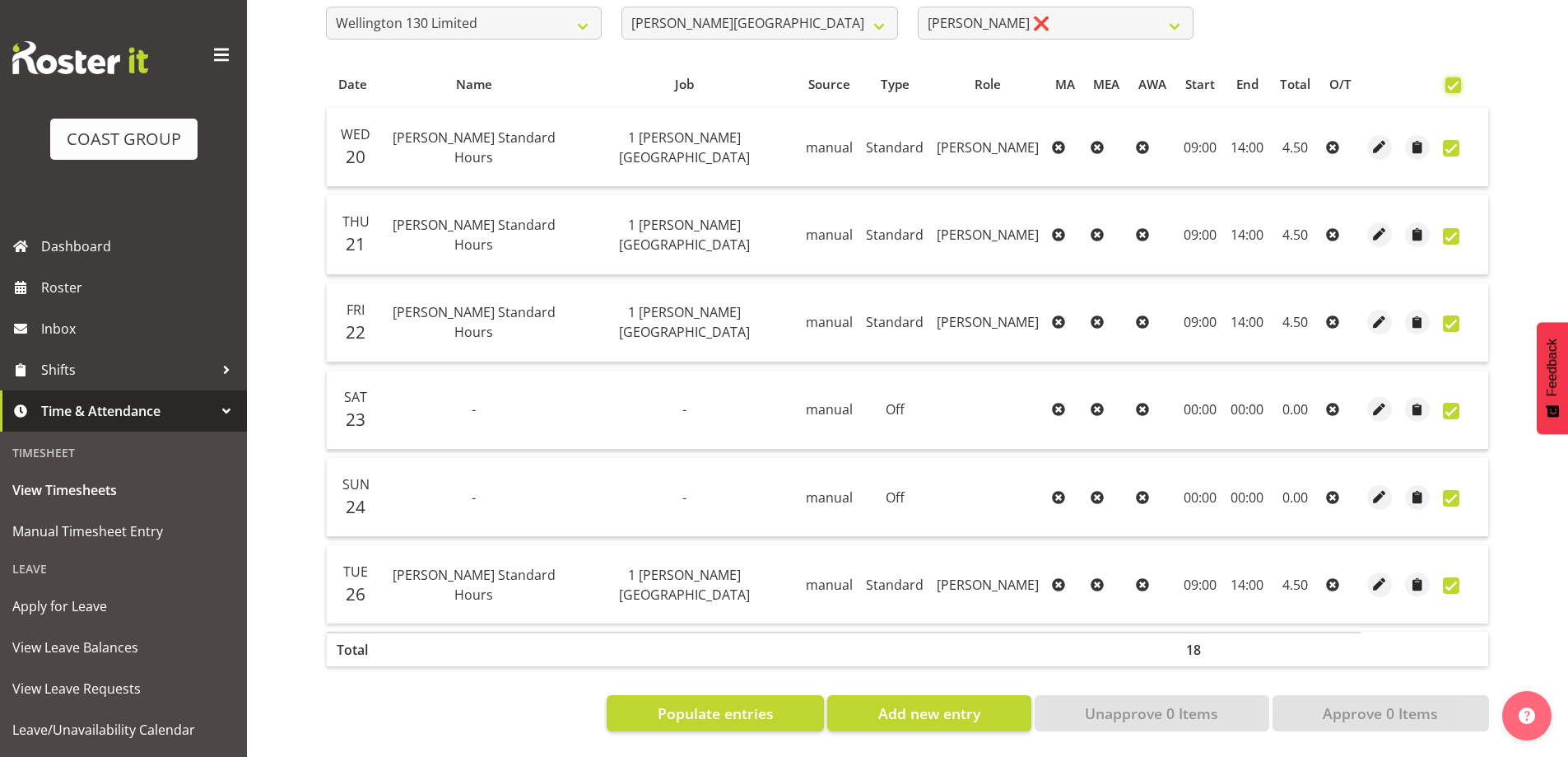
checkbox input "true"
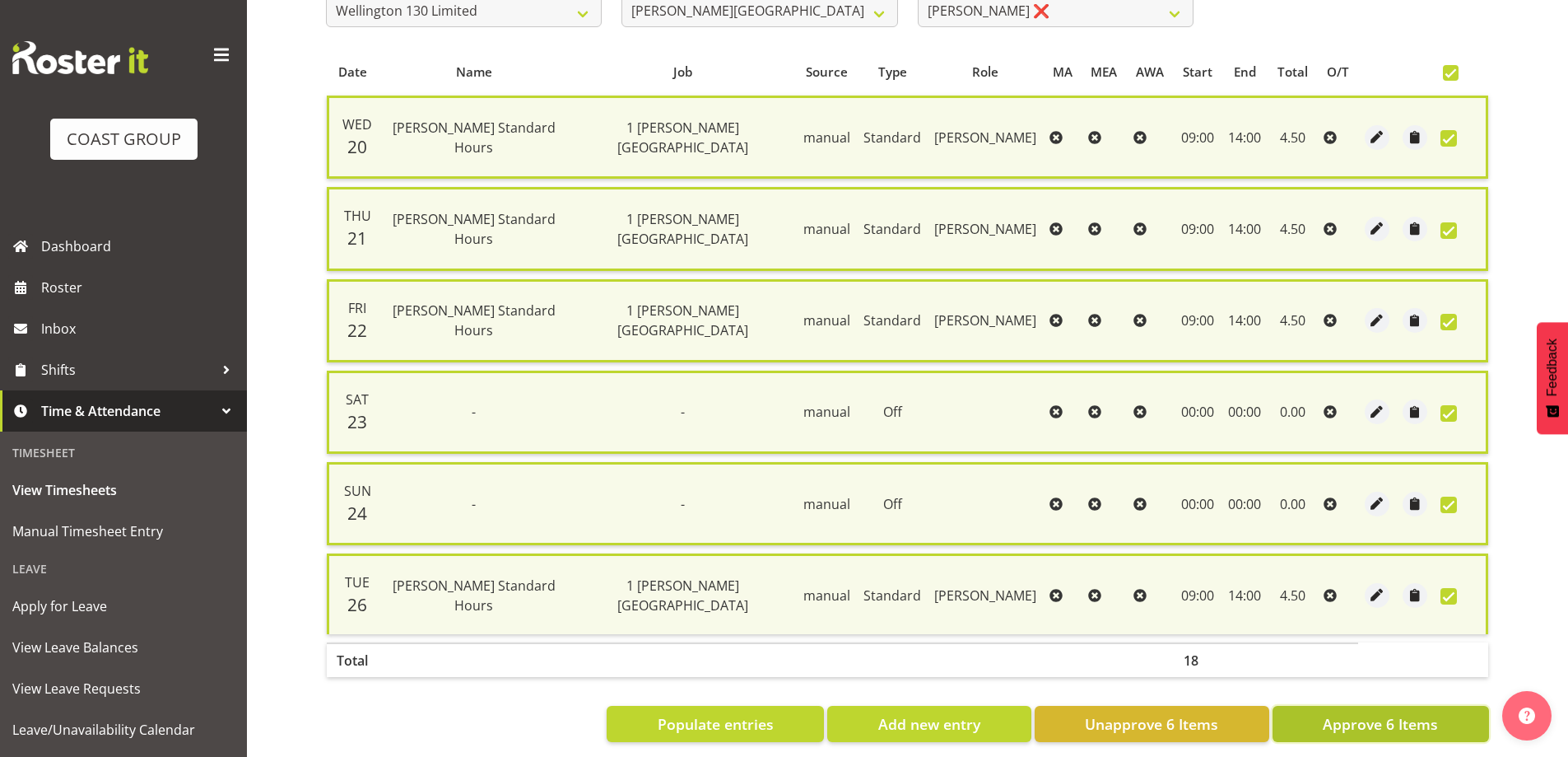
click at [1366, 735] on span "Approve 6 Items" at bounding box center [1380, 724] width 115 height 22
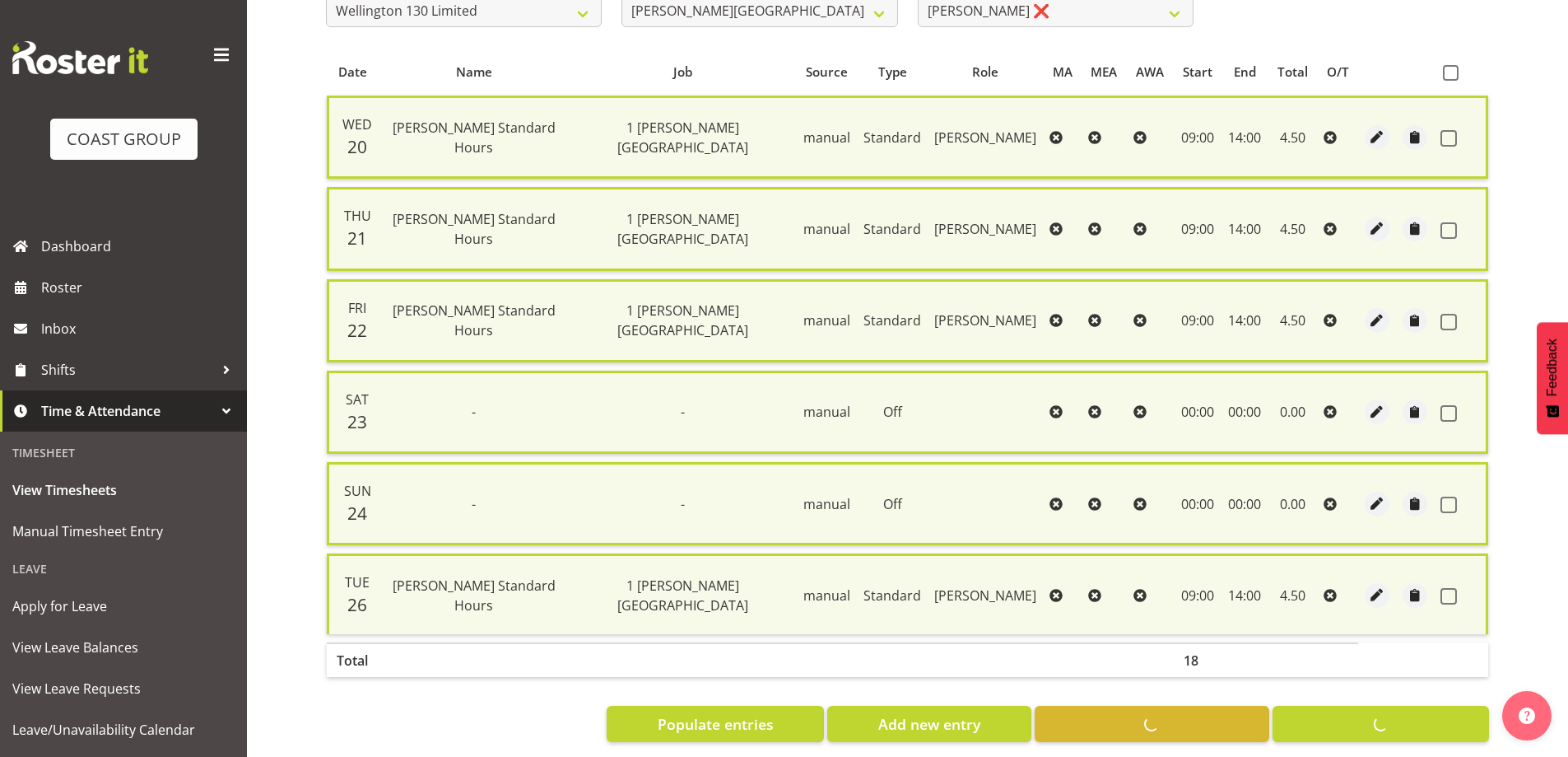
checkbox input "false"
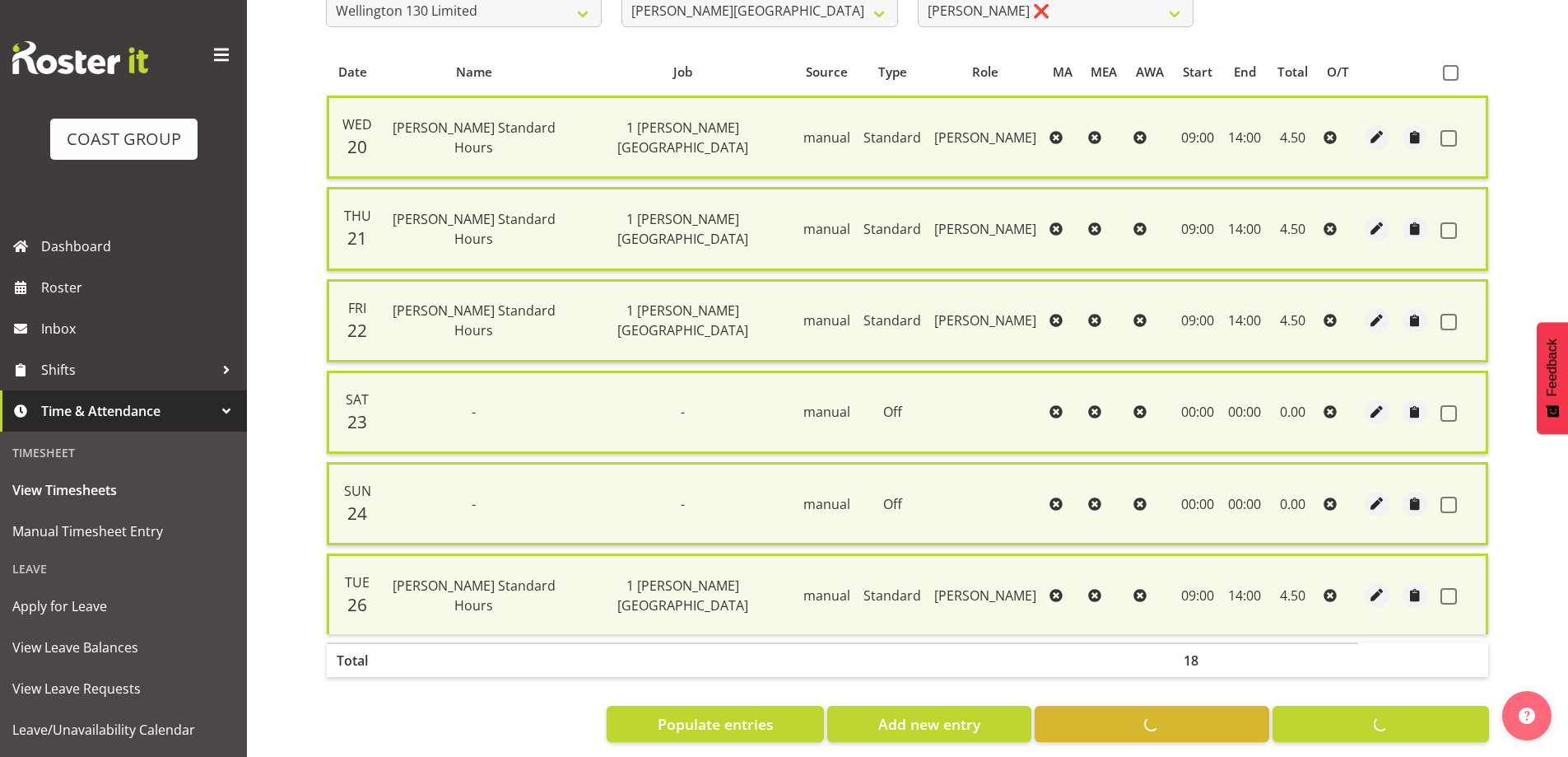
checkbox input "false"
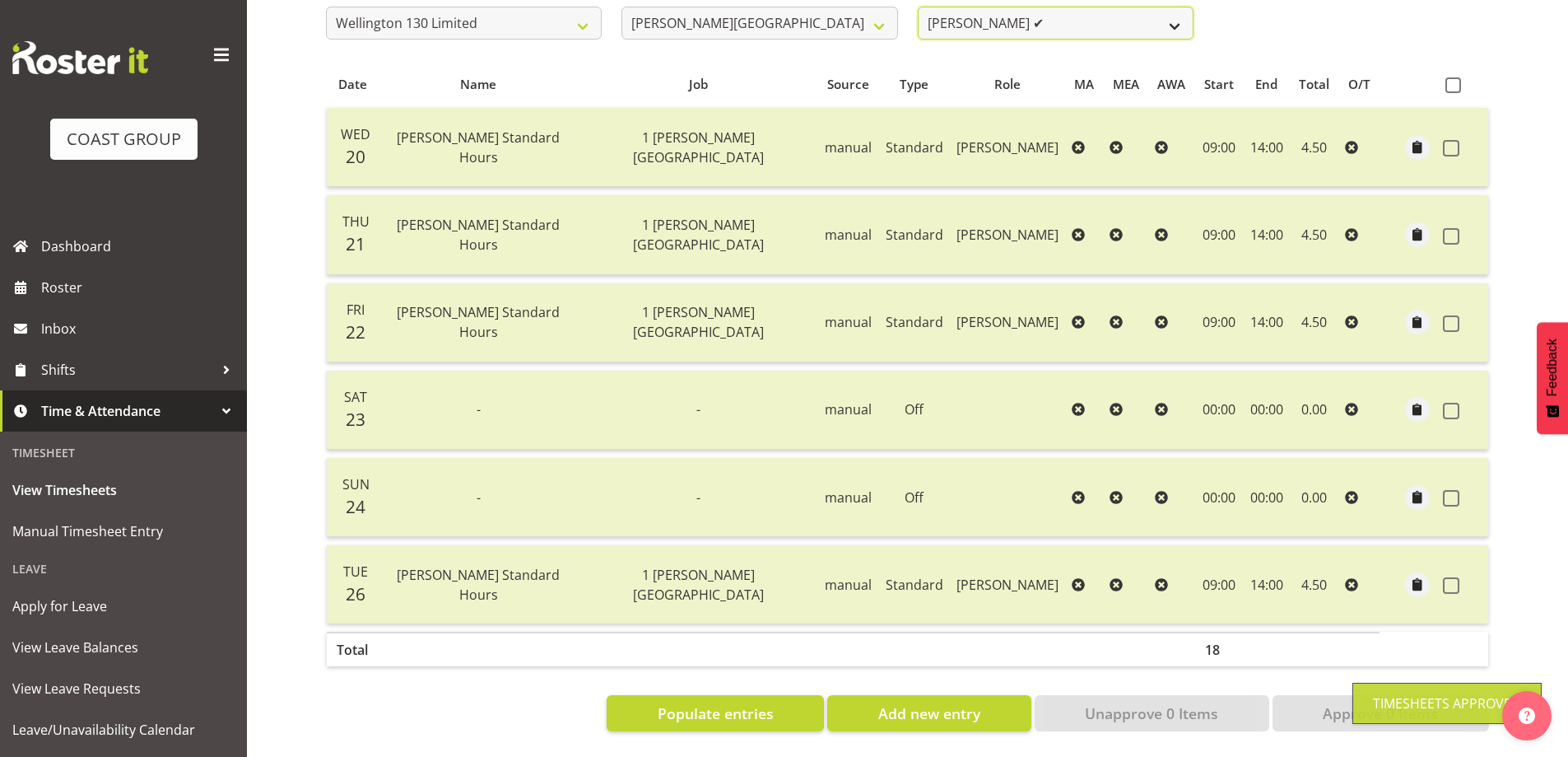
scroll to position [297, 0]
click at [1177, 7] on select "[PERSON_NAME] ✔ [PERSON_NAME] ✔ [PERSON_NAME] [PERSON_NAME] ❌ [PERSON_NAME] ✔ […" at bounding box center [1055, 23] width 276 height 33
select select "9950"
click at [917, 7] on select "[PERSON_NAME] ✔ [PERSON_NAME] ✔ [PERSON_NAME] [PERSON_NAME] ❌ [PERSON_NAME] ✔ […" at bounding box center [1055, 23] width 276 height 33
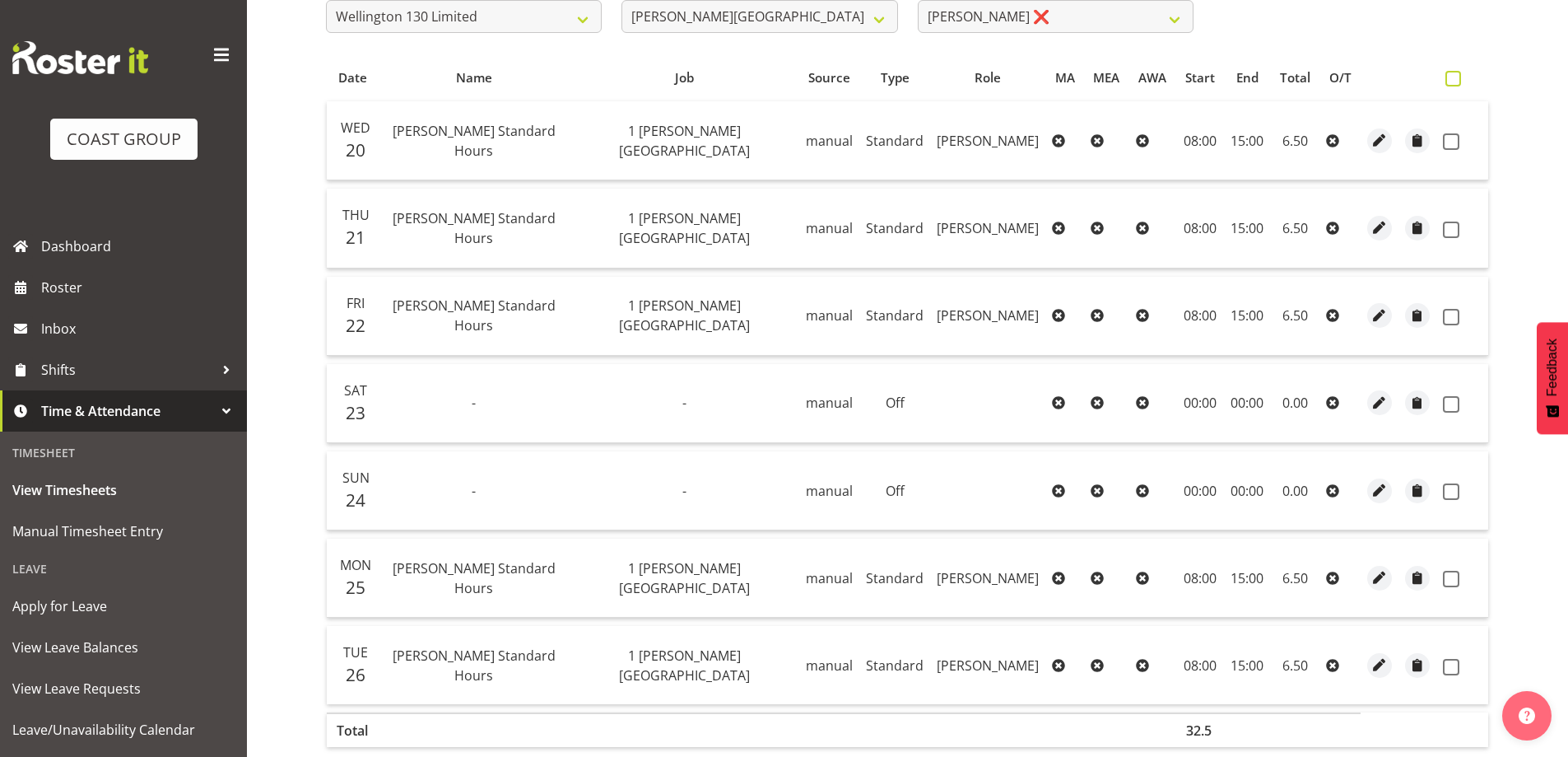
click at [1455, 80] on span at bounding box center [1453, 78] width 16 height 16
click at [1455, 80] on input "checkbox" at bounding box center [1450, 78] width 11 height 11
checkbox input "true"
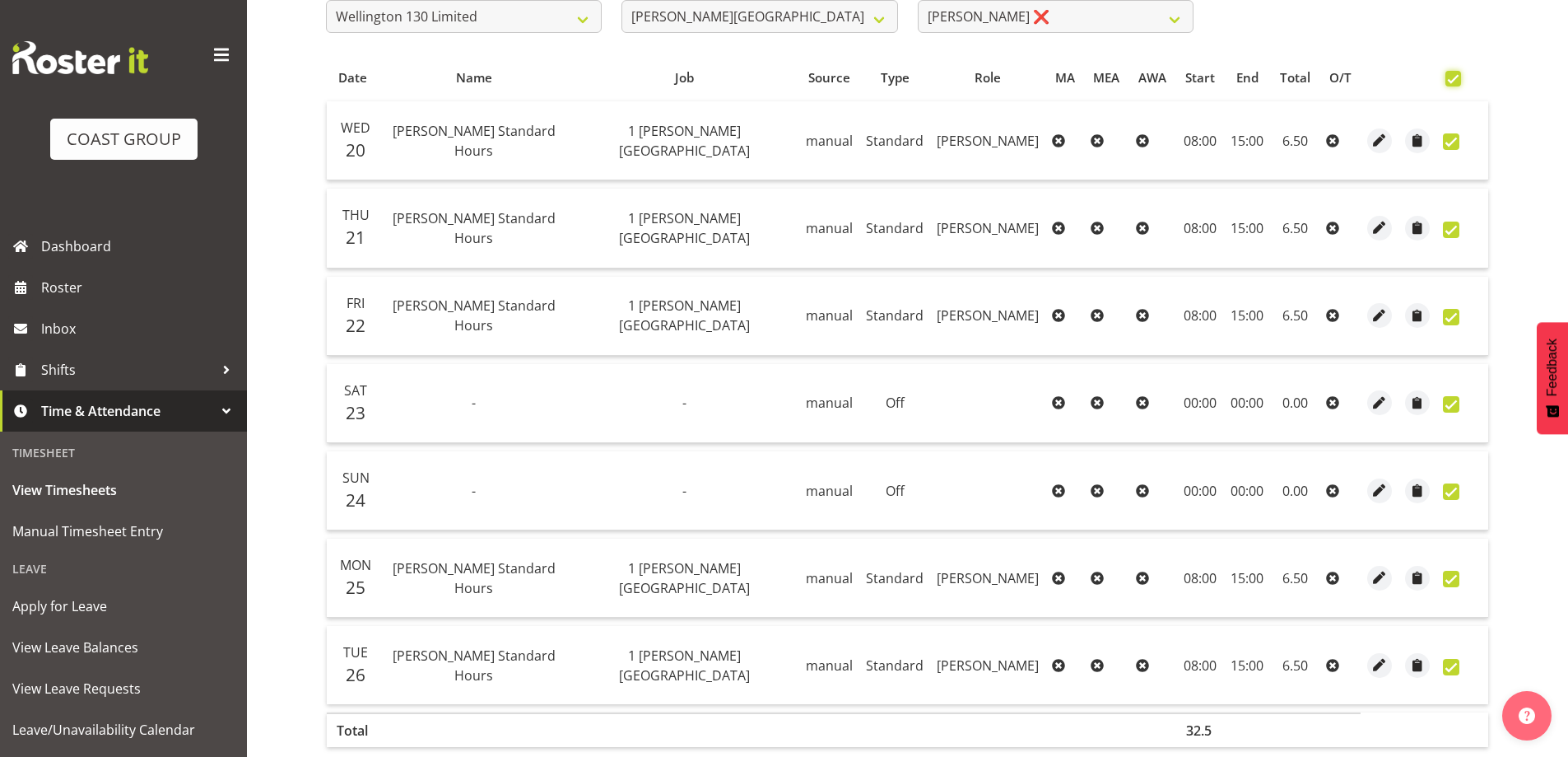
checkbox input "true"
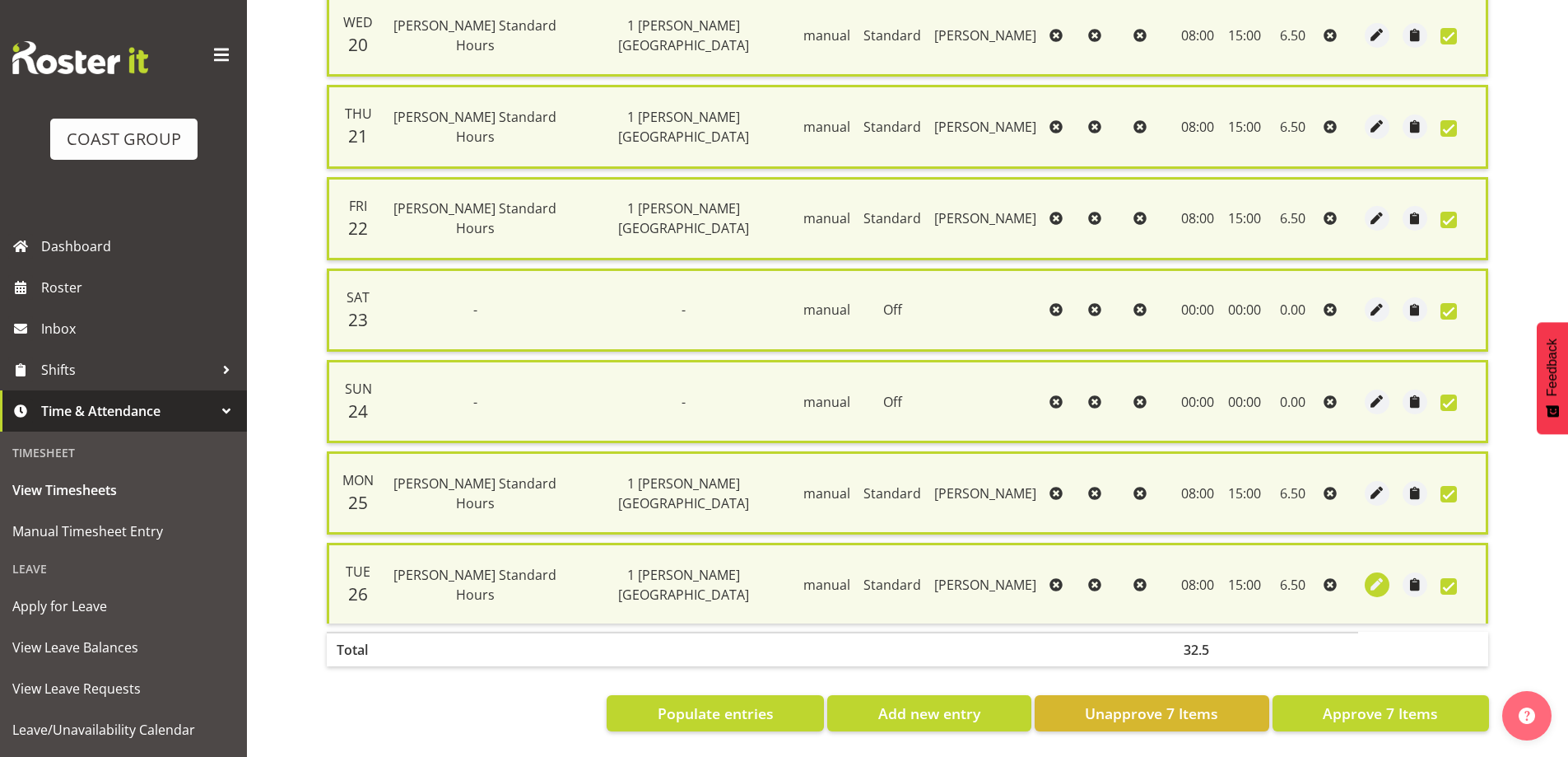
scroll to position [417, 0]
click at [1396, 703] on span "Approve 7 Items" at bounding box center [1380, 713] width 115 height 22
checkbox input "false"
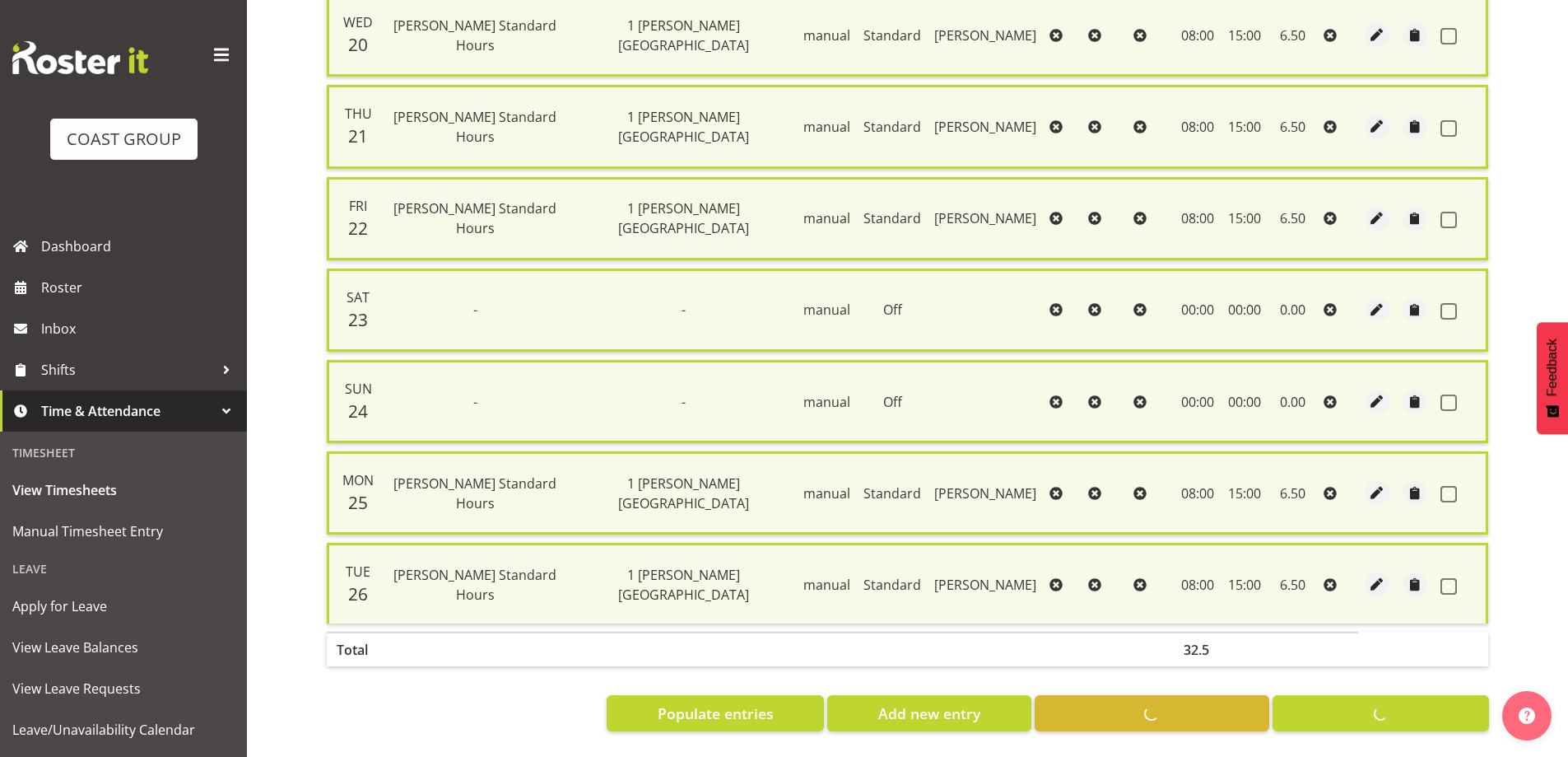
checkbox input "false"
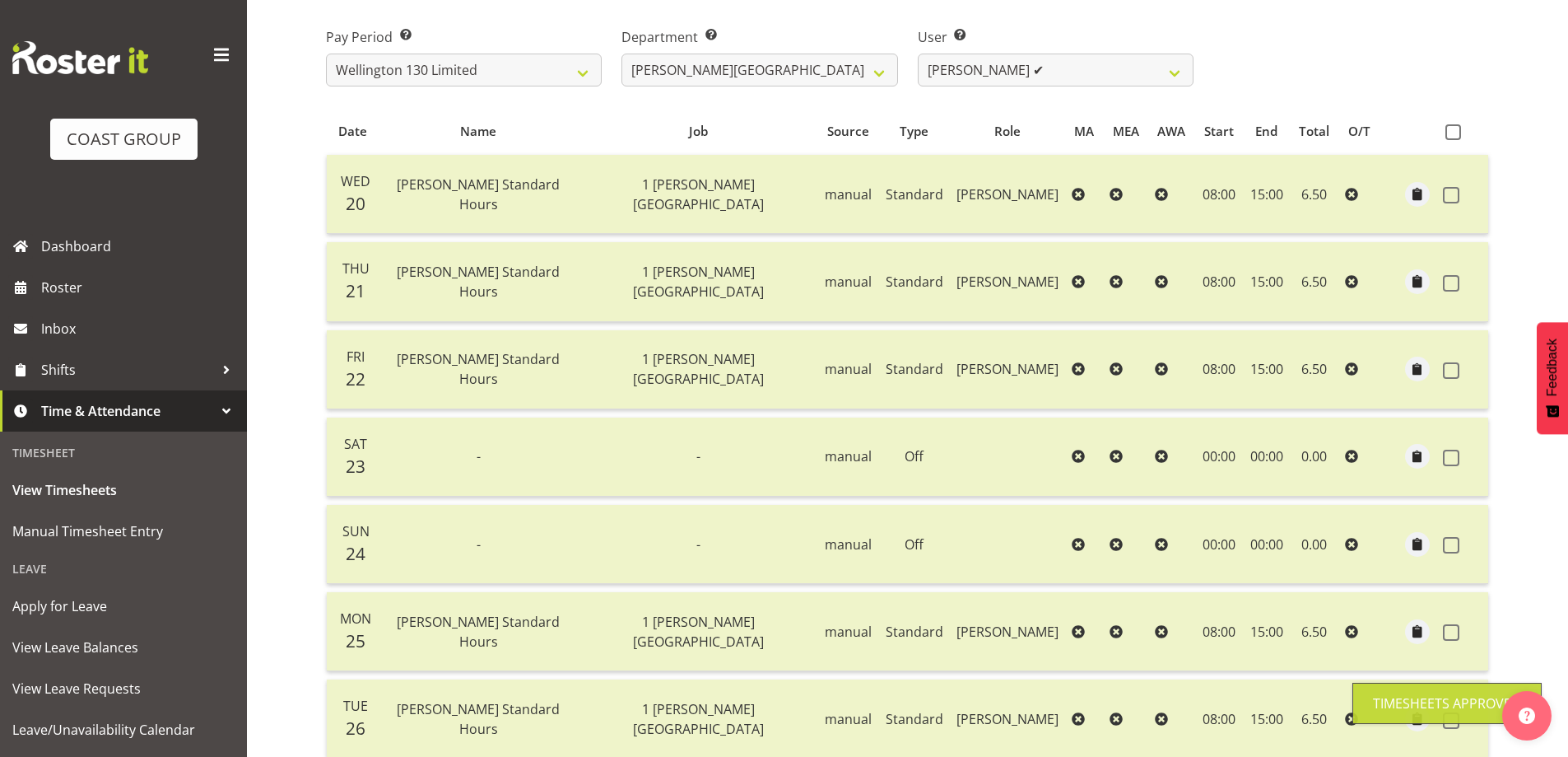
scroll to position [0, 0]
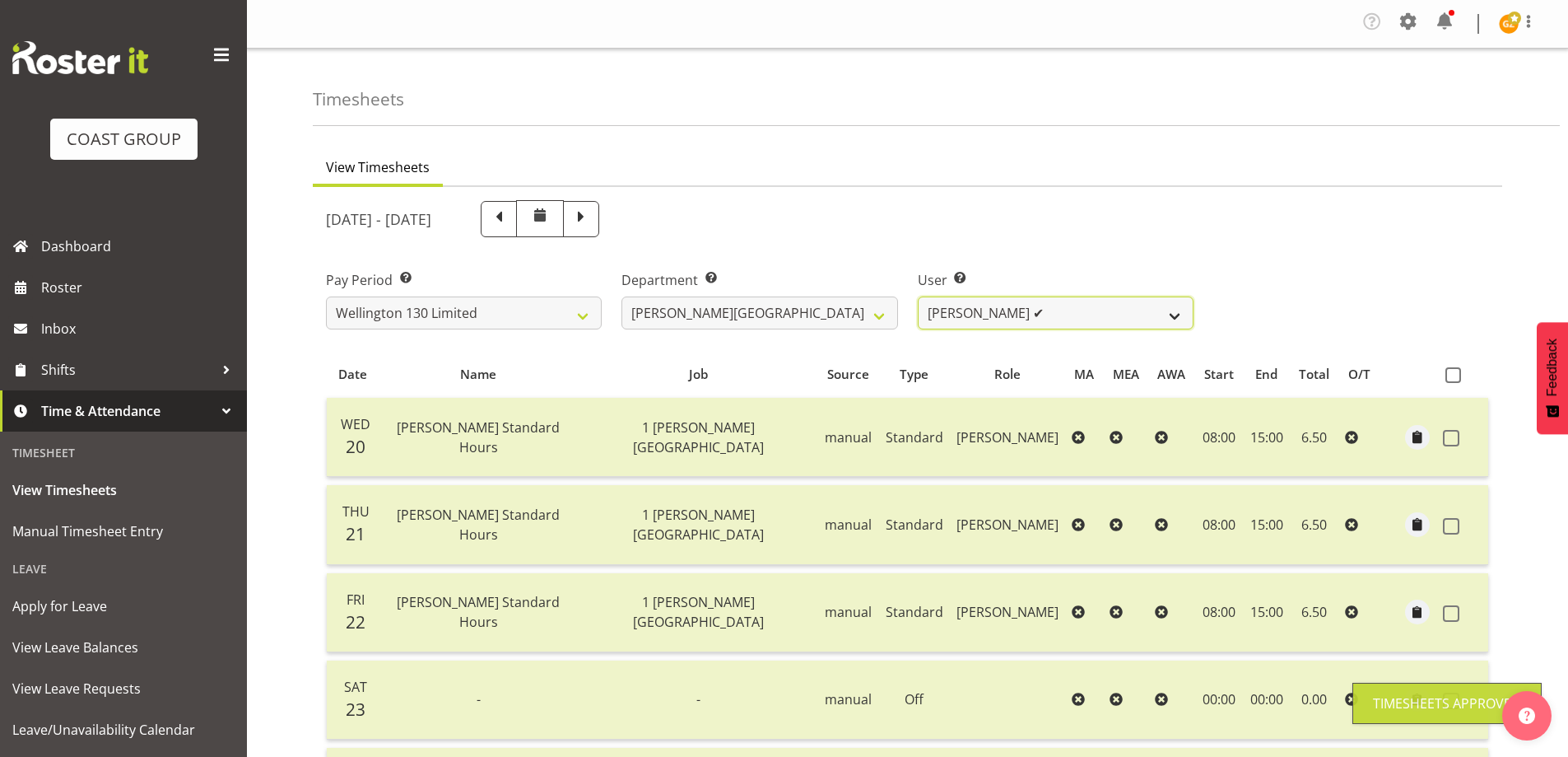
drag, startPoint x: 1184, startPoint y: 318, endPoint x: 1181, endPoint y: 328, distance: 10.4
click at [1184, 318] on select "[PERSON_NAME] ✔ [PERSON_NAME] ✔ [PERSON_NAME] [PERSON_NAME] ❌ [PERSON_NAME] ✔ […" at bounding box center [1055, 313] width 276 height 33
select select "9951"
click at [917, 297] on select "[PERSON_NAME] ✔ [PERSON_NAME] ✔ [PERSON_NAME] [PERSON_NAME] ❌ [PERSON_NAME] ✔ […" at bounding box center [1055, 313] width 276 height 33
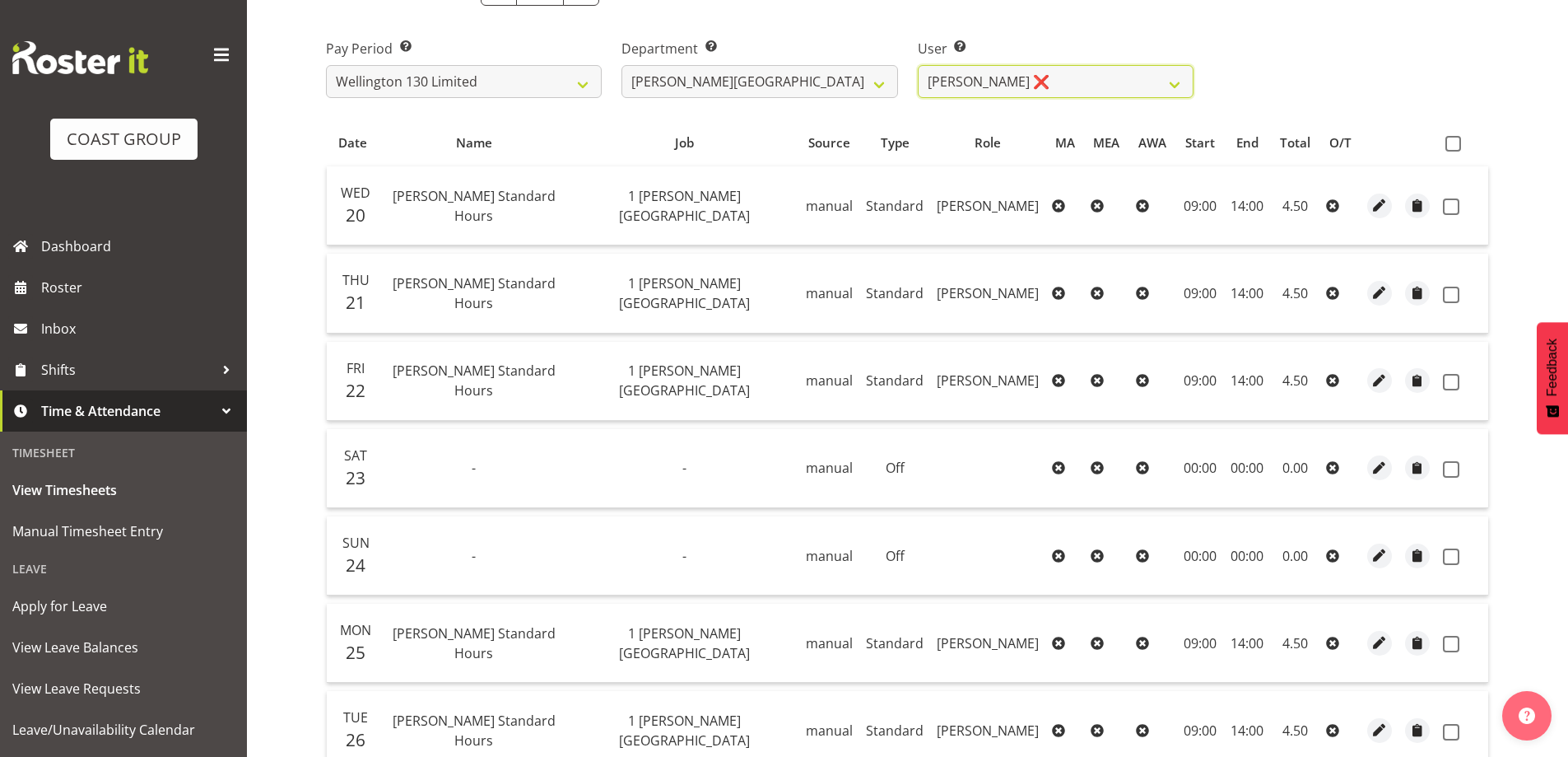
scroll to position [224, 0]
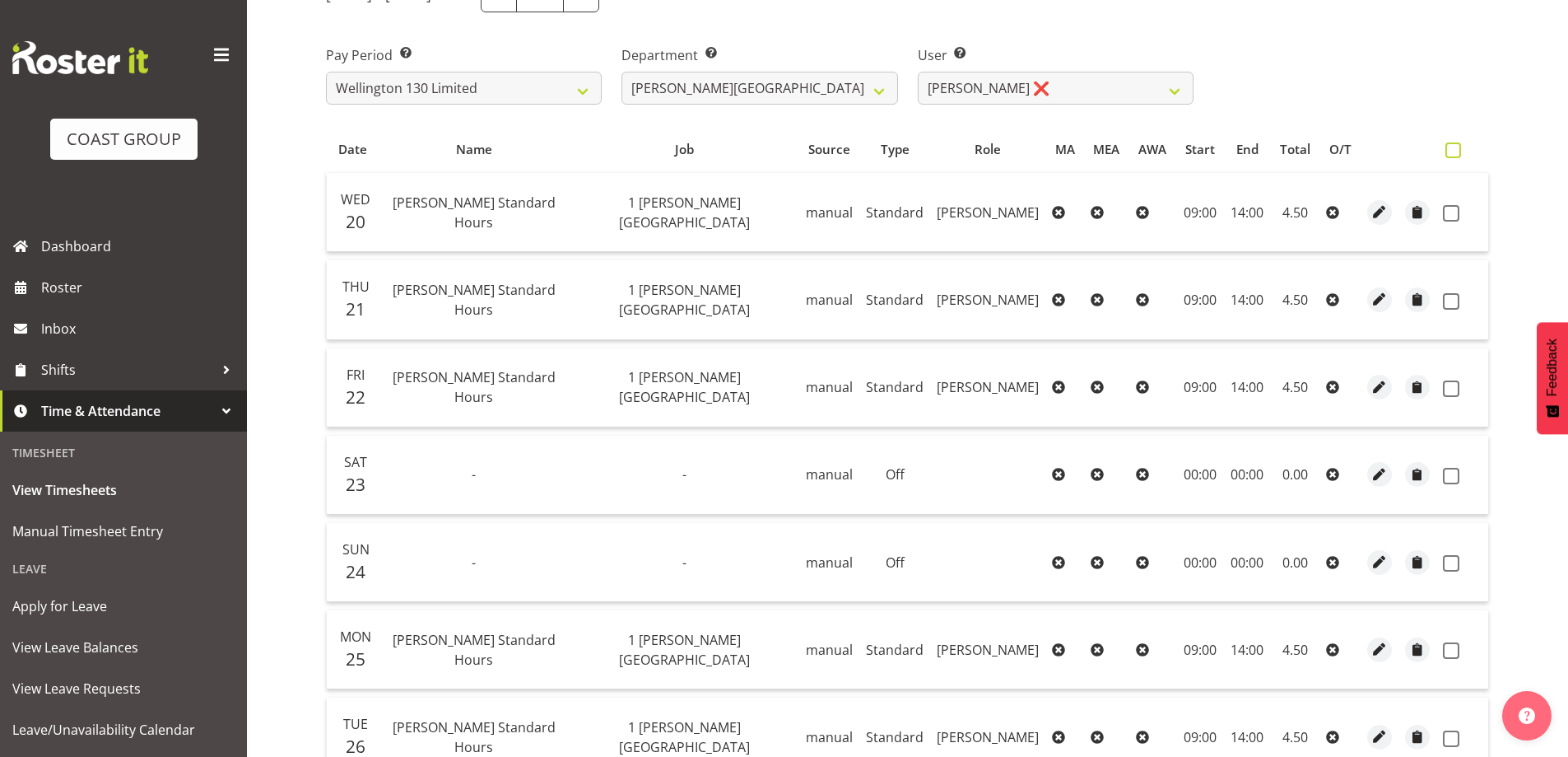
click at [1450, 147] on span at bounding box center [1453, 150] width 16 height 16
click at [1450, 147] on input "checkbox" at bounding box center [1450, 150] width 11 height 11
checkbox input "true"
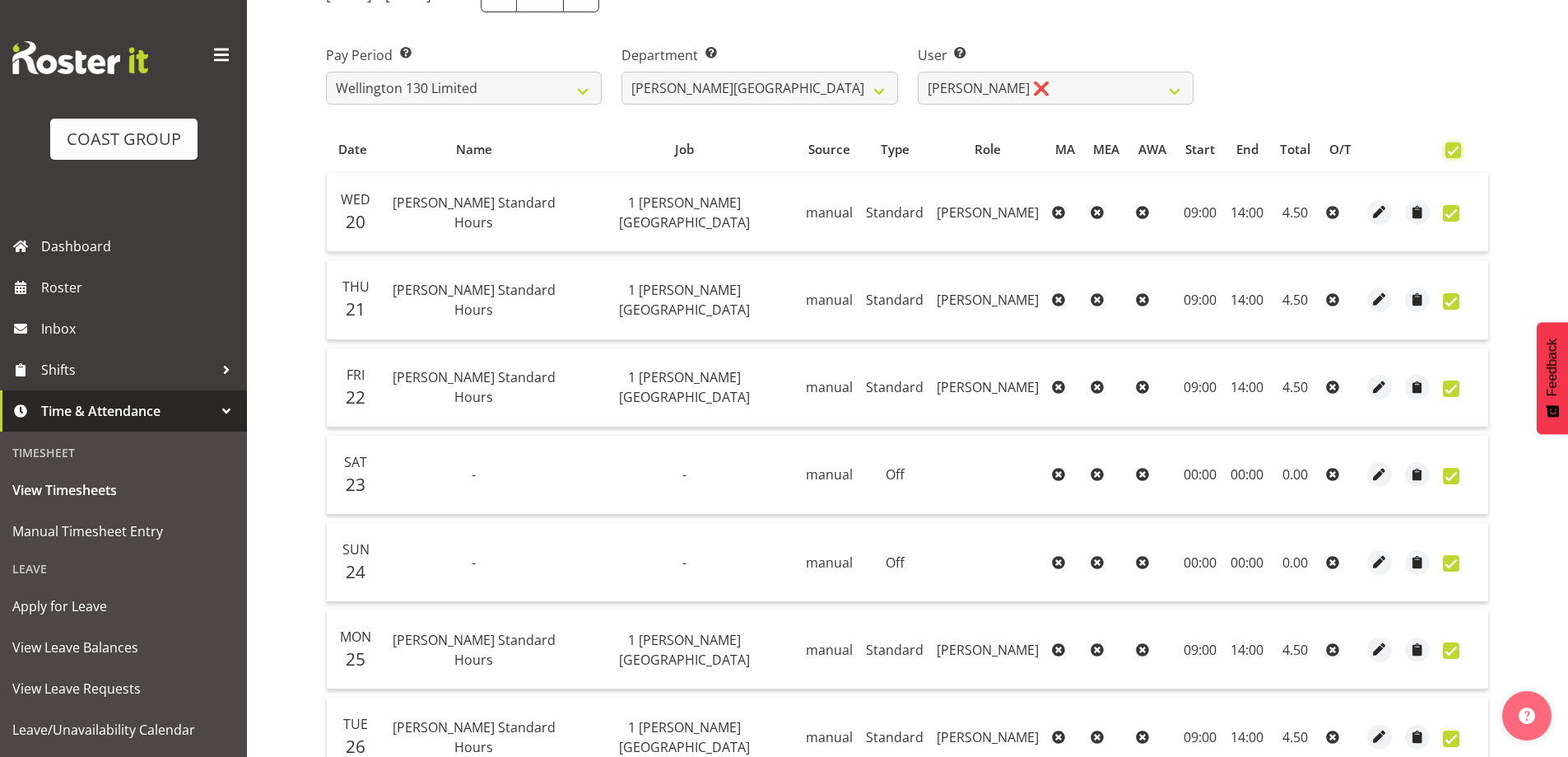
checkbox input "true"
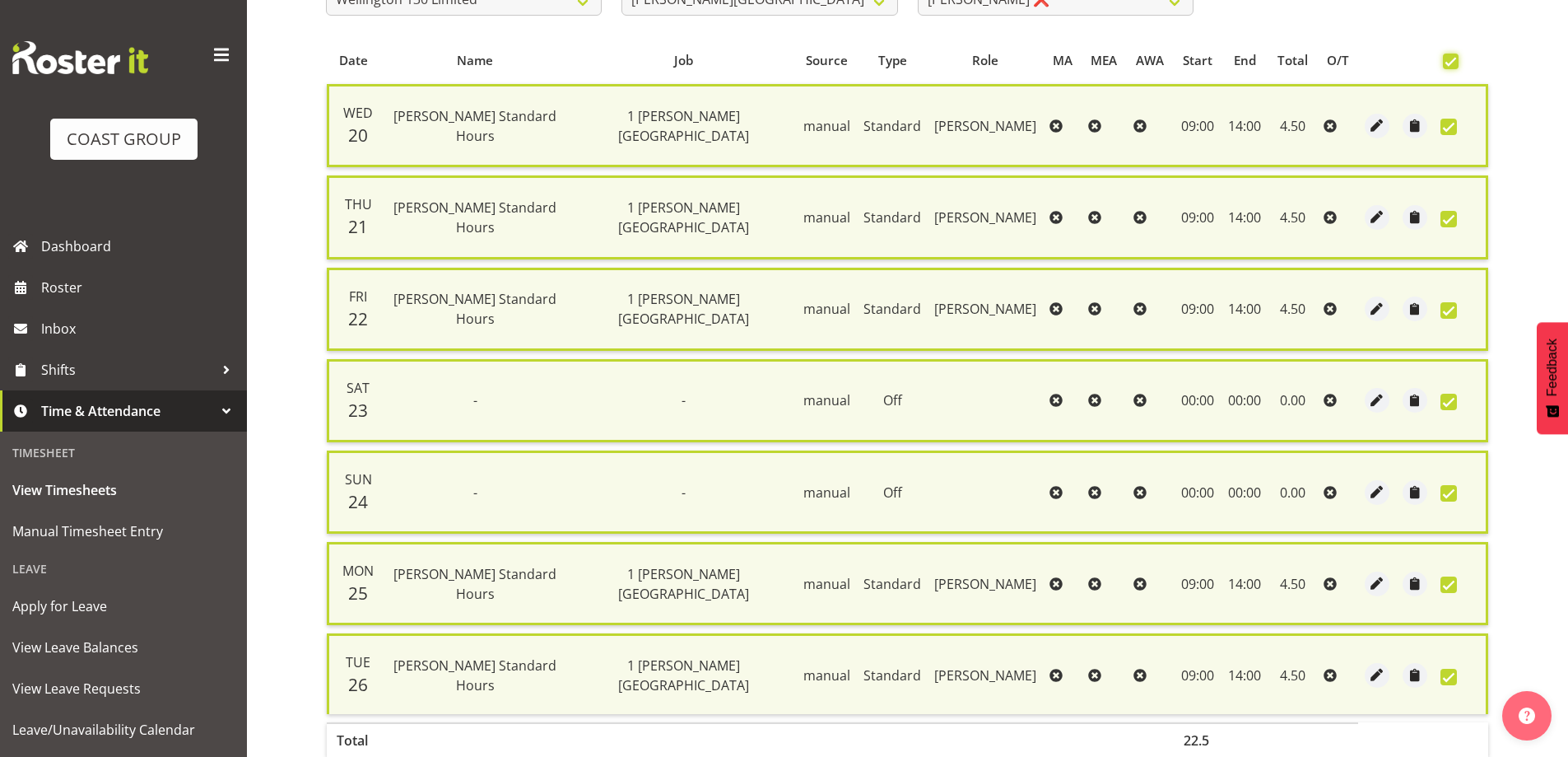
scroll to position [417, 0]
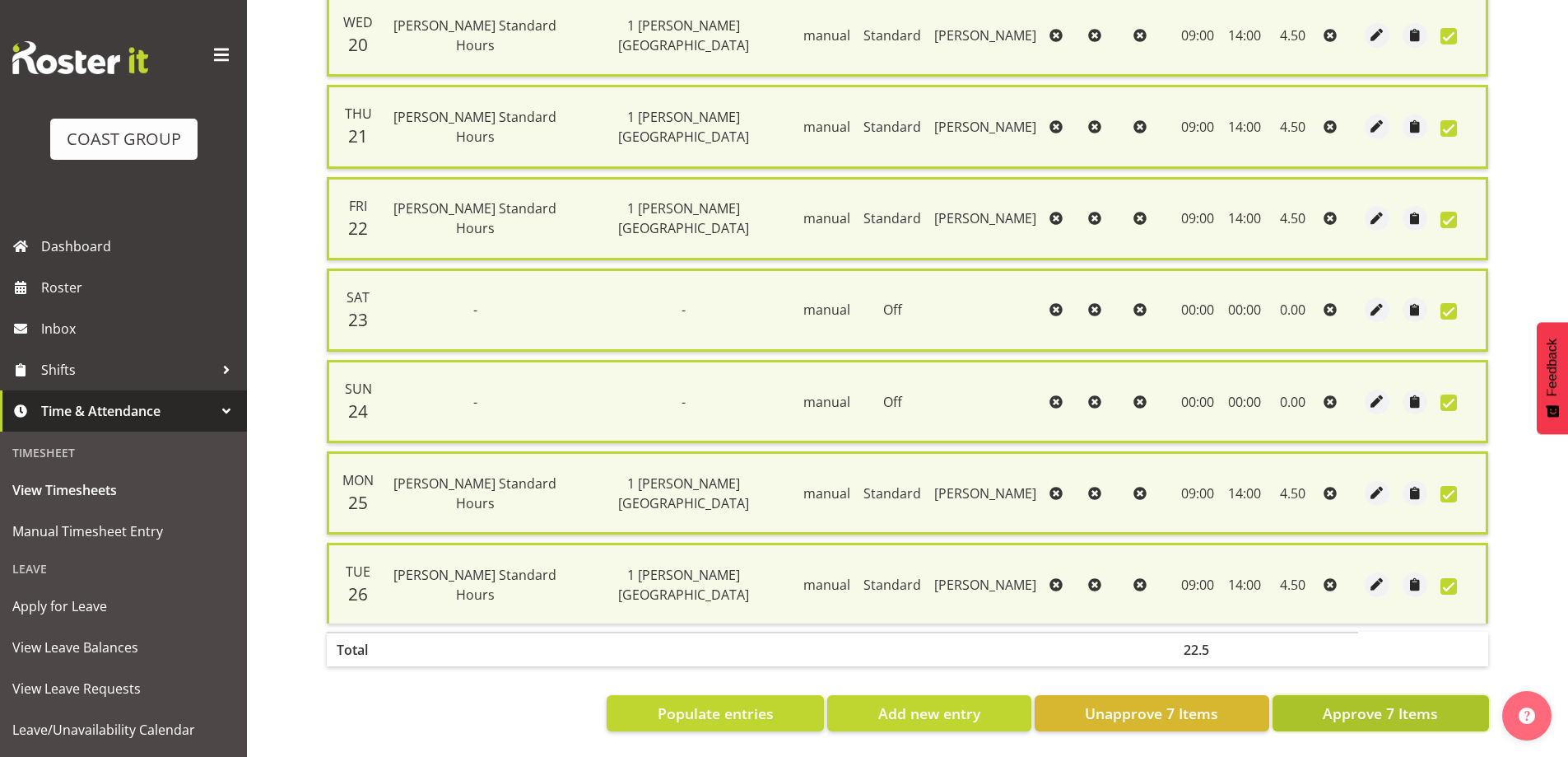
click at [1426, 695] on button "Approve 7 Items" at bounding box center [1380, 713] width 216 height 36
checkbox input "false"
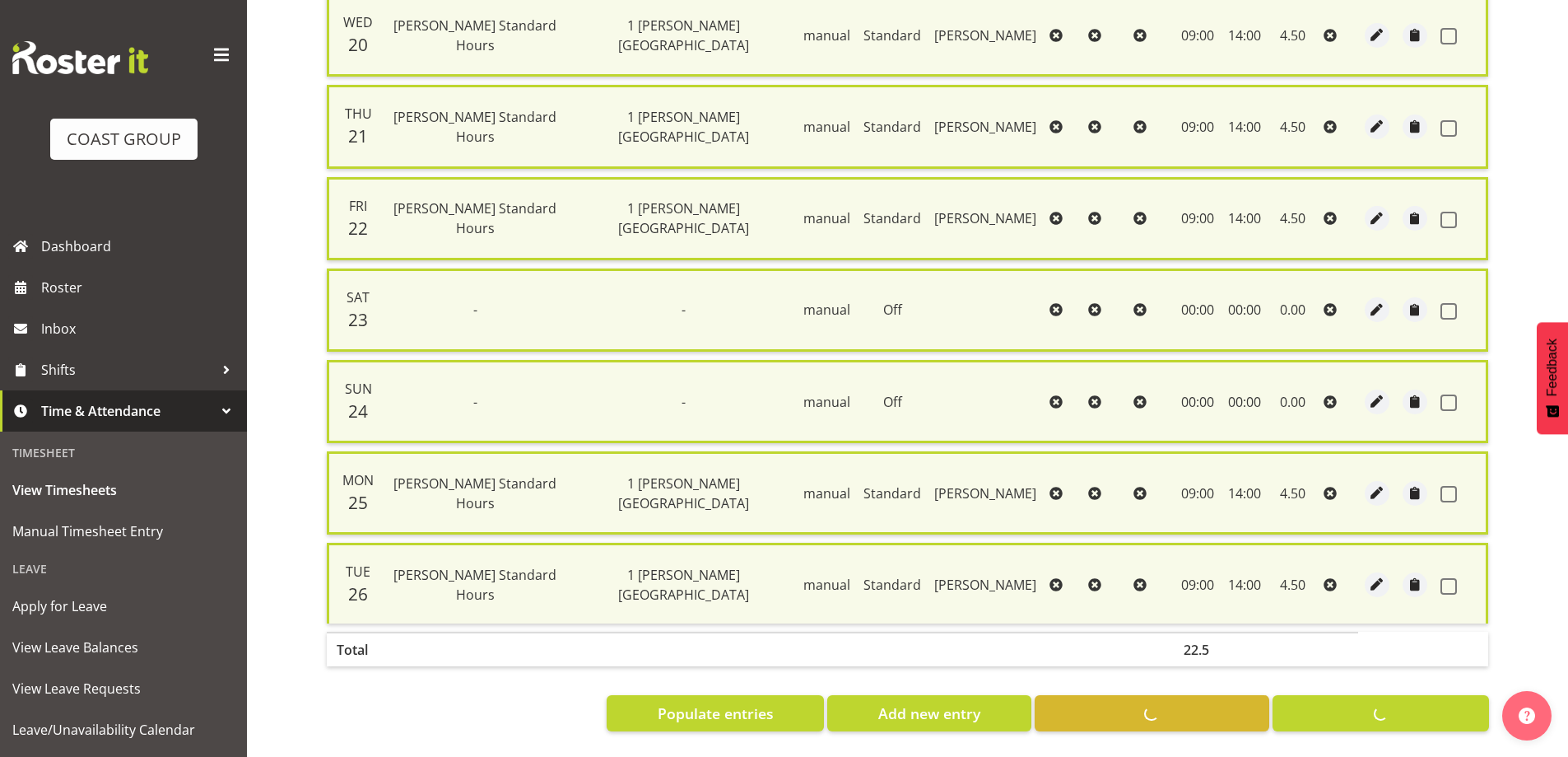
checkbox input "false"
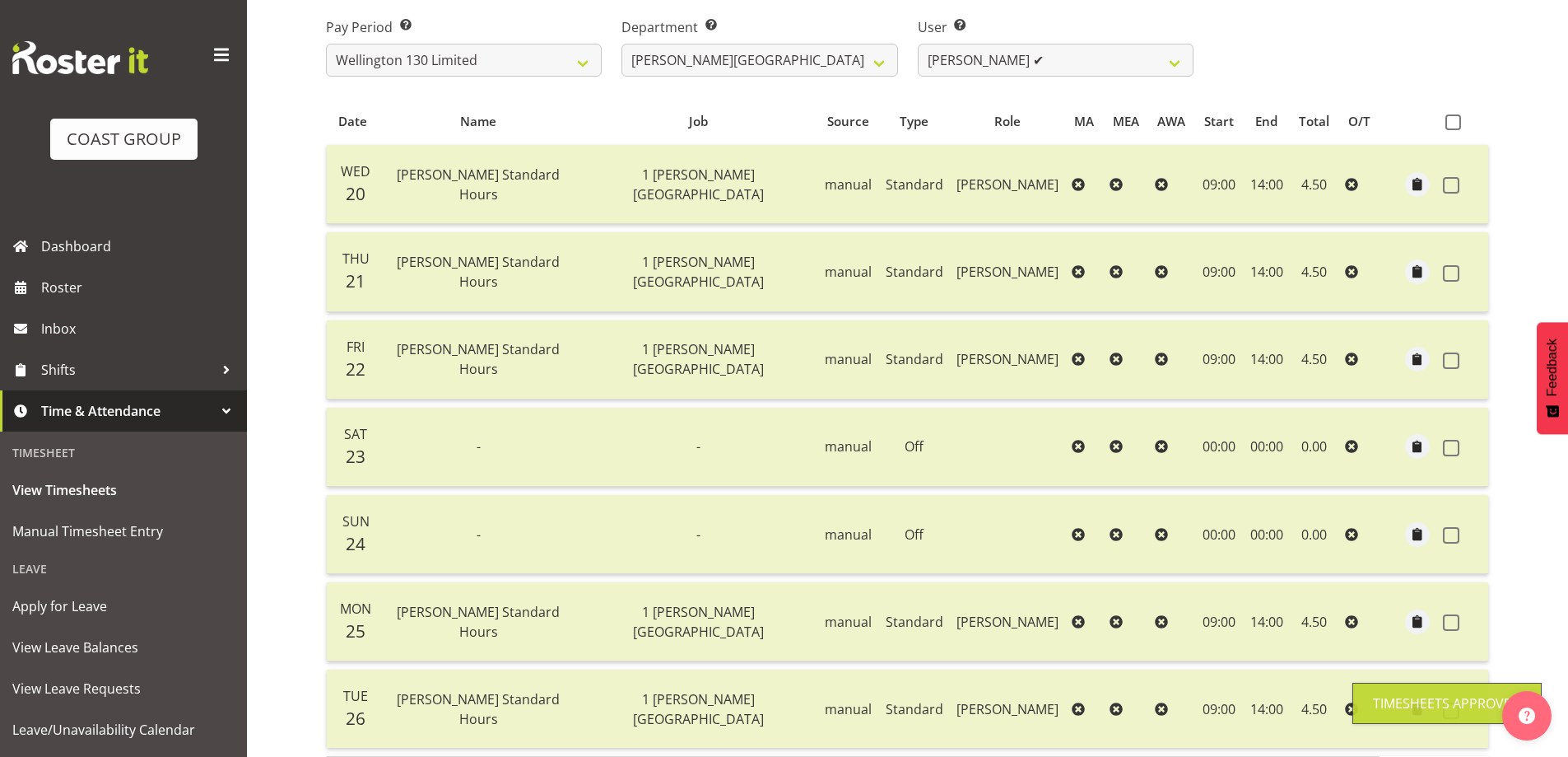
scroll to position [0, 0]
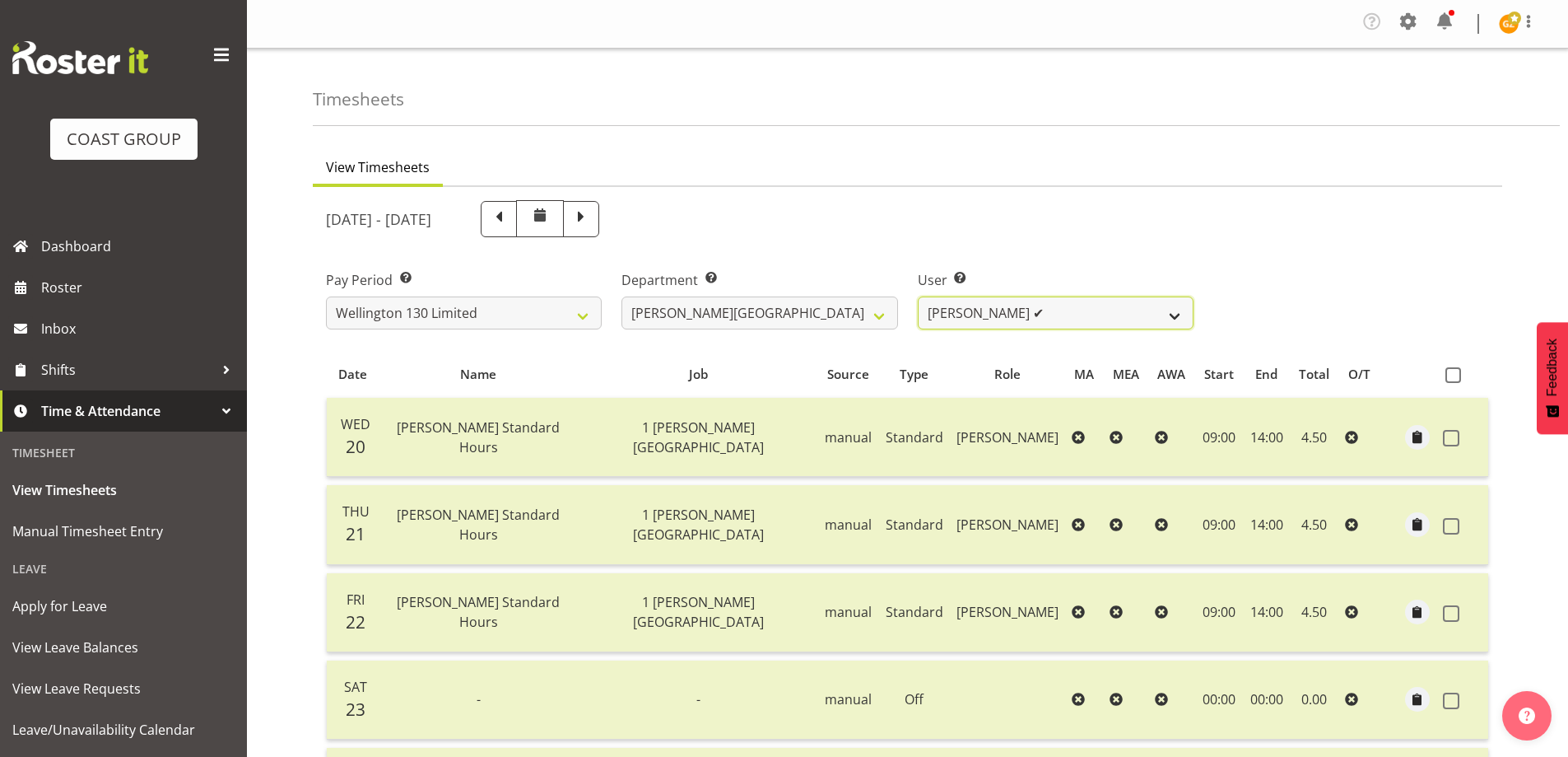
click at [1174, 318] on select "[PERSON_NAME] ✔ [PERSON_NAME] ✔ [PERSON_NAME] [PERSON_NAME] ❌ [PERSON_NAME] ✔ […" at bounding box center [1055, 313] width 276 height 33
select select "9952"
click at [917, 297] on select "[PERSON_NAME] ✔ [PERSON_NAME] ✔ [PERSON_NAME] [PERSON_NAME] ❌ [PERSON_NAME] ✔ […" at bounding box center [1055, 313] width 276 height 33
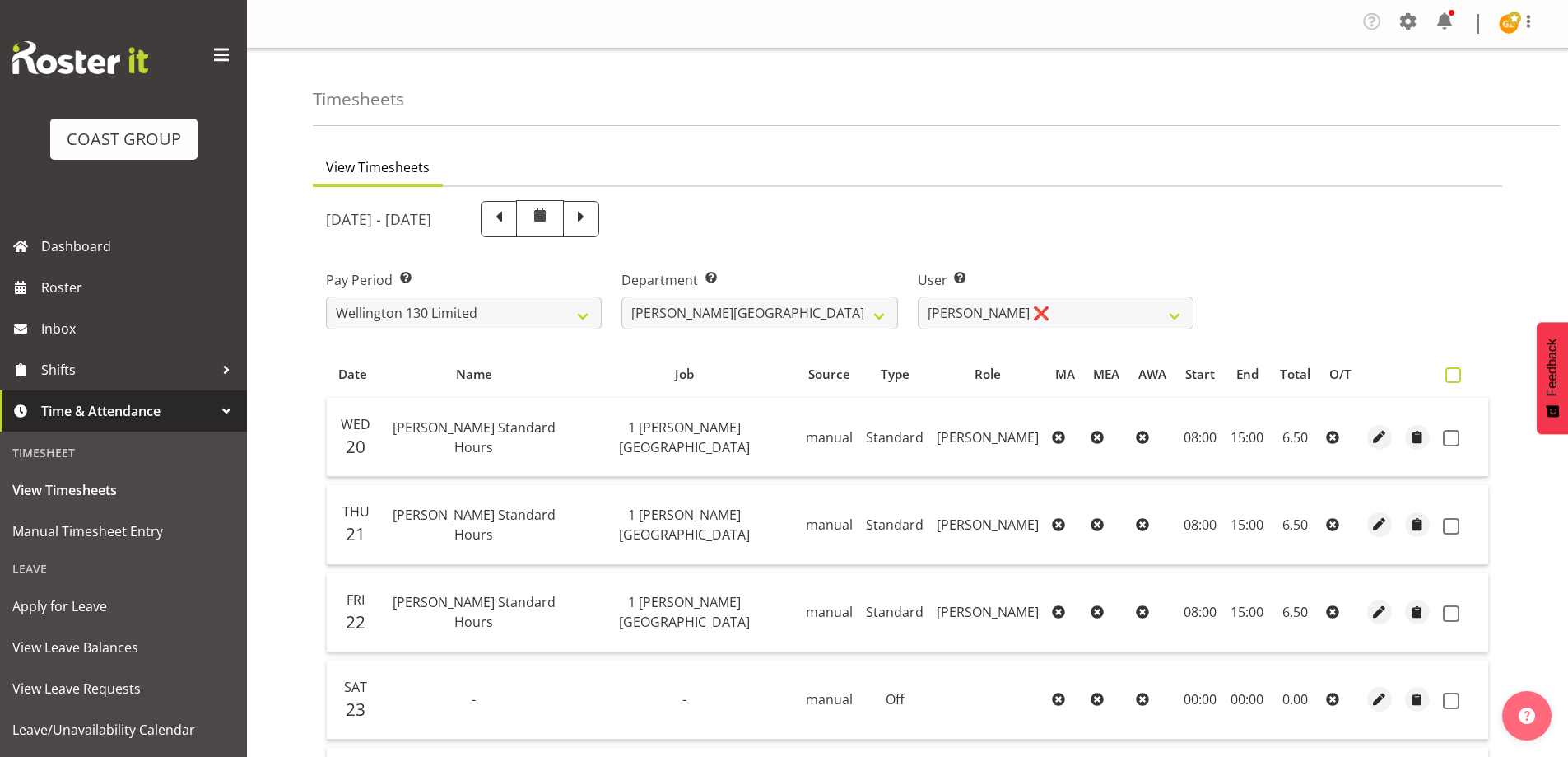
drag, startPoint x: 1452, startPoint y: 371, endPoint x: 1409, endPoint y: 470, distance: 107.9
click at [1452, 372] on span at bounding box center [1453, 374] width 16 height 16
click at [1452, 372] on input "checkbox" at bounding box center [1450, 374] width 11 height 11
checkbox input "true"
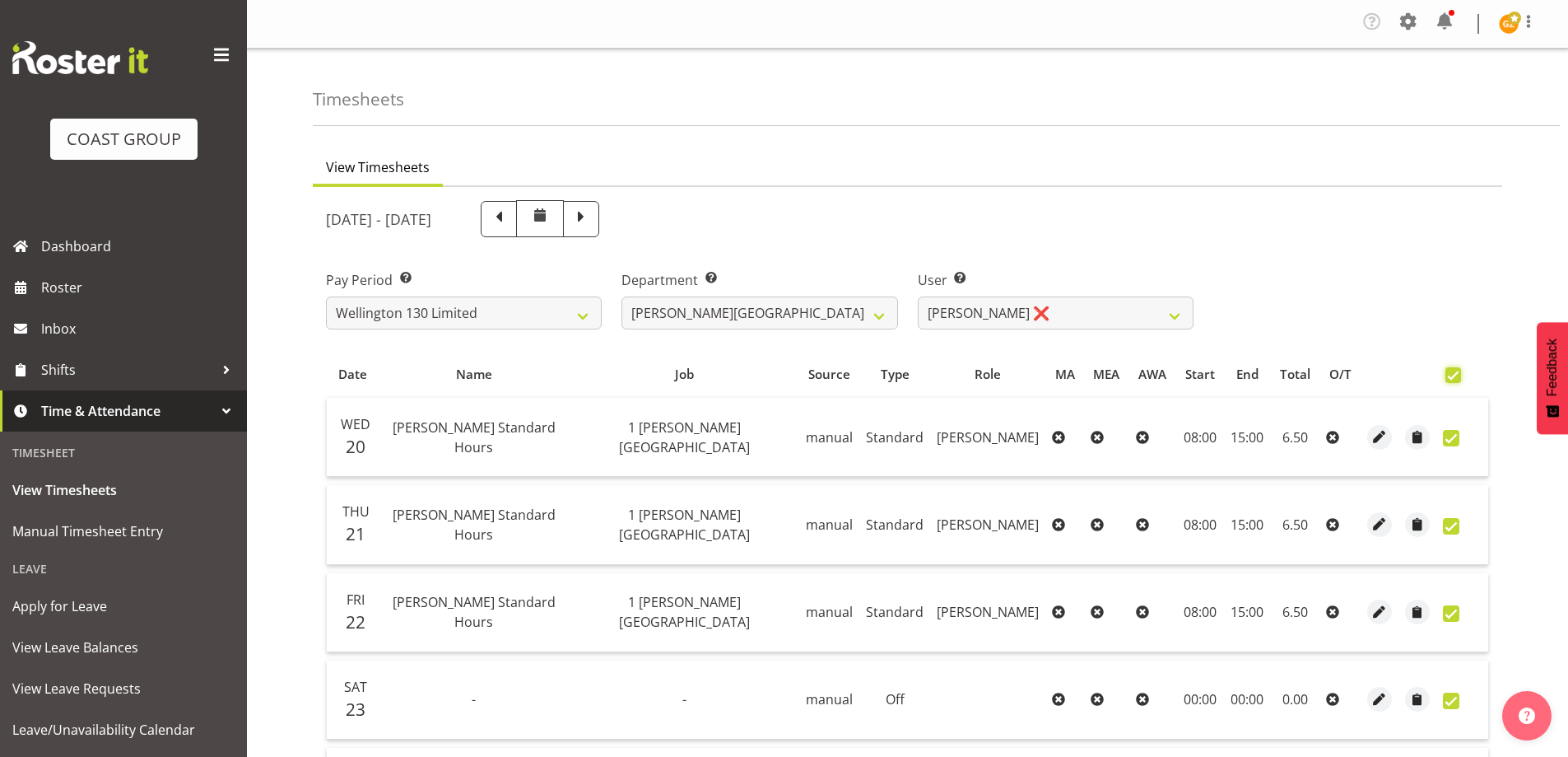
checkbox input "true"
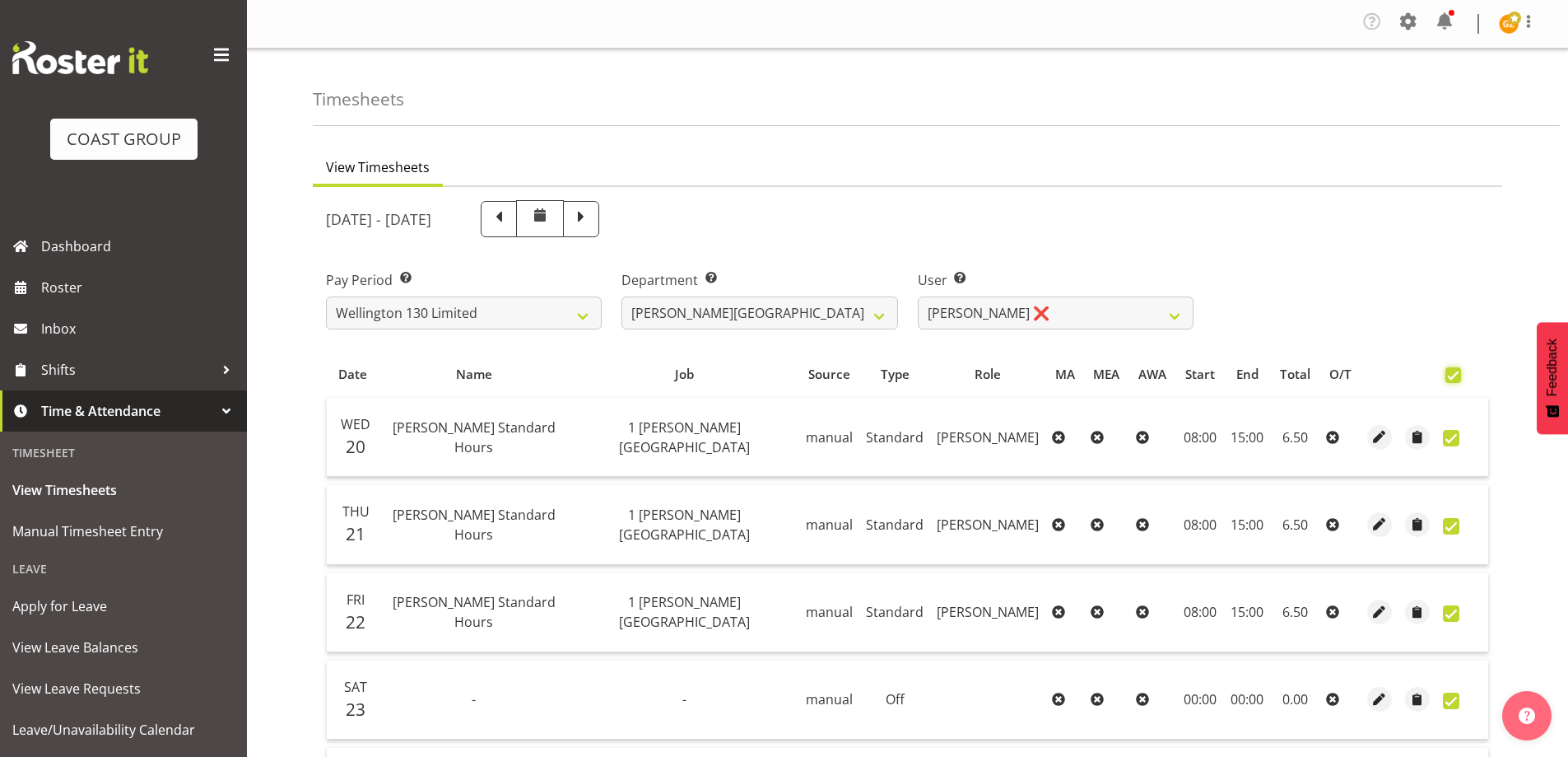
checkbox input "true"
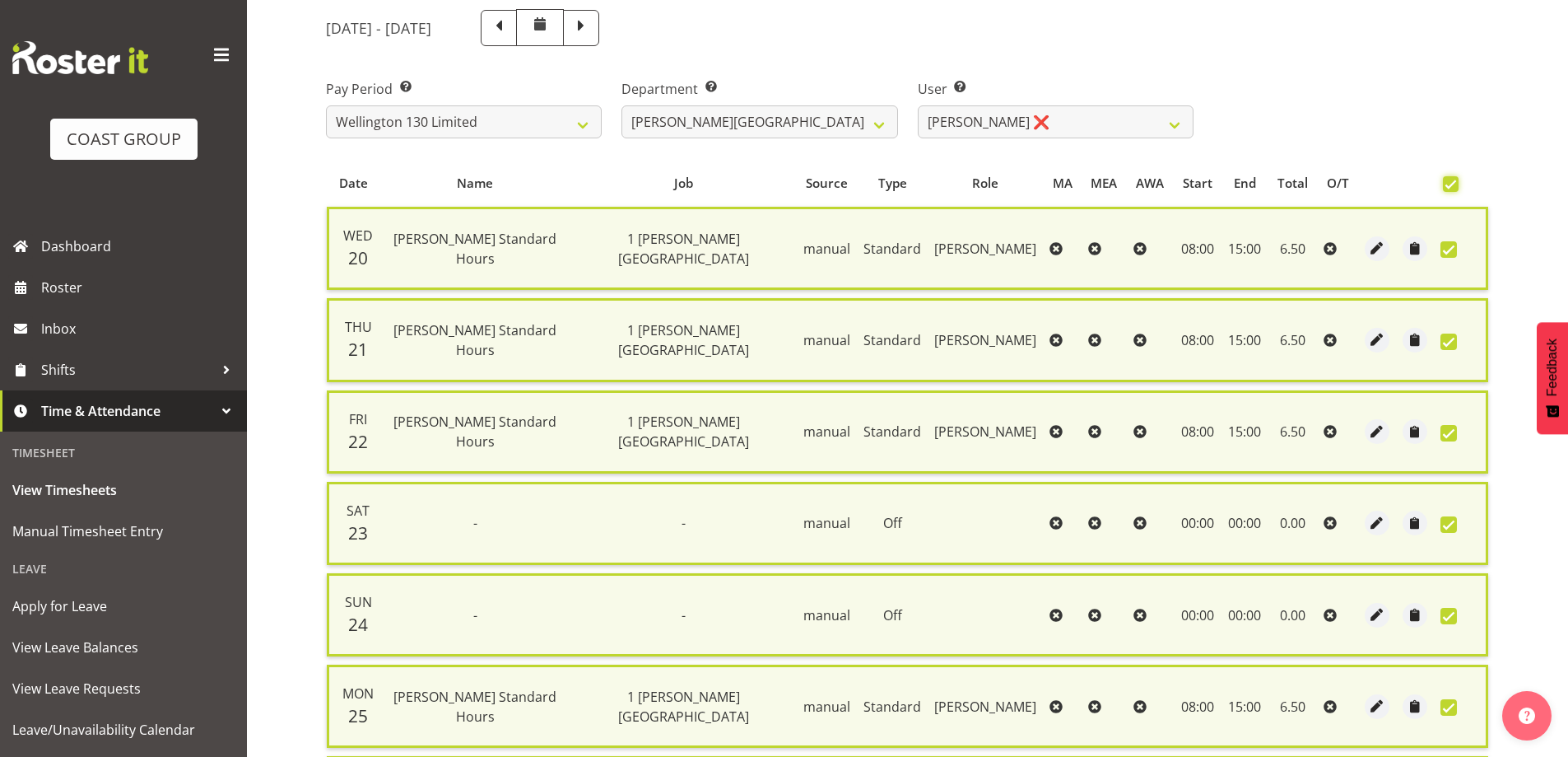
scroll to position [417, 0]
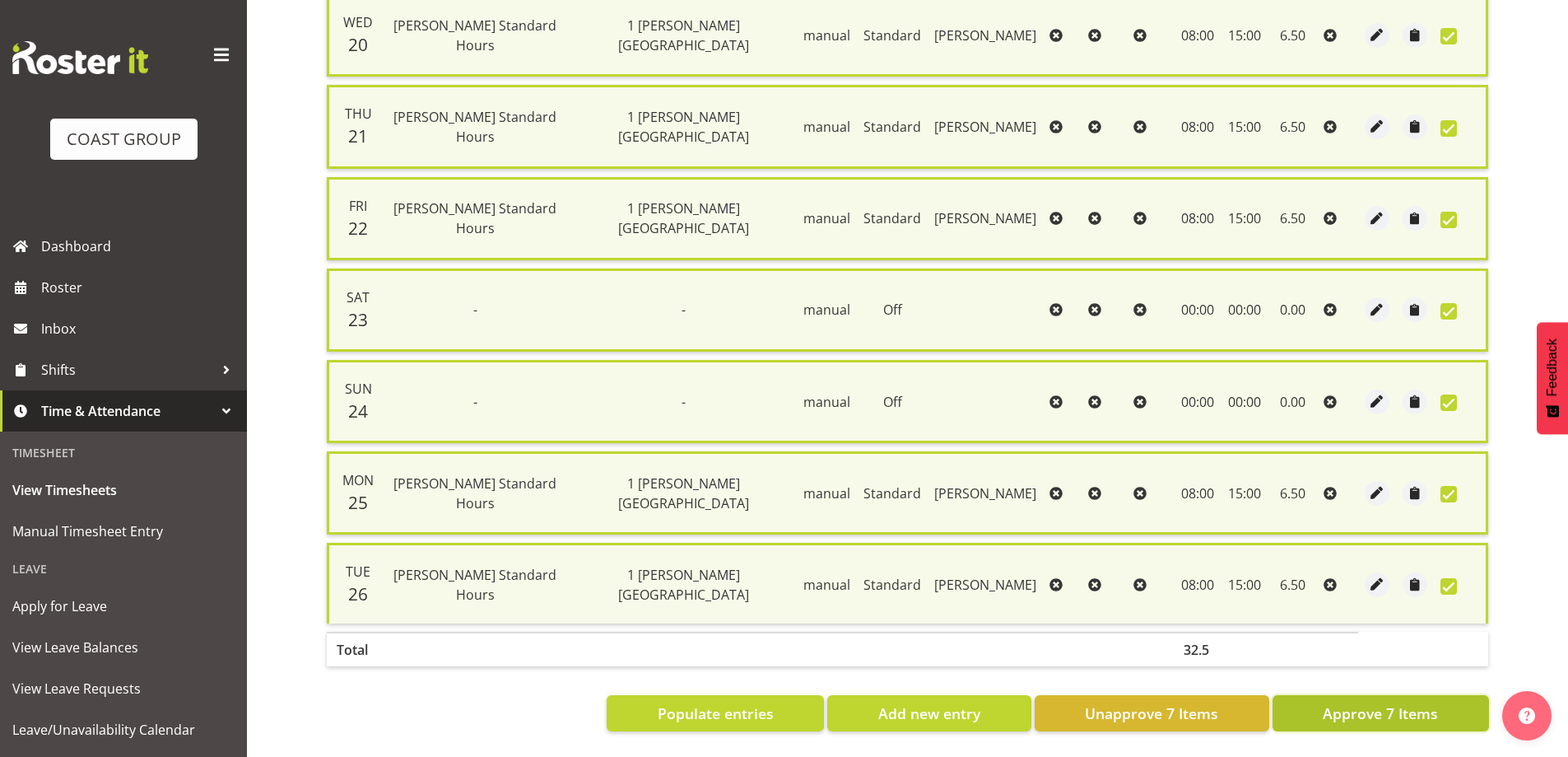
click at [1415, 716] on button "Approve 7 Items" at bounding box center [1380, 713] width 216 height 36
checkbox input "false"
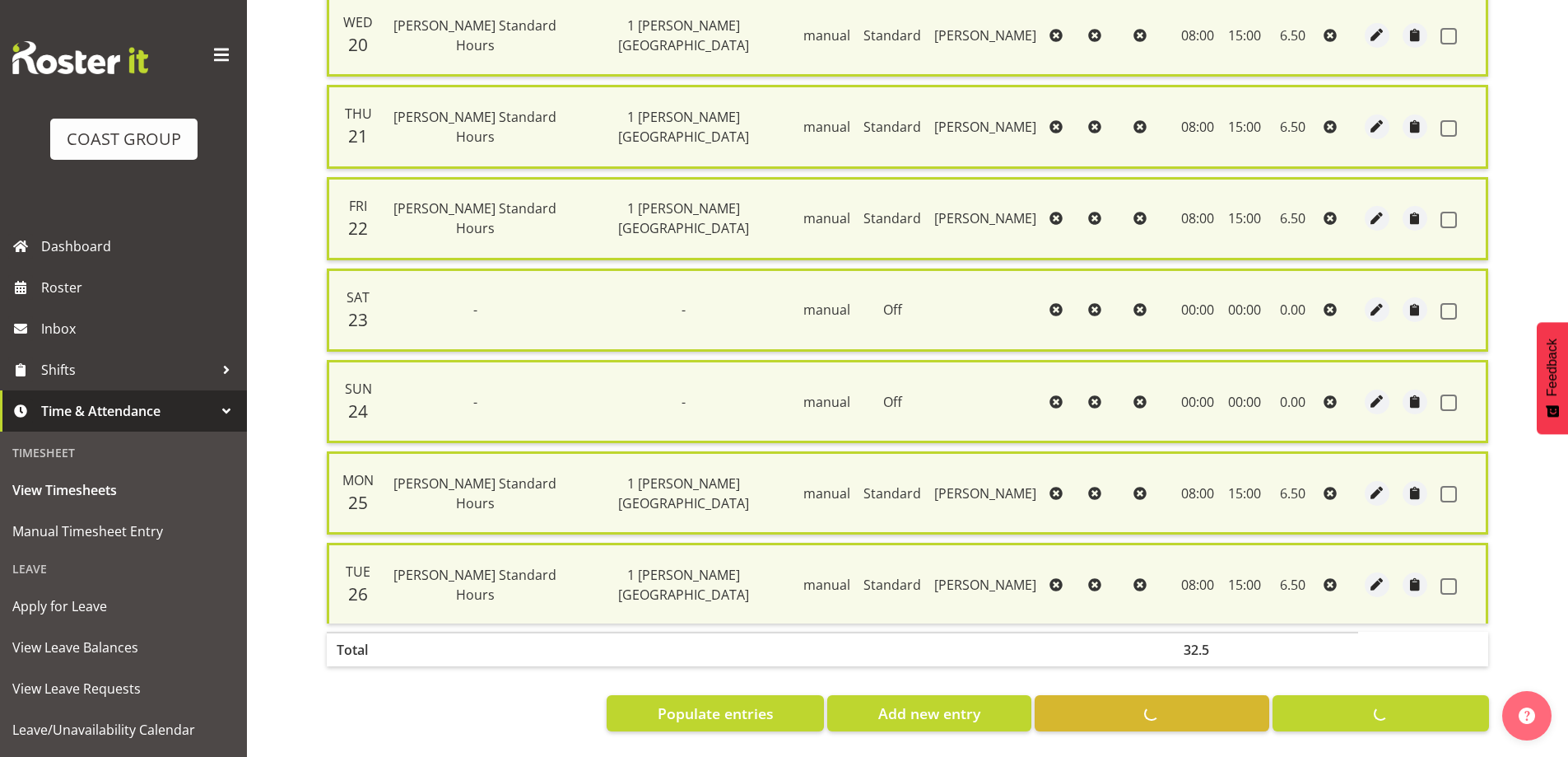
checkbox input "false"
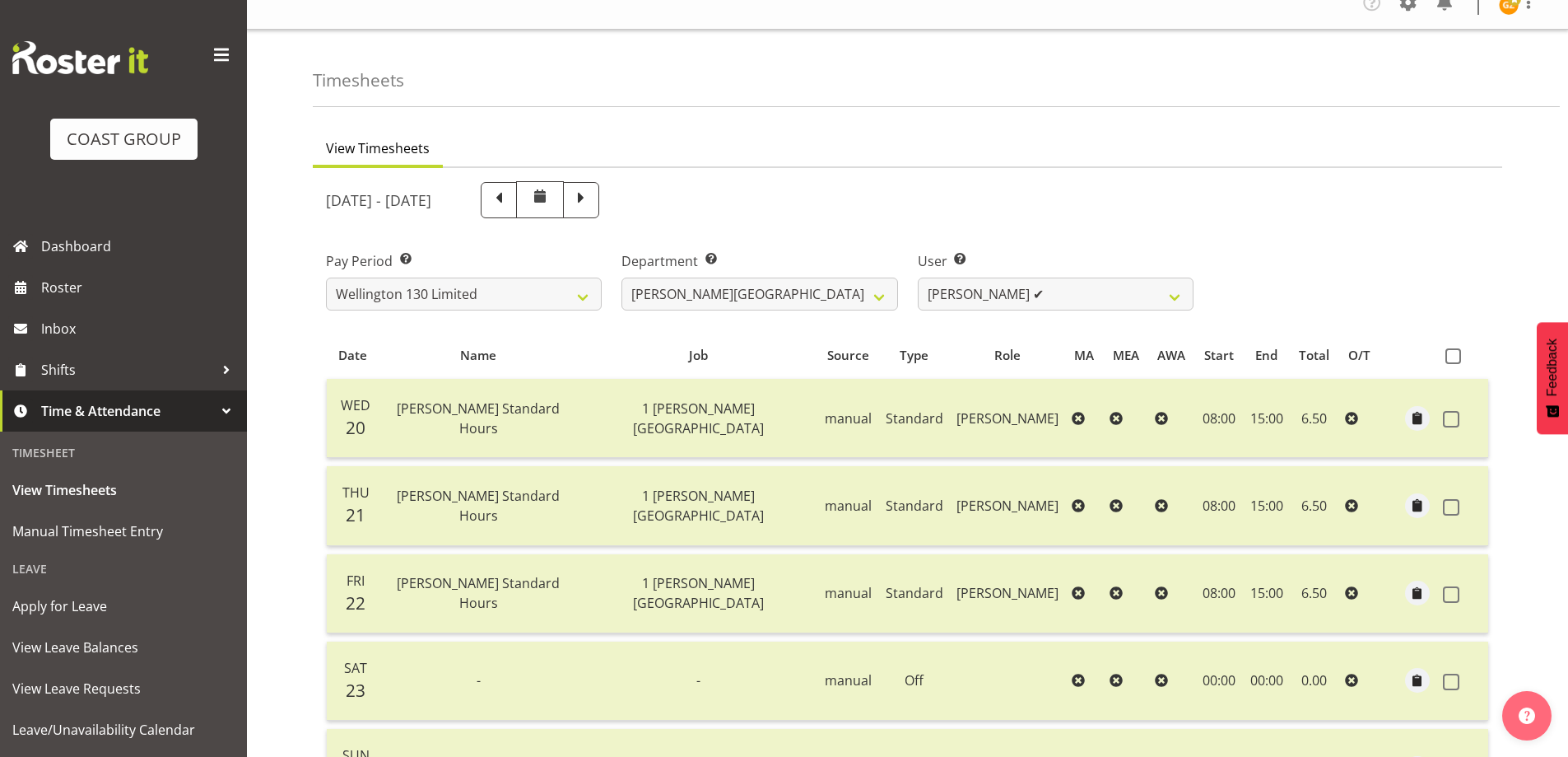
scroll to position [0, 0]
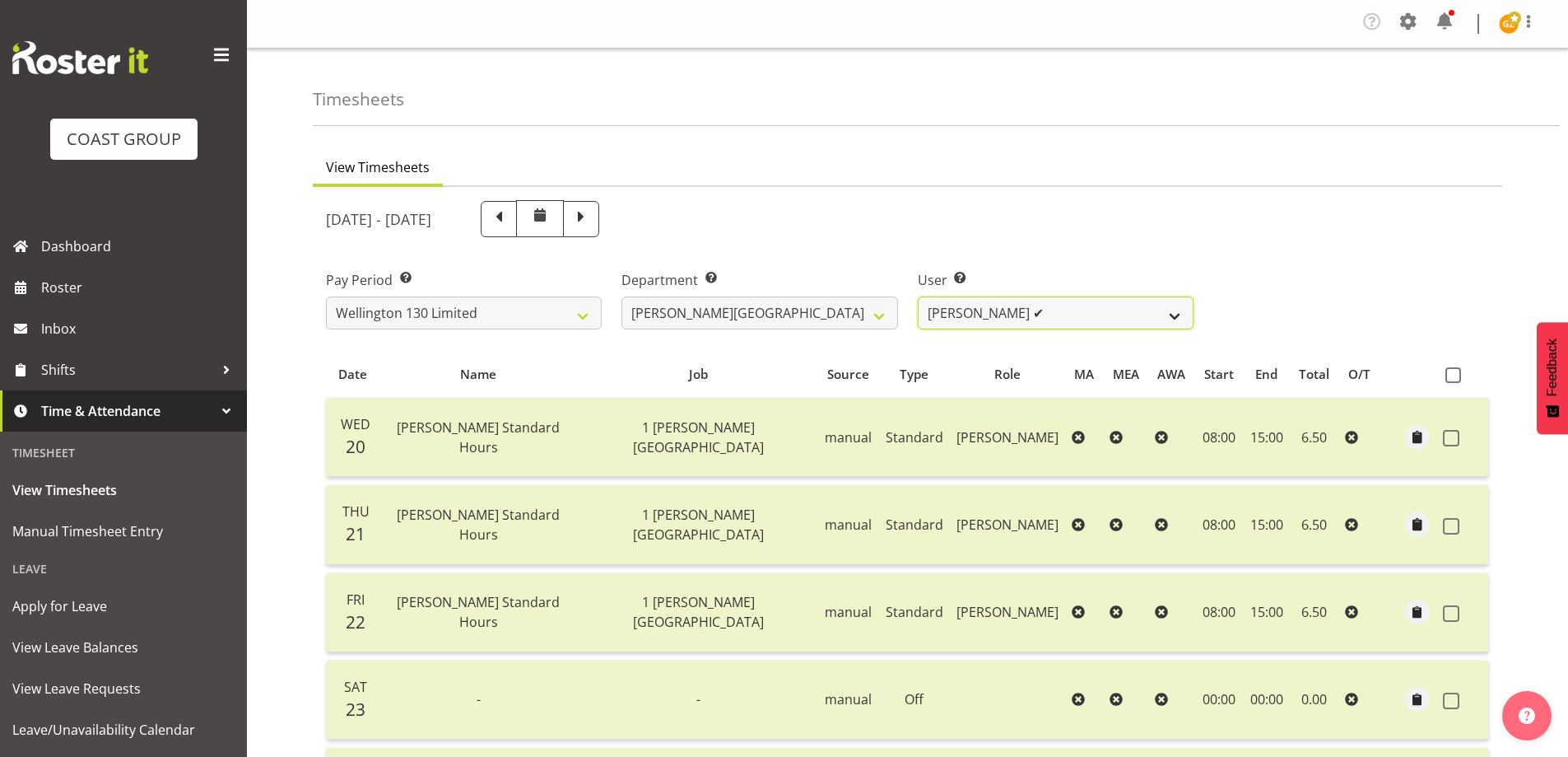
click at [1171, 319] on select "[PERSON_NAME] ✔ [PERSON_NAME] ✔ [PERSON_NAME] [PERSON_NAME] ❌ [PERSON_NAME] ✔ […" at bounding box center [1055, 313] width 276 height 33
select select "9954"
click at [917, 297] on select "[PERSON_NAME] ✔ [PERSON_NAME] ✔ [PERSON_NAME] [PERSON_NAME] ❌ [PERSON_NAME] ✔ […" at bounding box center [1055, 313] width 276 height 33
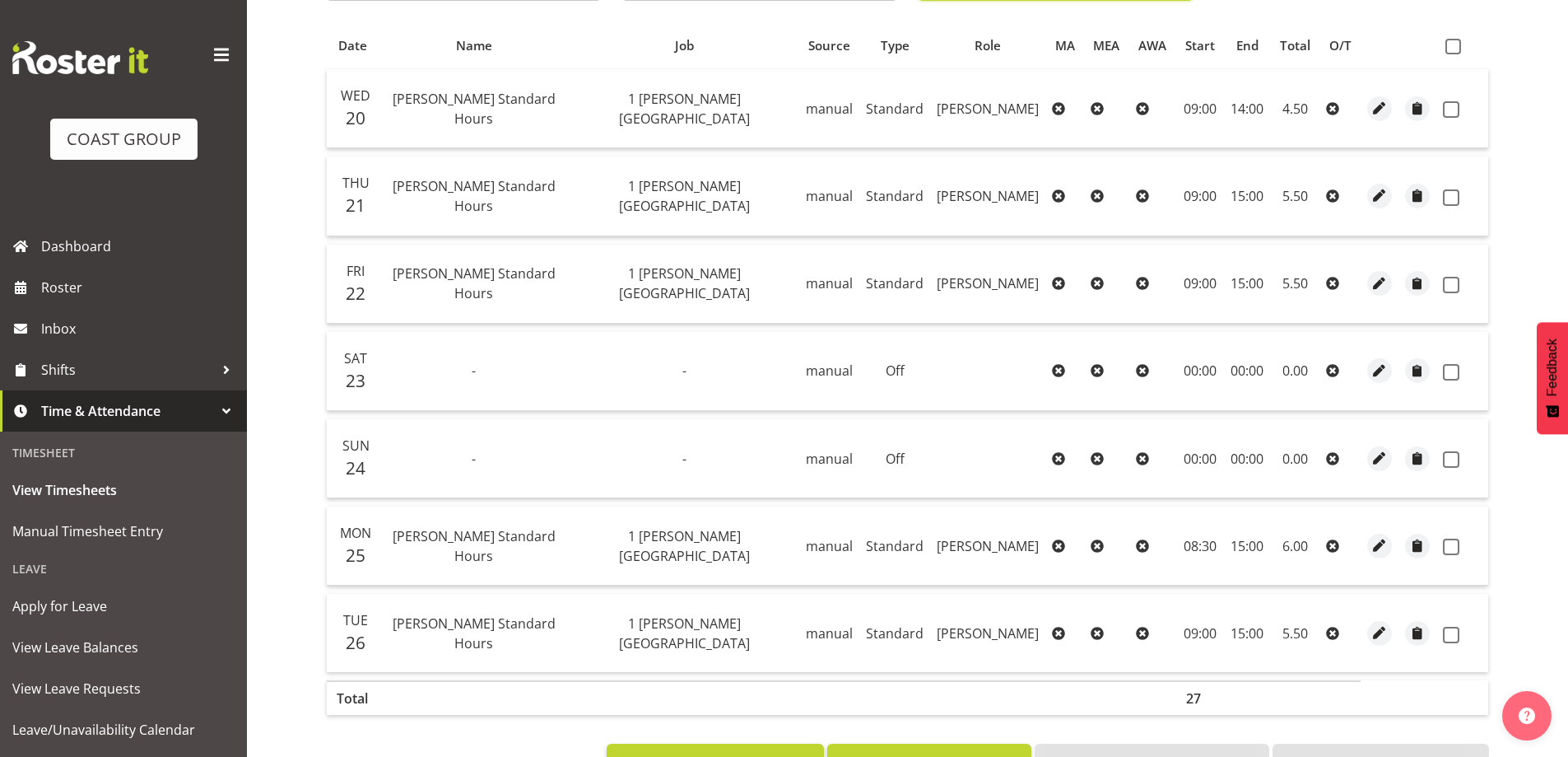
scroll to position [330, 0]
click at [1454, 43] on span at bounding box center [1453, 46] width 16 height 16
click at [1454, 43] on input "checkbox" at bounding box center [1450, 46] width 11 height 11
checkbox input "true"
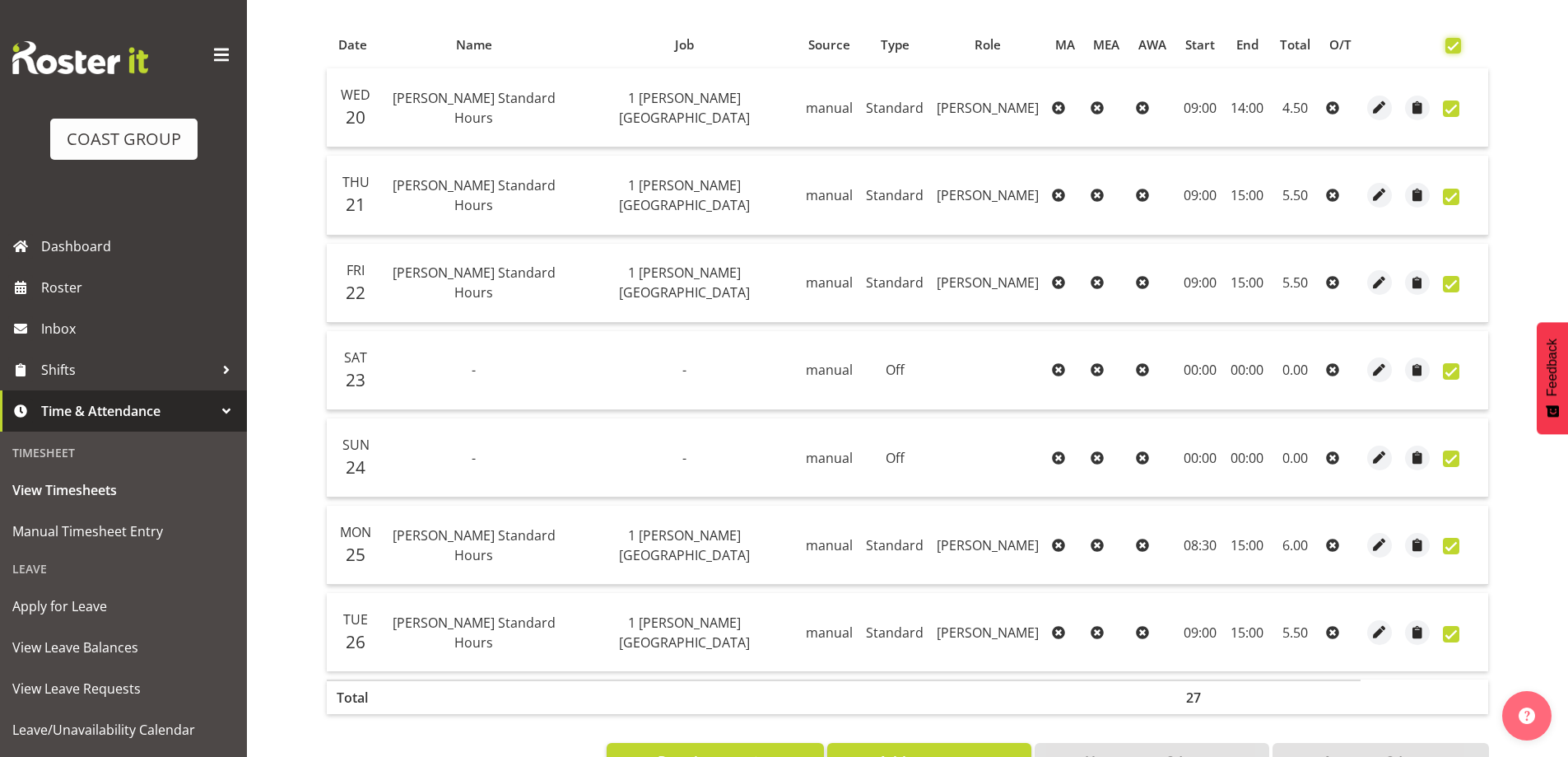
checkbox input "true"
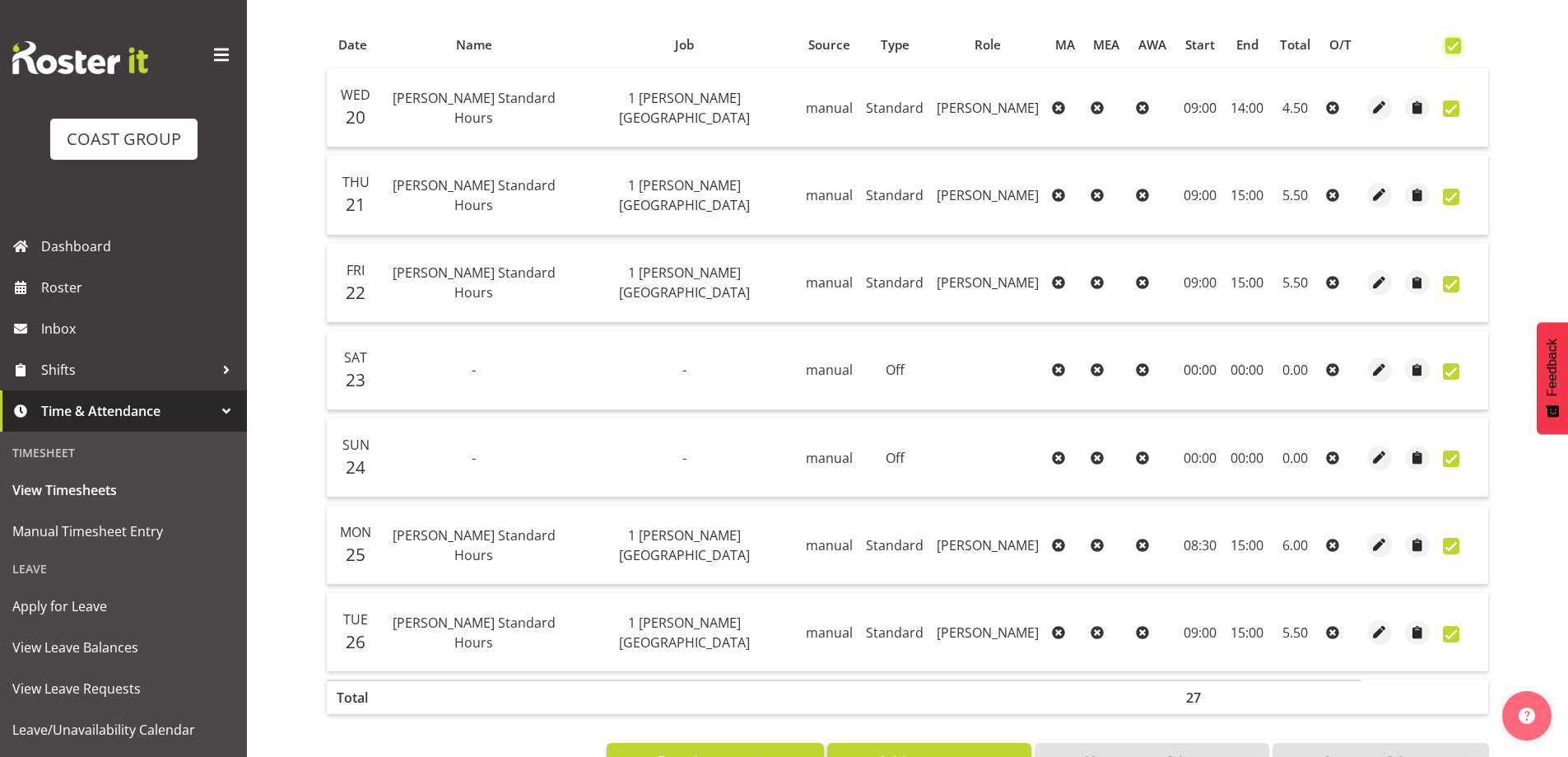
checkbox input "true"
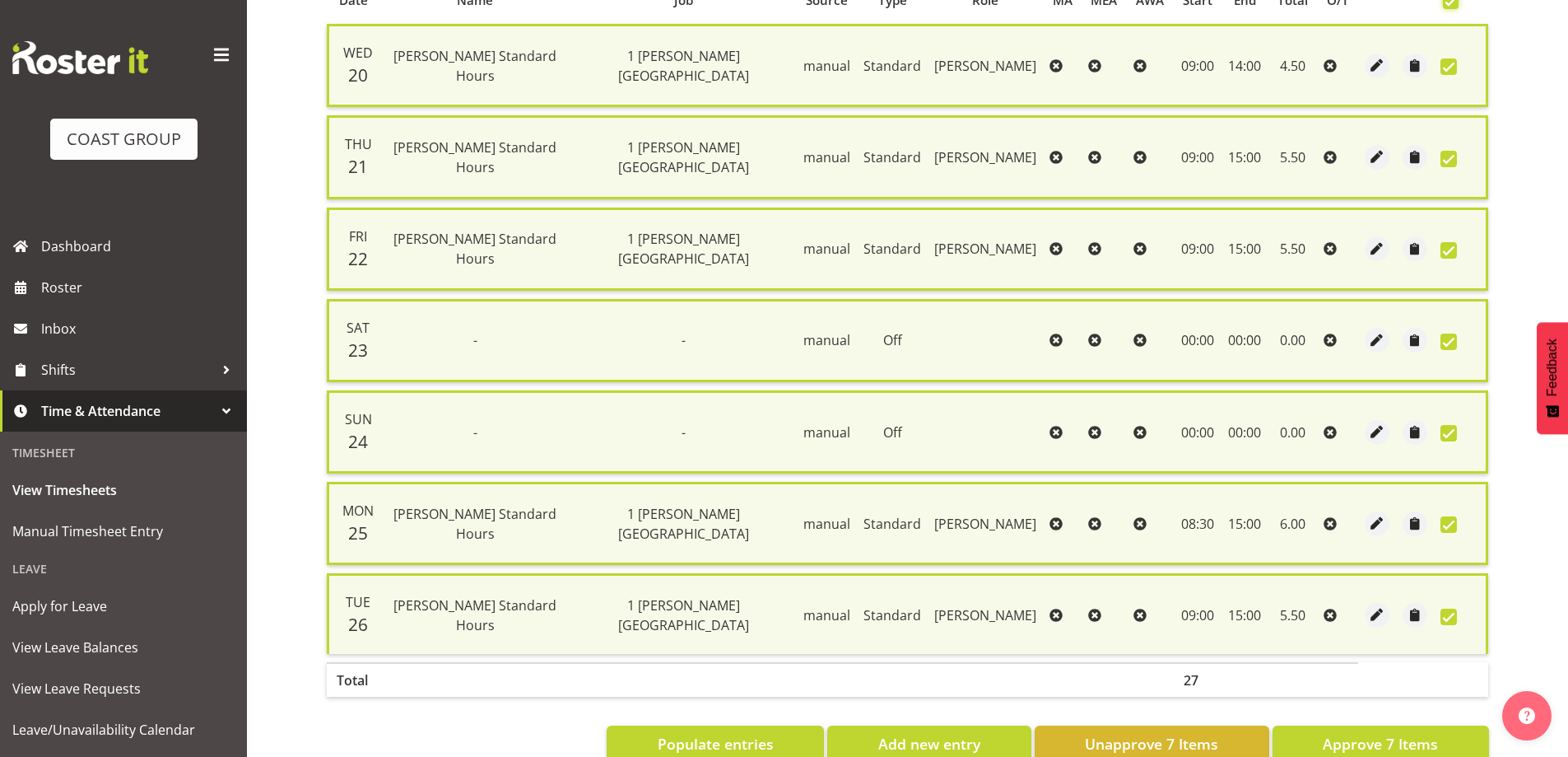
scroll to position [417, 0]
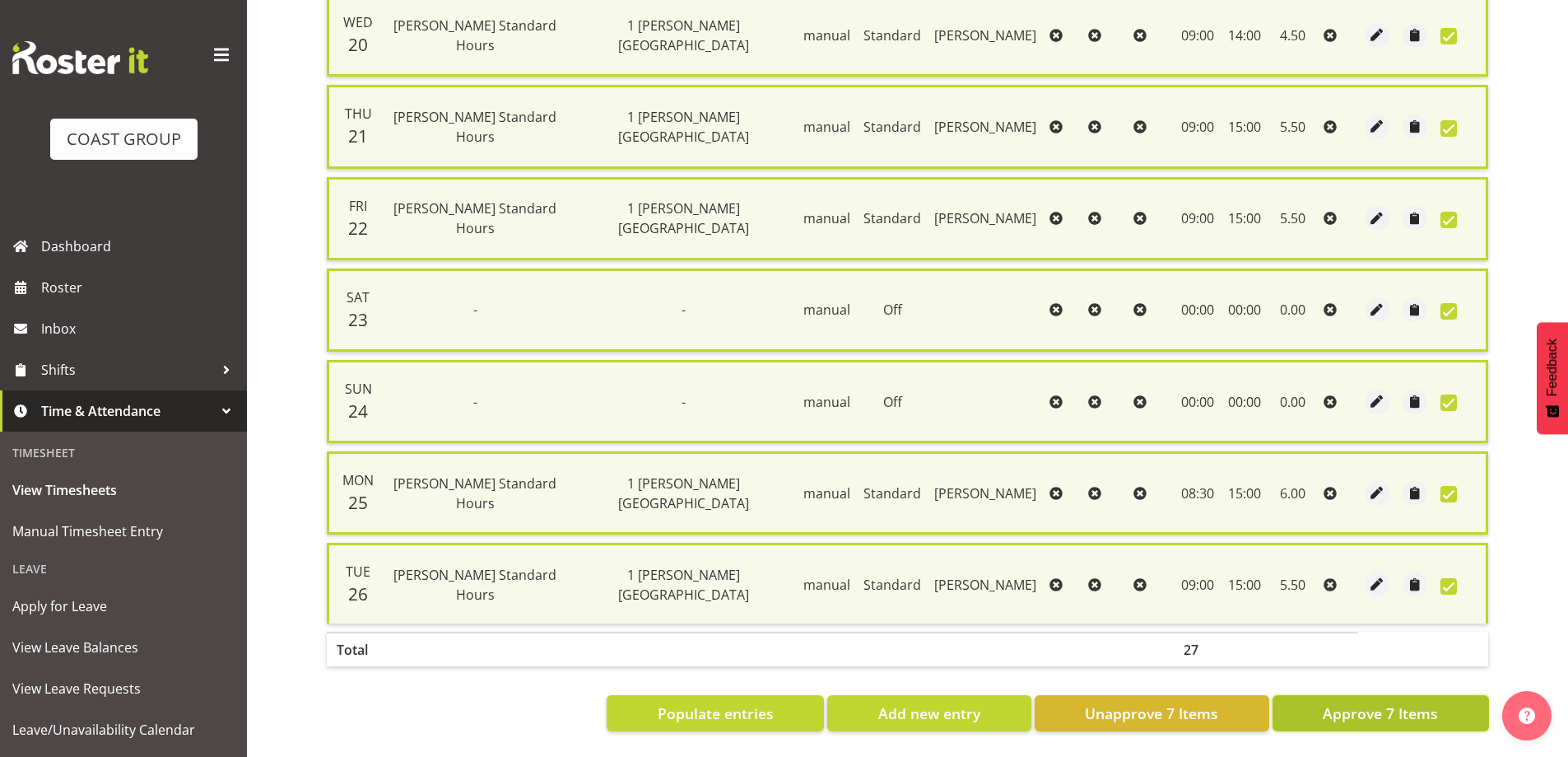
click at [1383, 712] on button "Approve 7 Items" at bounding box center [1380, 713] width 216 height 36
checkbox input "false"
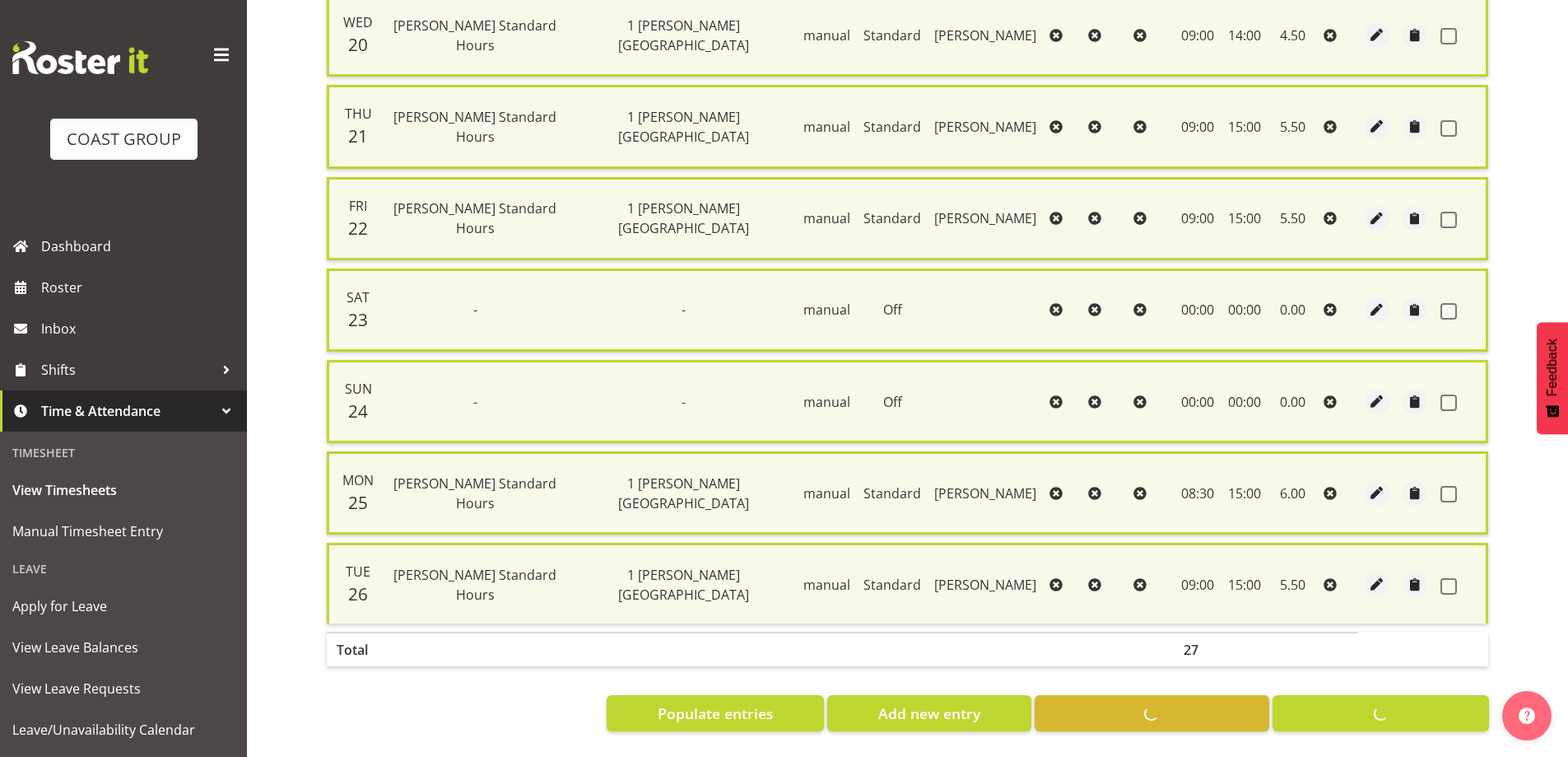
checkbox input "false"
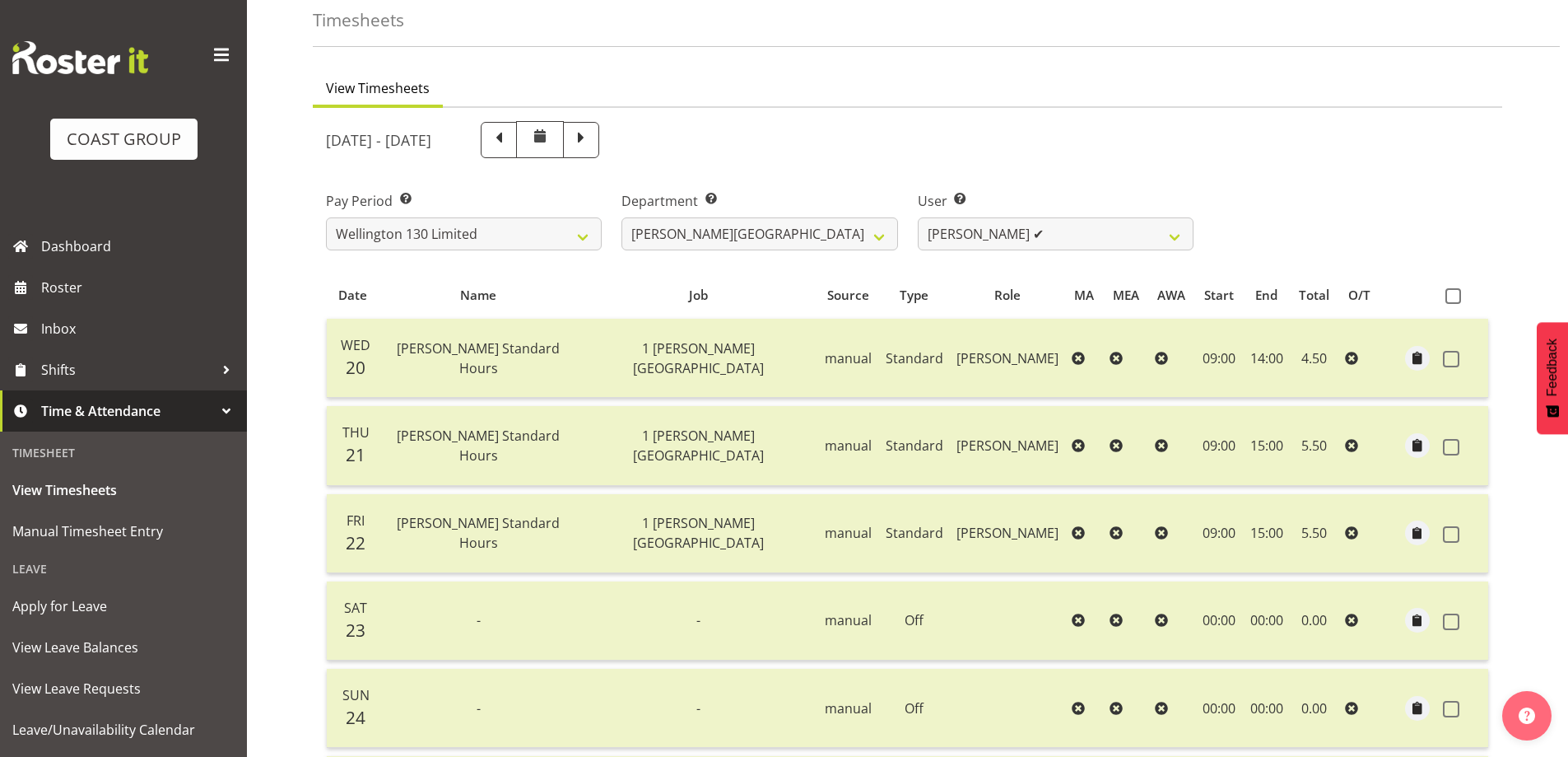
scroll to position [0, 0]
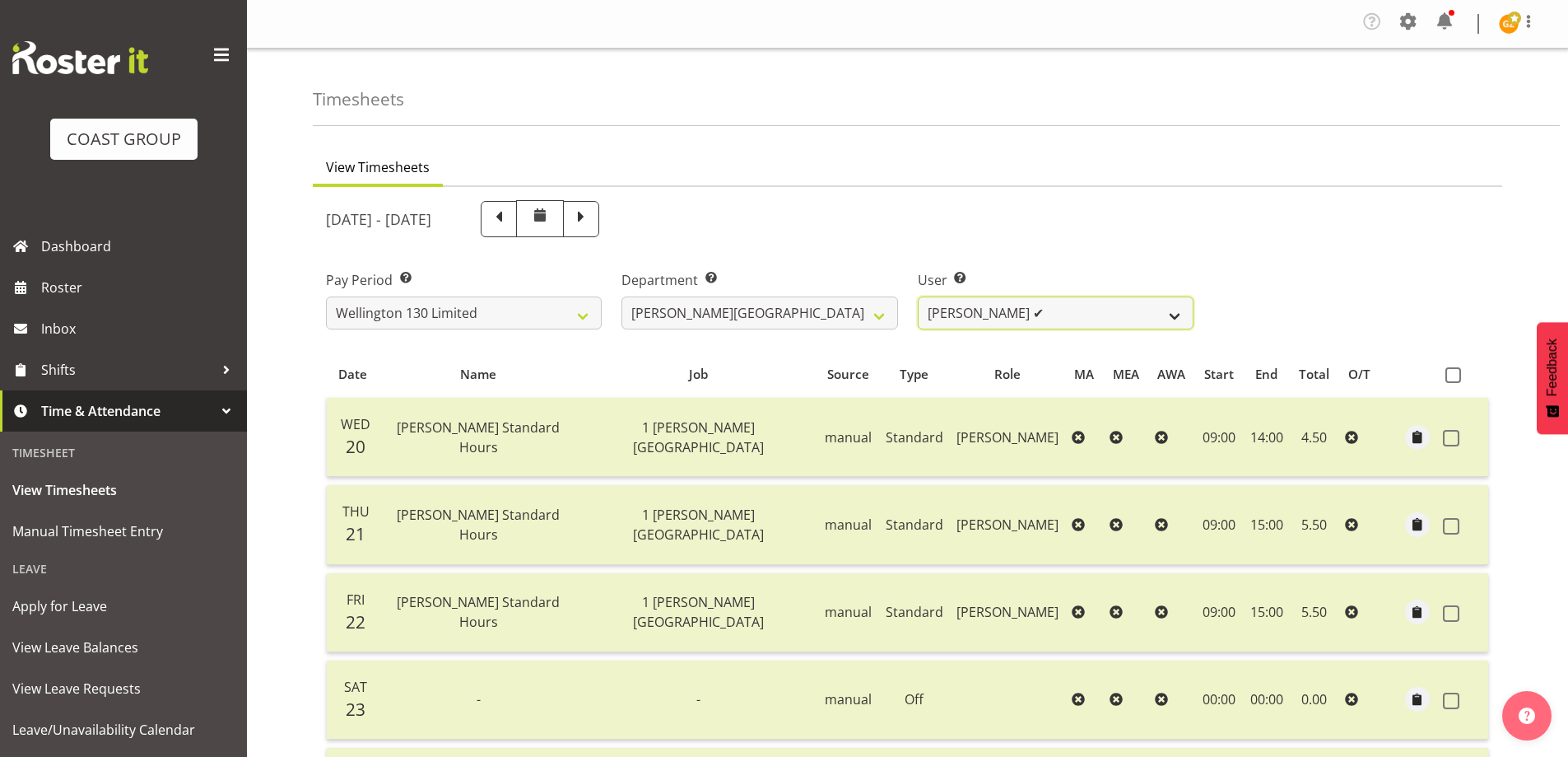
click at [1171, 323] on select "[PERSON_NAME] ✔ [PERSON_NAME] ✔ [PERSON_NAME] [PERSON_NAME] ❌ [PERSON_NAME] ✔ […" at bounding box center [1055, 313] width 276 height 33
click at [1345, 289] on div "Pay Period Select which pay period you would like to view. SLP LTD EHS LTD DW L…" at bounding box center [907, 292] width 1183 height 92
click at [1531, 19] on span at bounding box center [1528, 22] width 20 height 20
click at [1476, 90] on link "Log Out" at bounding box center [1459, 90] width 158 height 30
